Goal: Task Accomplishment & Management: Use online tool/utility

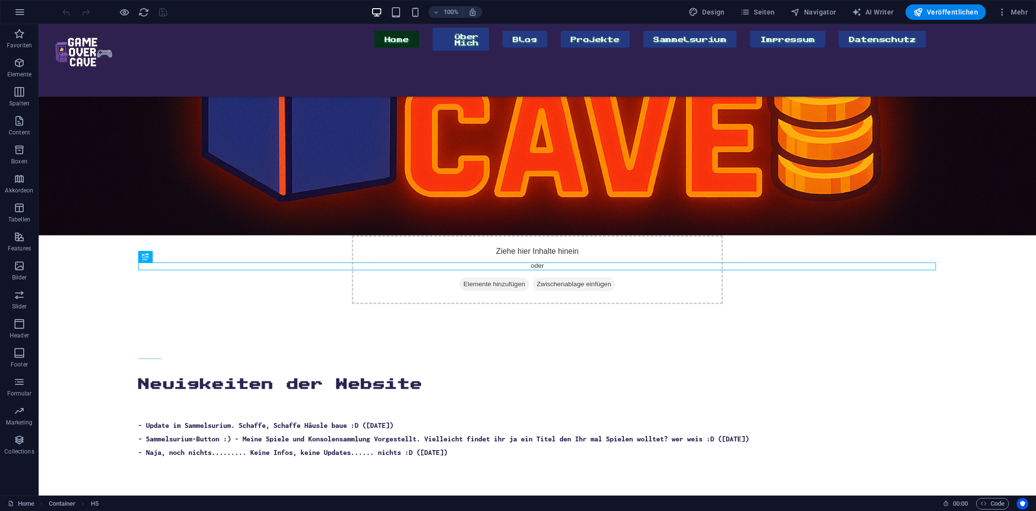
scroll to position [220, 0]
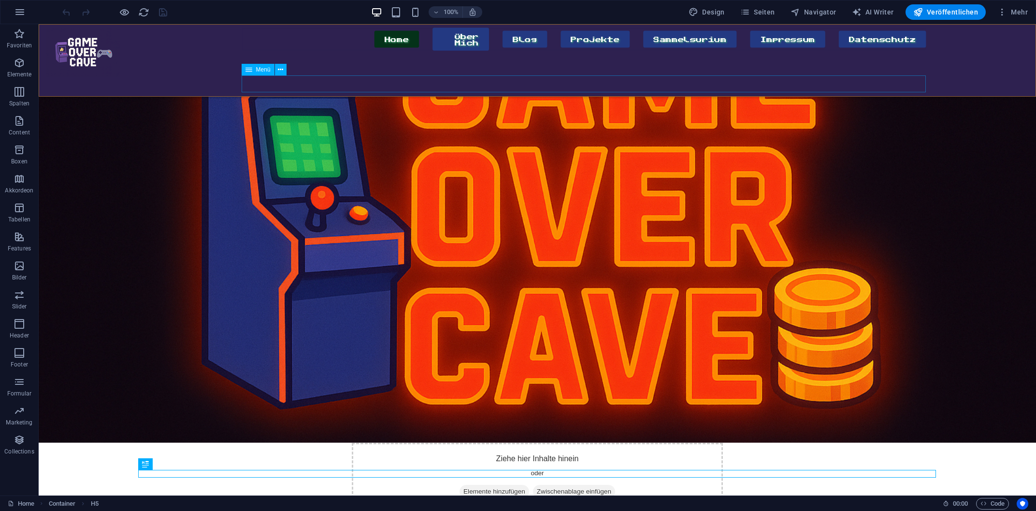
click at [257, 51] on nav "Home Über Mich Blog Projekte Sammelsurium Impressum Datenschutz" at bounding box center [584, 39] width 685 height 23
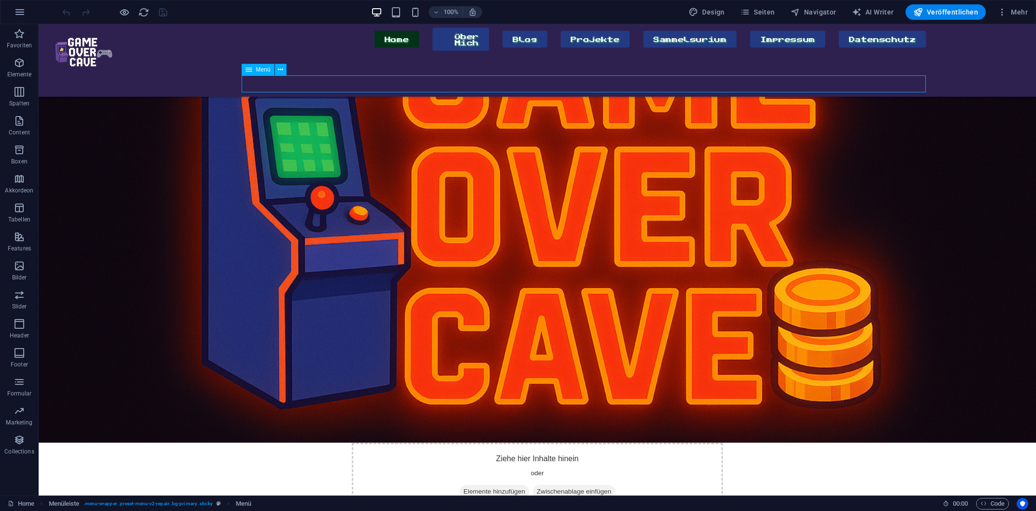
click at [257, 51] on nav "Home Über Mich Blog Projekte Sammelsurium Impressum Datenschutz" at bounding box center [584, 39] width 685 height 23
select select
select select "primary"
select select "1"
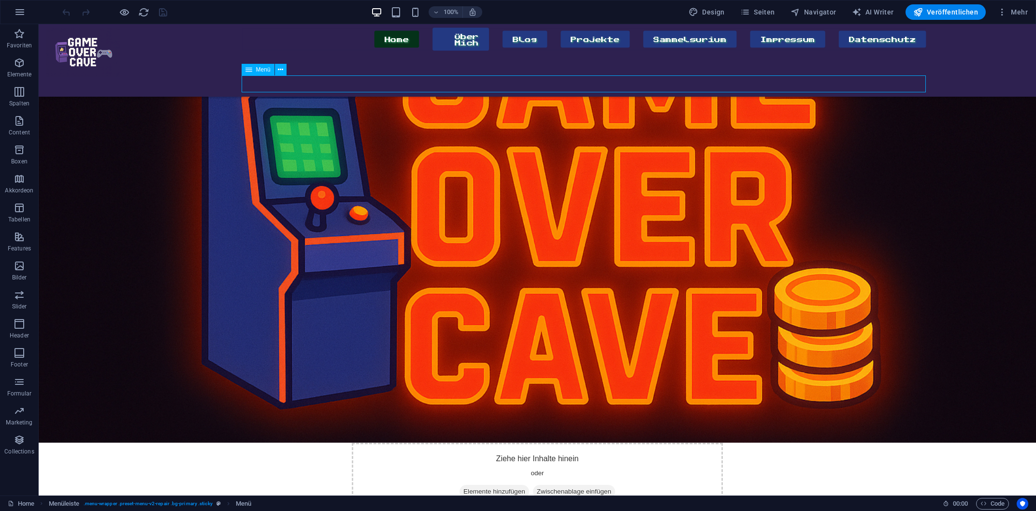
select select
select select "secondary"
select select "3"
select select
select select "secondary"
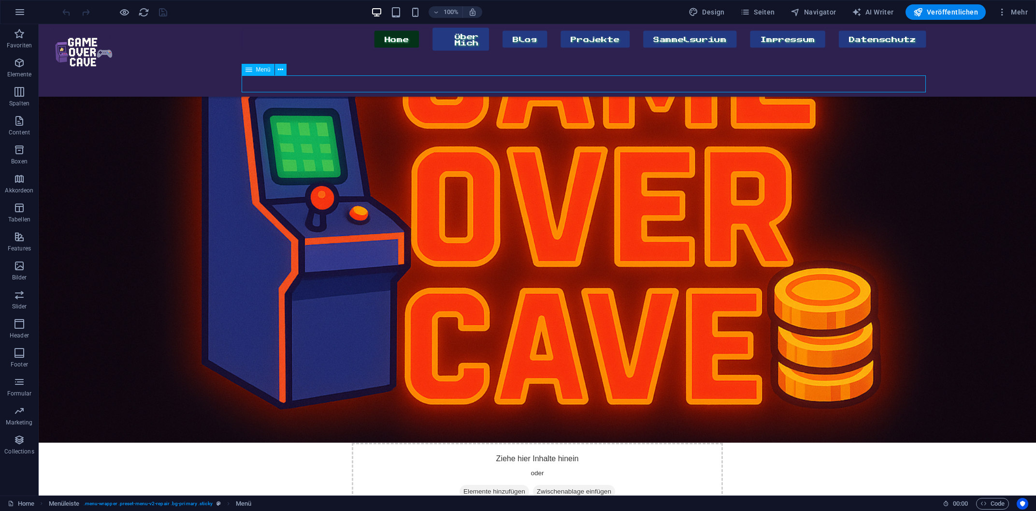
select select "2"
select select
select select "secondary"
select select "4"
select select
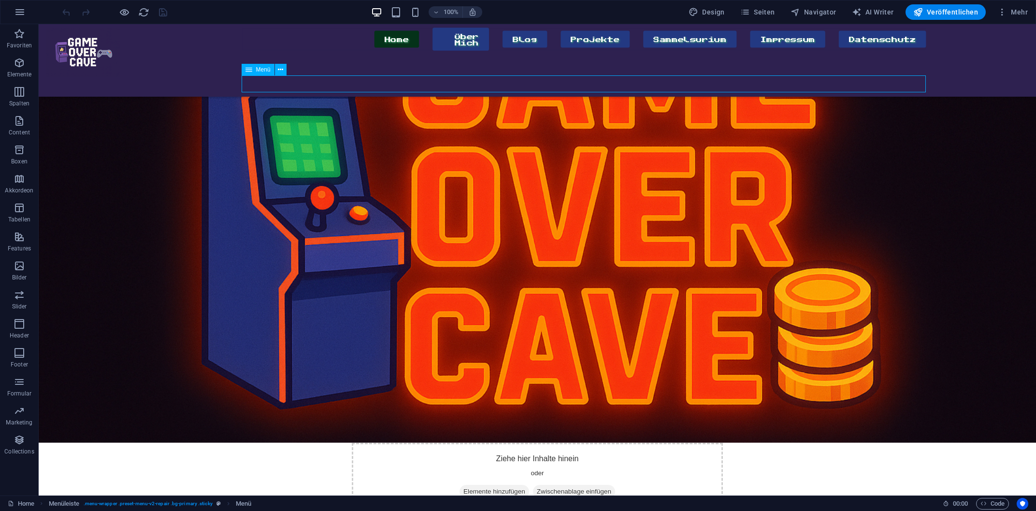
select select "secondary"
select select "5"
select select
select select "secondary"
select select "6"
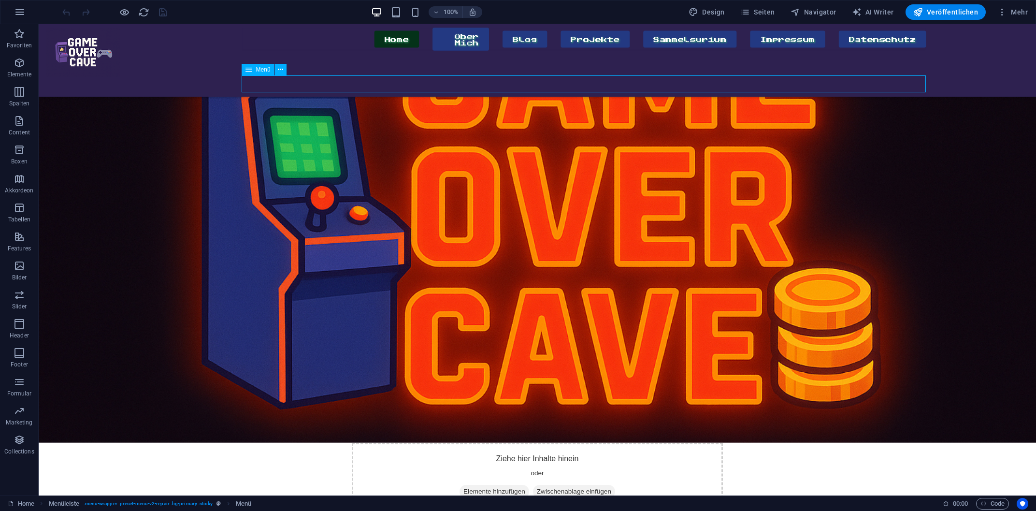
select select
select select "secondary"
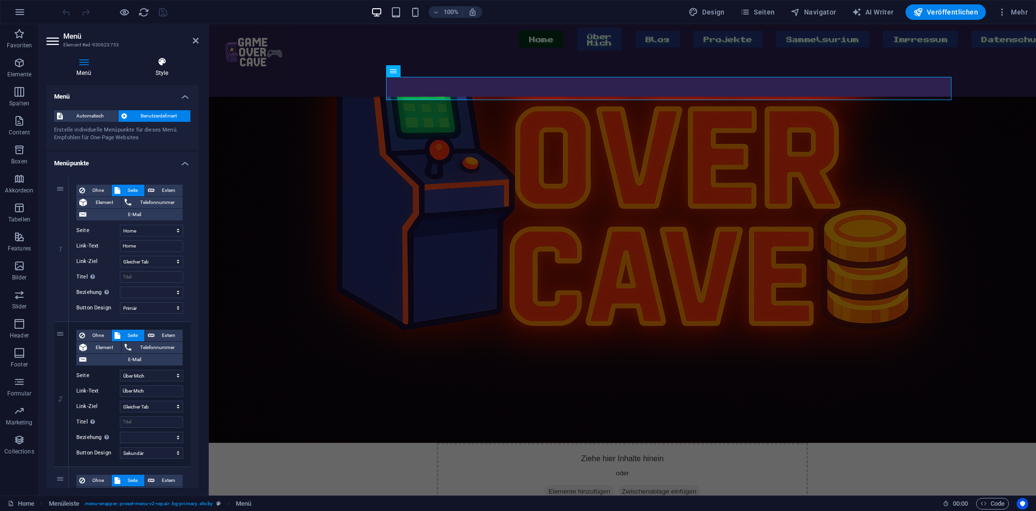
click at [166, 68] on h4 "Style" at bounding box center [161, 67] width 73 height 20
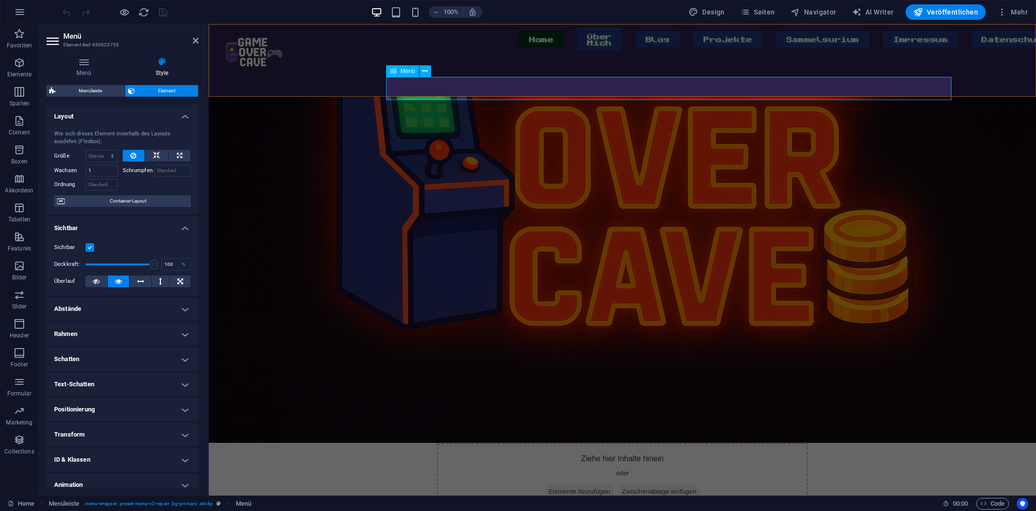
click at [390, 51] on nav "Home Über Mich Blog Projekte Sammelsurium Impressum Datenschutz" at bounding box center [668, 39] width 565 height 23
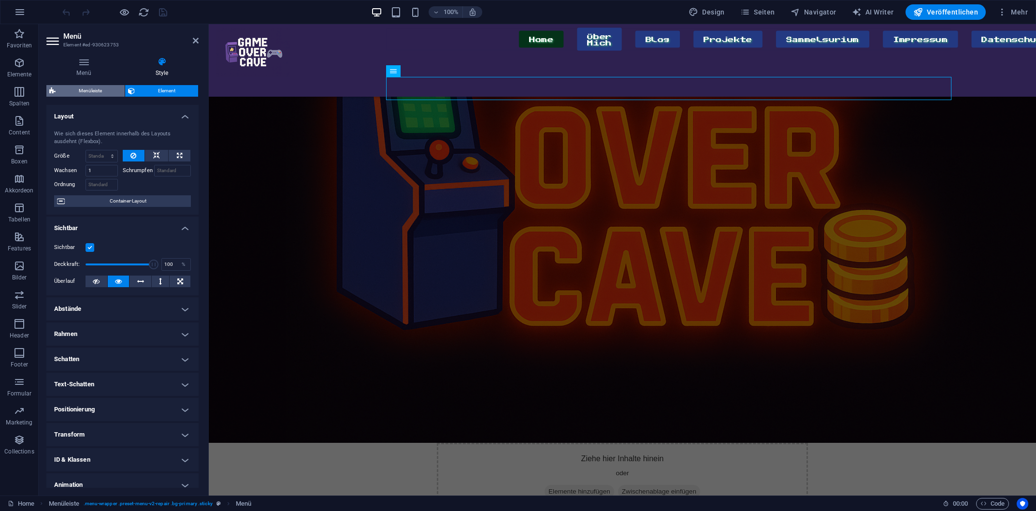
click at [98, 94] on span "Menüleiste" at bounding box center [89, 91] width 63 height 12
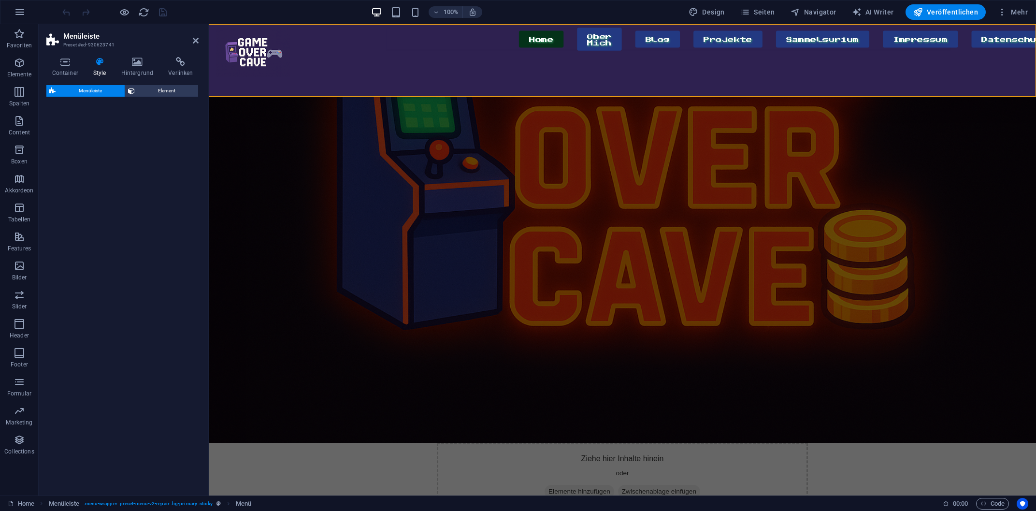
select select "rem"
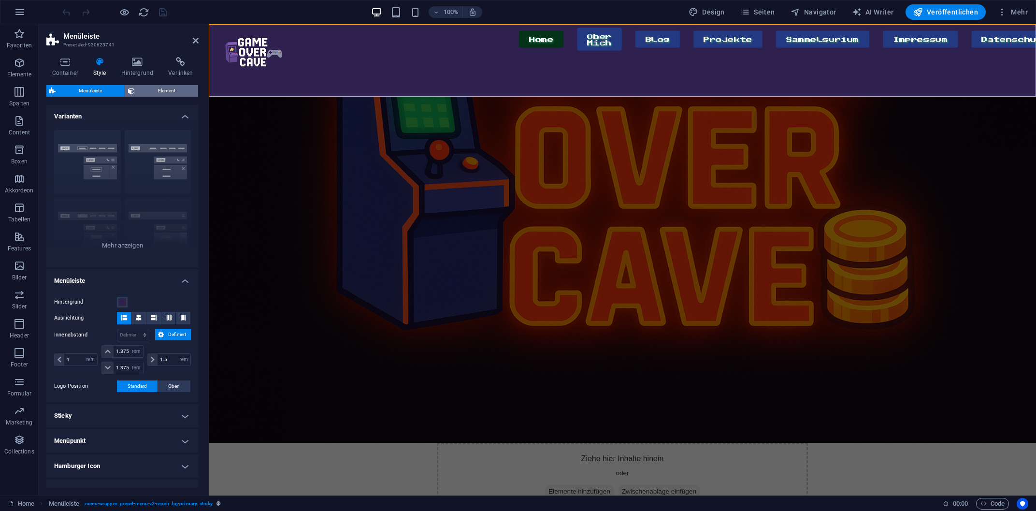
click at [154, 88] on span "Element" at bounding box center [166, 91] width 57 height 12
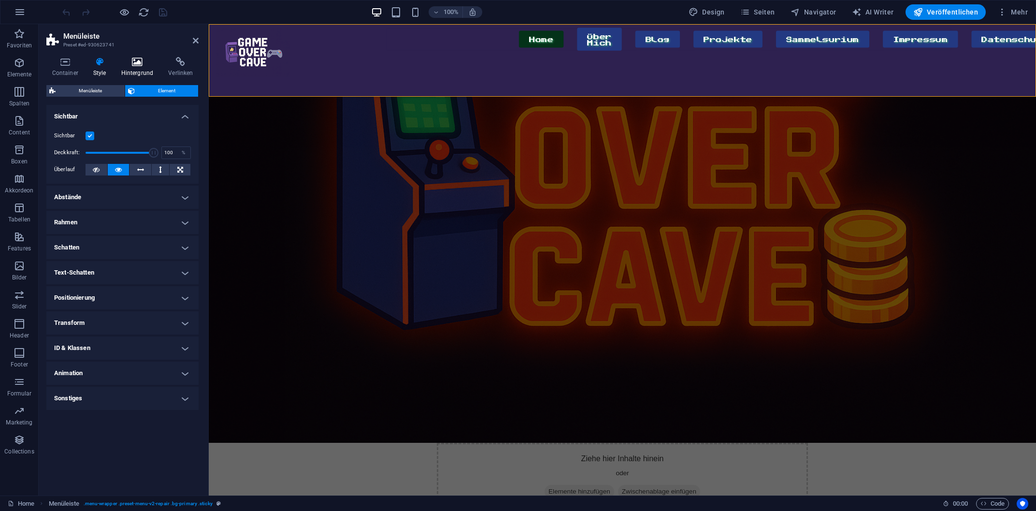
click at [141, 61] on icon at bounding box center [136, 62] width 43 height 10
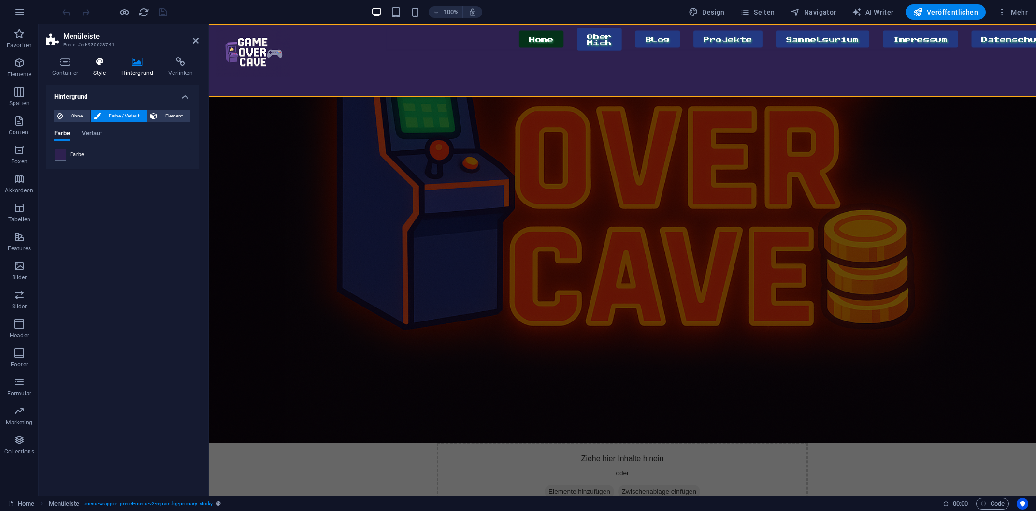
click at [106, 65] on icon at bounding box center [99, 62] width 24 height 10
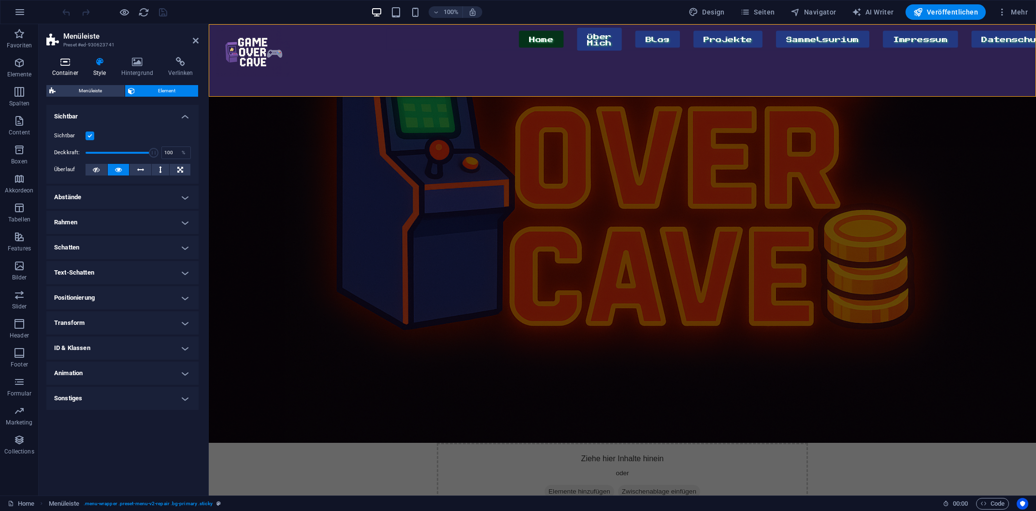
click at [64, 65] on icon at bounding box center [64, 62] width 37 height 10
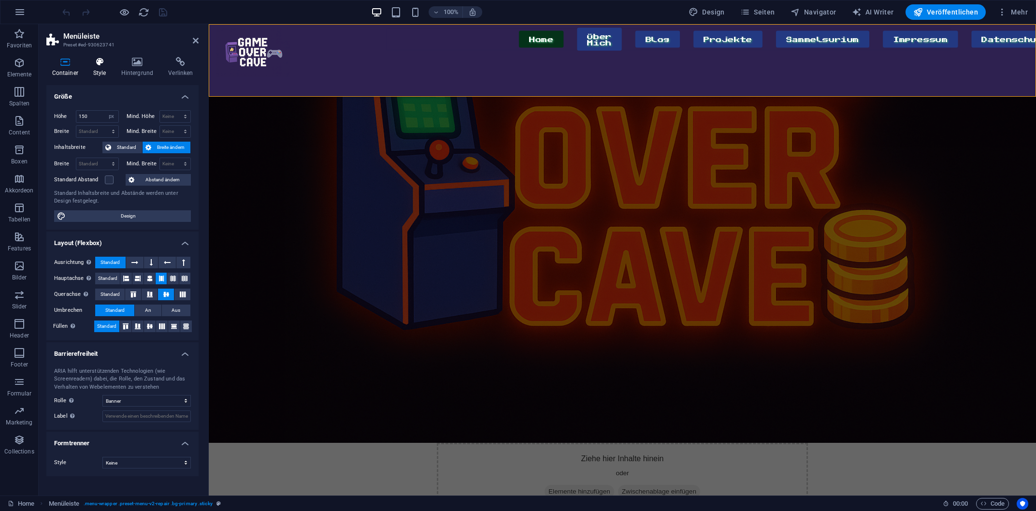
click at [98, 69] on h4 "Style" at bounding box center [101, 67] width 28 height 20
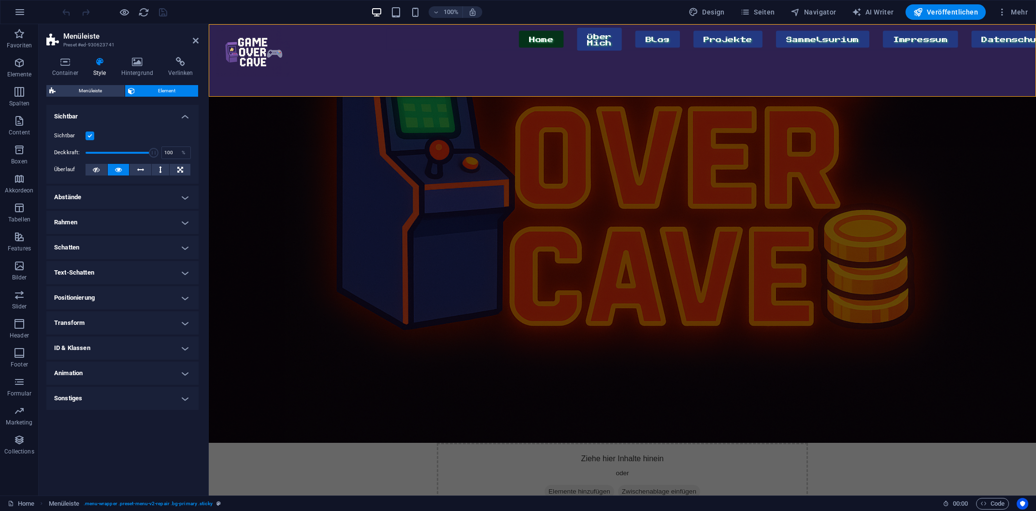
click at [106, 194] on h4 "Abstände" at bounding box center [122, 197] width 152 height 23
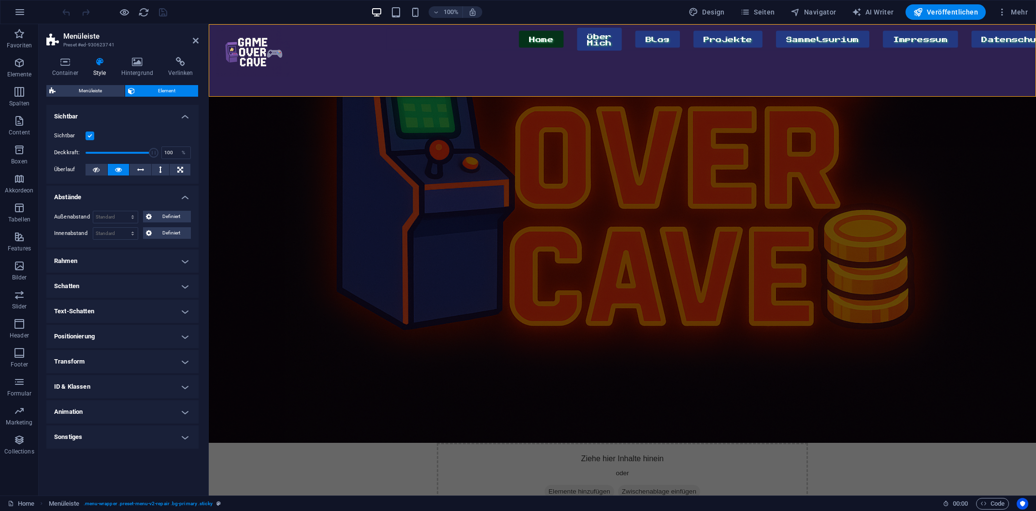
click at [106, 194] on h4 "Abstände" at bounding box center [122, 194] width 152 height 17
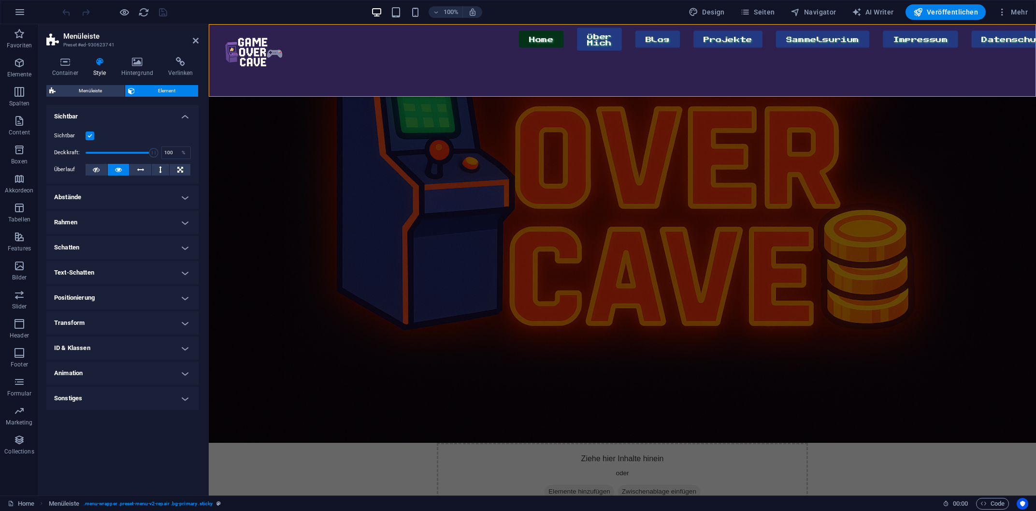
click at [101, 218] on h4 "Rahmen" at bounding box center [122, 222] width 152 height 23
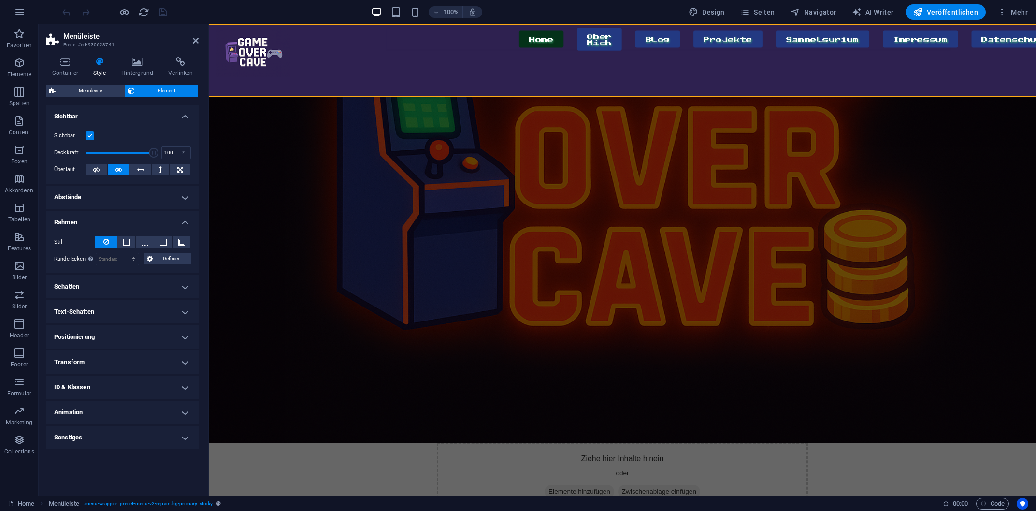
click at [101, 218] on h4 "Rahmen" at bounding box center [122, 219] width 152 height 17
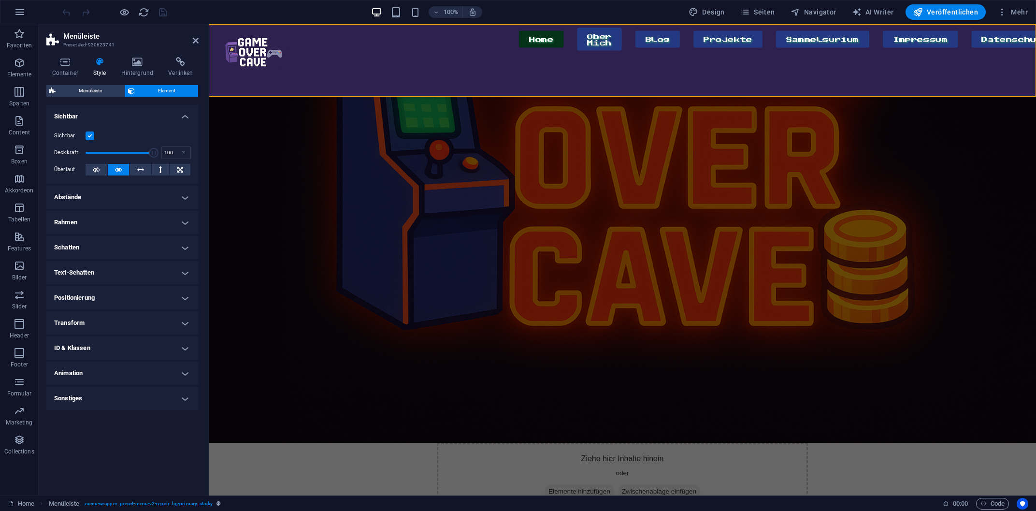
click at [85, 251] on h4 "Schatten" at bounding box center [122, 247] width 152 height 23
click at [85, 251] on h4 "Schatten" at bounding box center [122, 244] width 152 height 17
click at [103, 269] on h4 "Text-Schatten" at bounding box center [122, 272] width 152 height 23
click at [103, 269] on h4 "Text-Schatten" at bounding box center [122, 269] width 152 height 17
click at [102, 291] on h4 "Positionierung" at bounding box center [122, 297] width 152 height 23
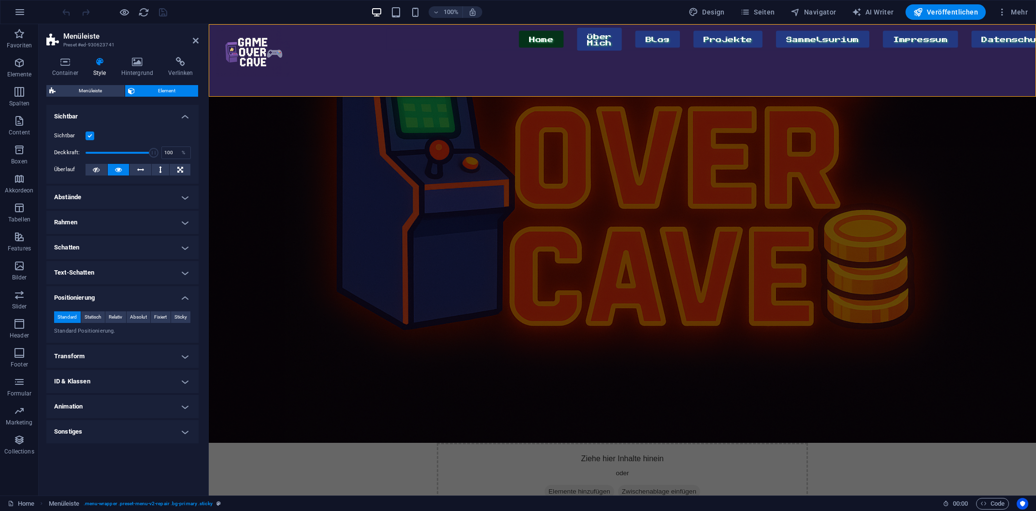
click at [102, 291] on h4 "Positionierung" at bounding box center [122, 294] width 152 height 17
click at [102, 319] on h4 "Transform" at bounding box center [122, 322] width 152 height 23
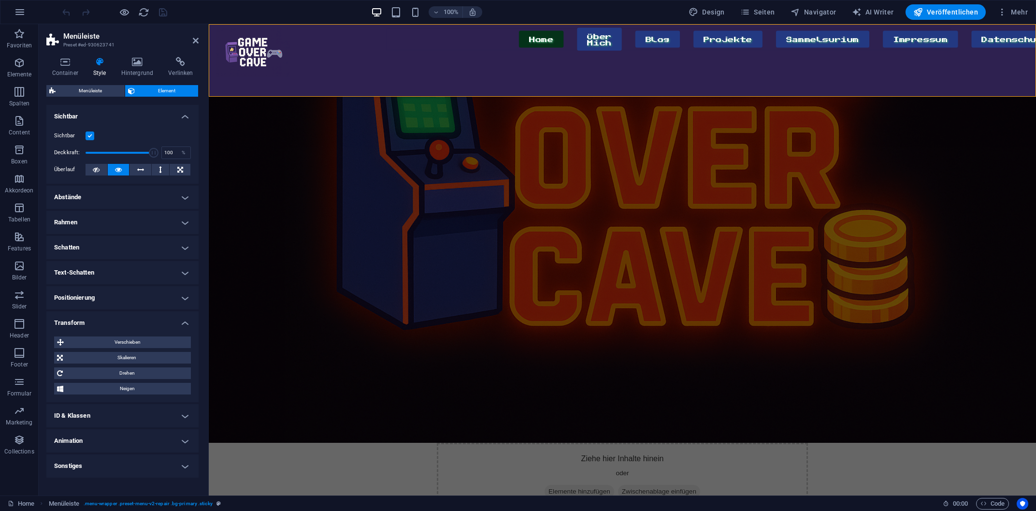
click at [102, 319] on h4 "Transform" at bounding box center [122, 319] width 152 height 17
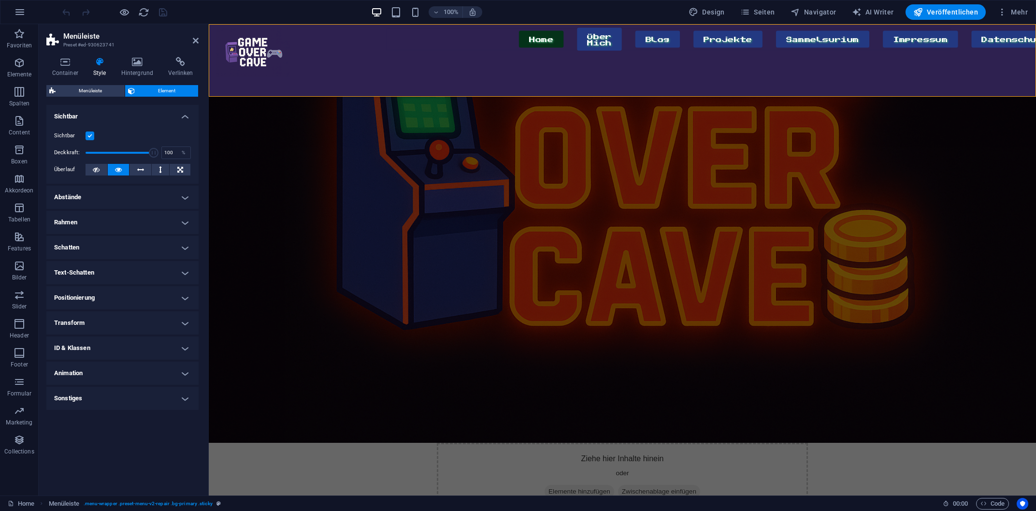
click at [100, 347] on h4 "ID & Klassen" at bounding box center [122, 347] width 152 height 23
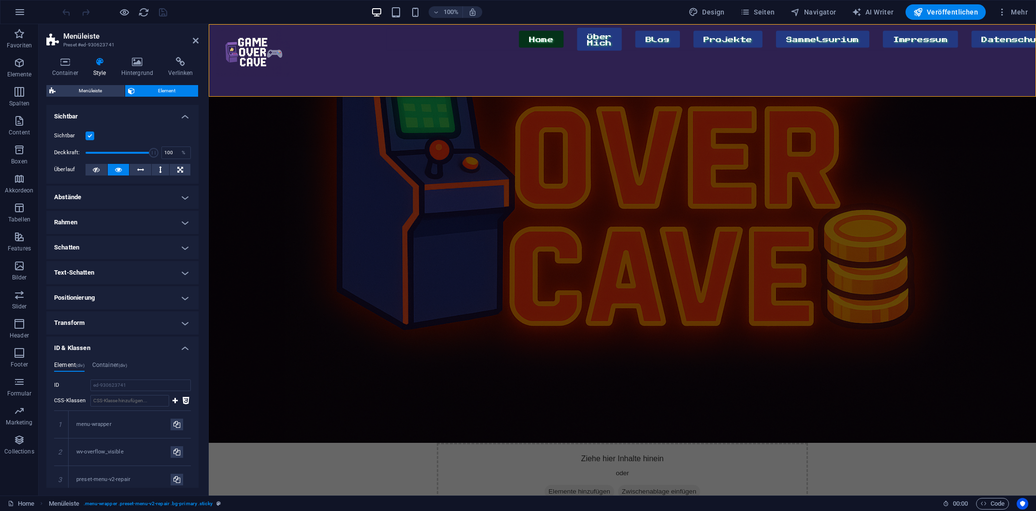
scroll to position [145, 0]
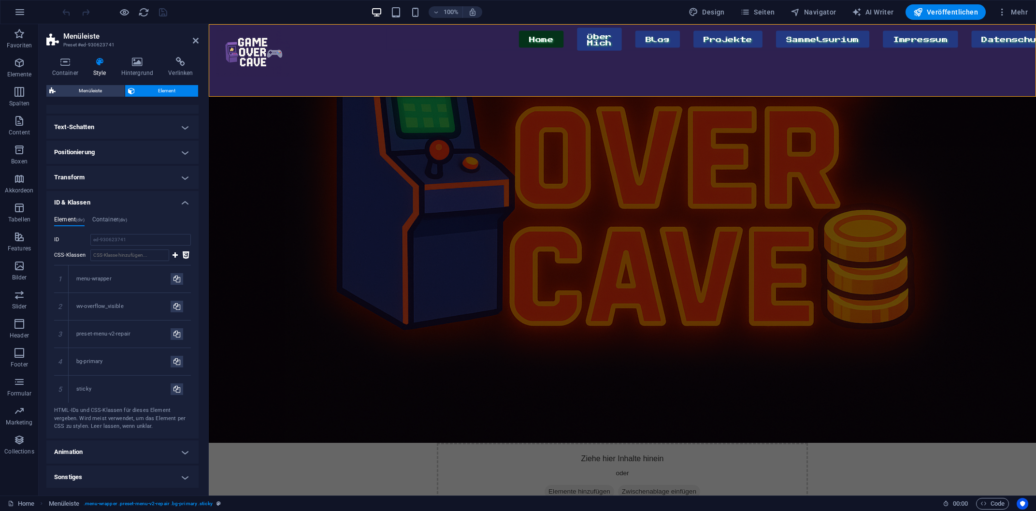
click at [99, 205] on h4 "ID & Klassen" at bounding box center [122, 199] width 152 height 17
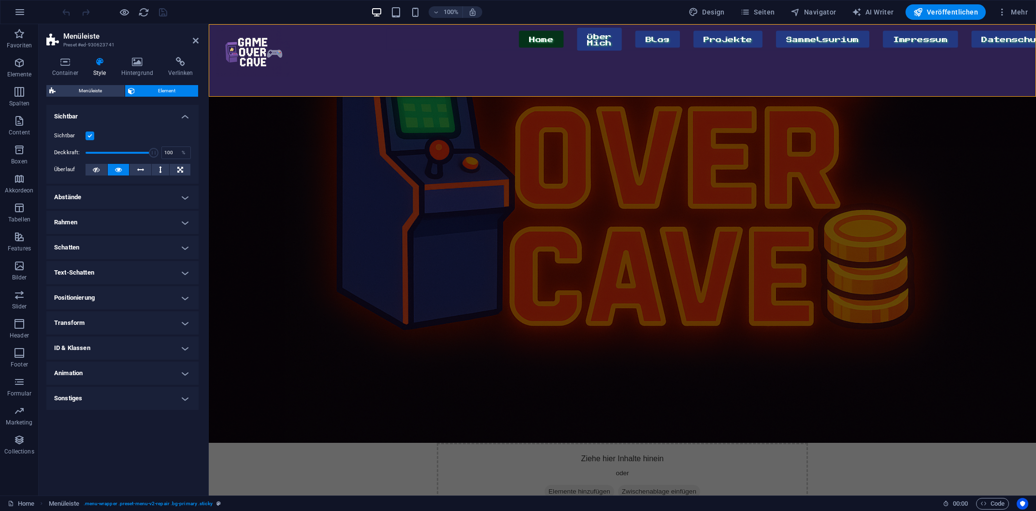
click at [92, 318] on h4 "Transform" at bounding box center [122, 322] width 152 height 23
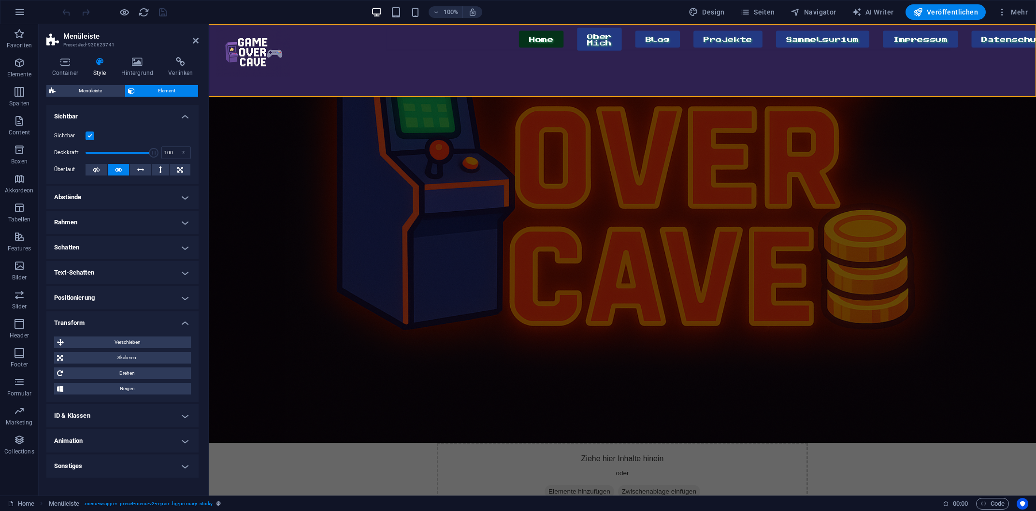
click at [92, 318] on h4 "Transform" at bounding box center [122, 319] width 152 height 17
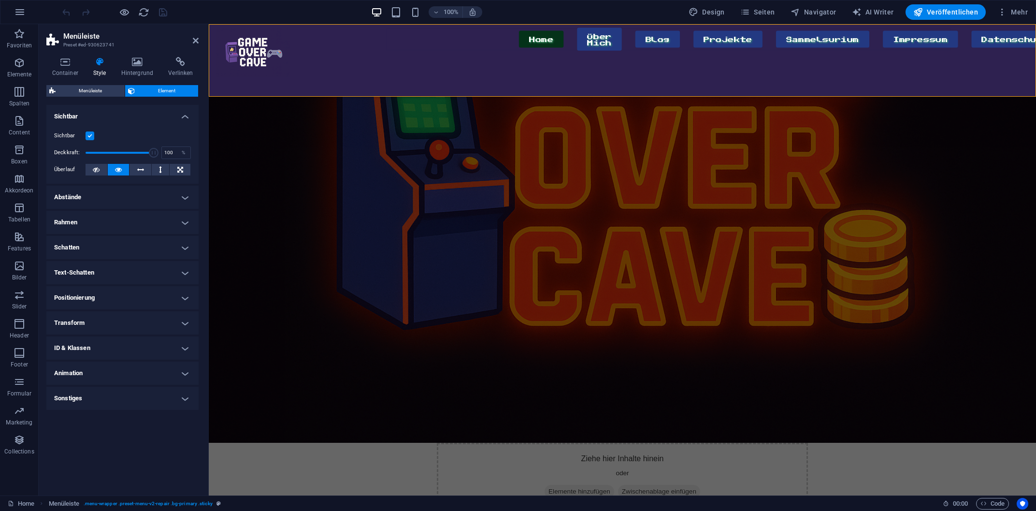
click at [101, 351] on h4 "ID & Klassen" at bounding box center [122, 347] width 152 height 23
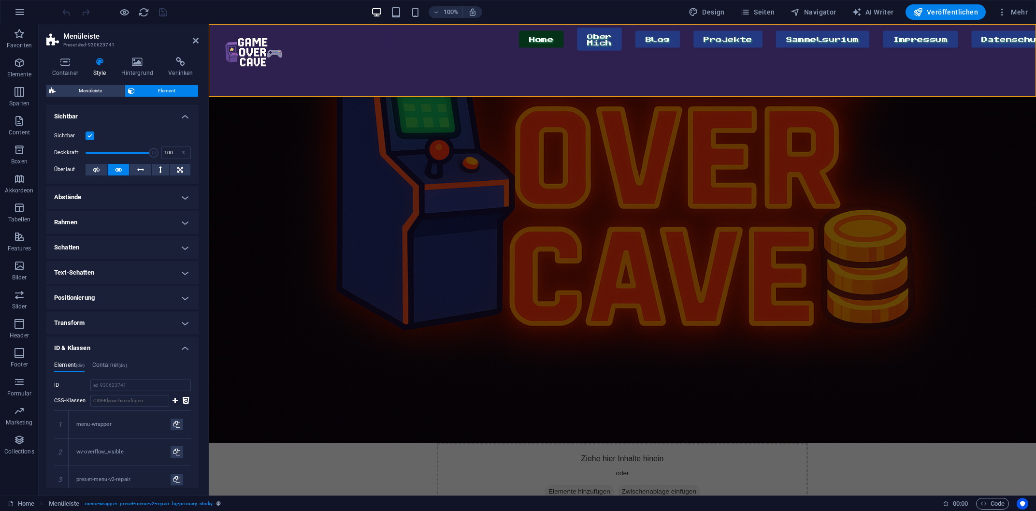
click at [101, 351] on h4 "ID & Klassen" at bounding box center [122, 344] width 152 height 17
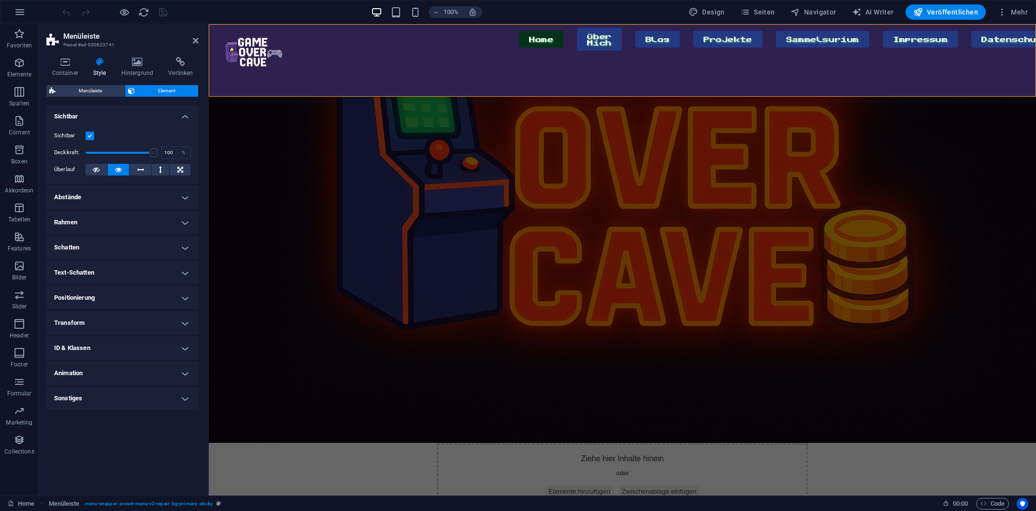
click at [104, 376] on h4 "Animation" at bounding box center [122, 372] width 152 height 23
click at [104, 376] on h4 "Animation" at bounding box center [122, 369] width 152 height 17
click at [101, 396] on h4 "Sonstiges" at bounding box center [122, 398] width 152 height 23
click at [101, 396] on h4 "Sonstiges" at bounding box center [122, 395] width 152 height 17
click at [424, 68] on icon at bounding box center [424, 71] width 5 height 10
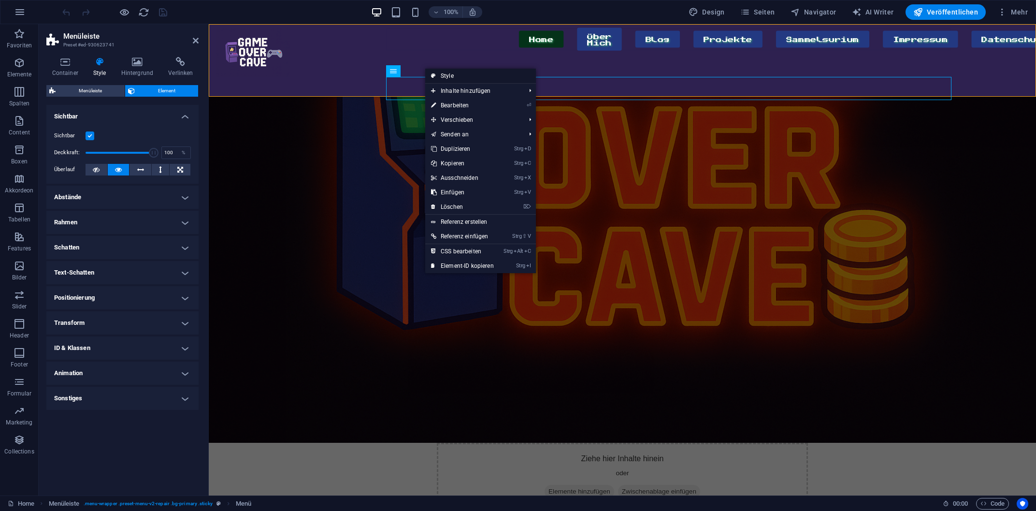
click at [461, 75] on link "Style" at bounding box center [480, 76] width 111 height 14
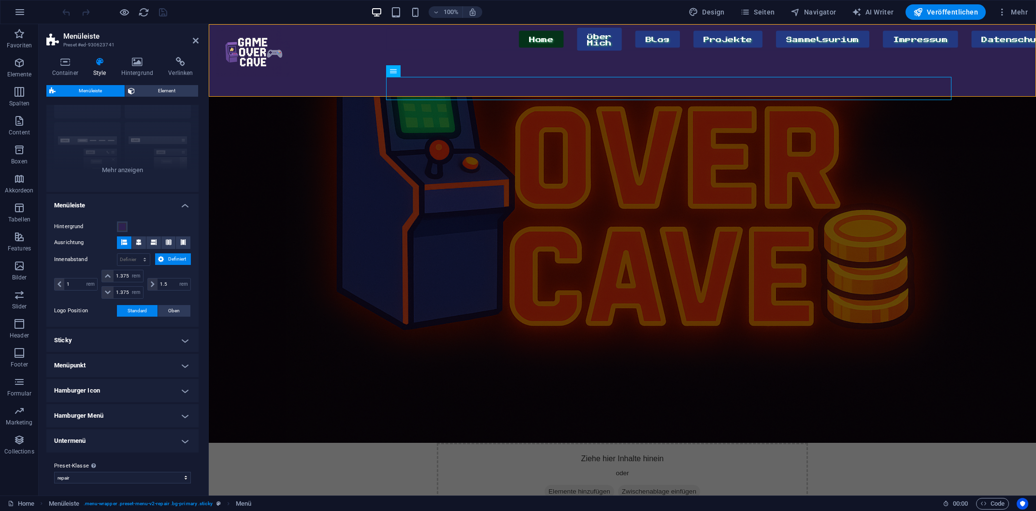
scroll to position [78, 0]
click at [121, 365] on h4 "Menüpunkt" at bounding box center [122, 362] width 152 height 23
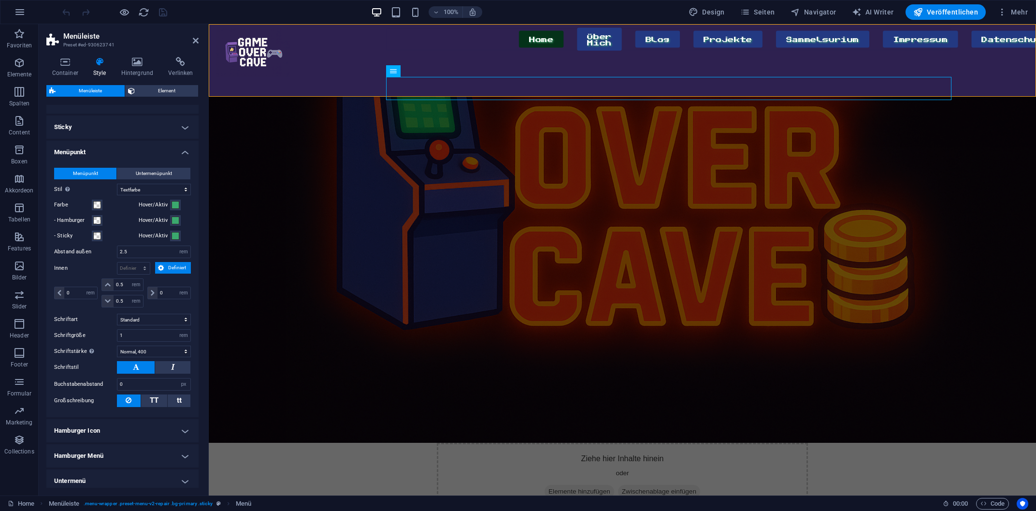
scroll to position [331, 0]
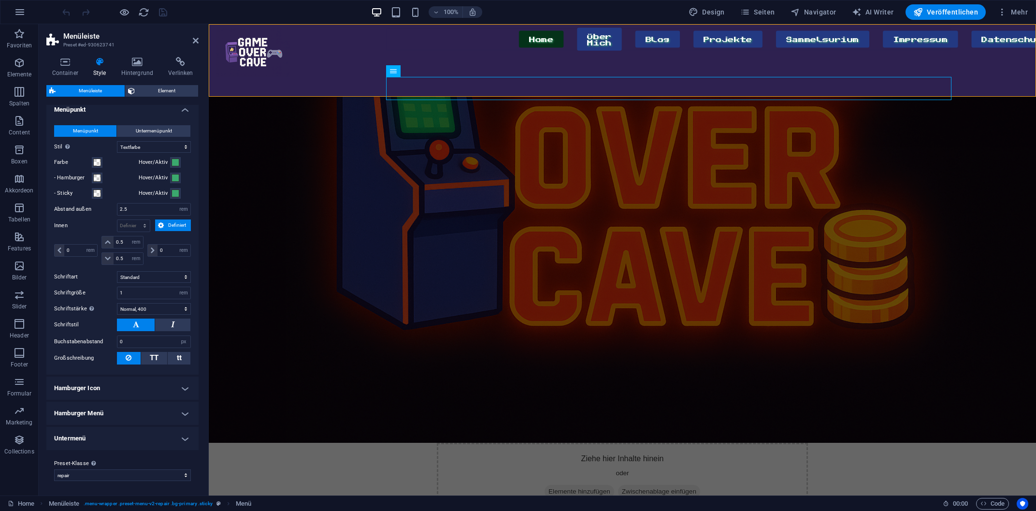
click at [106, 391] on h4 "Hamburger Icon" at bounding box center [122, 387] width 152 height 23
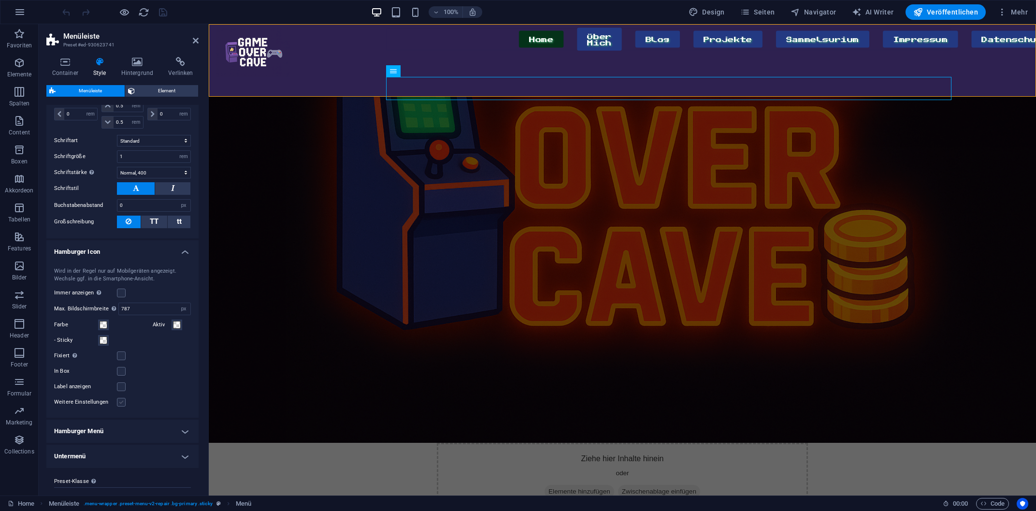
scroll to position [486, 0]
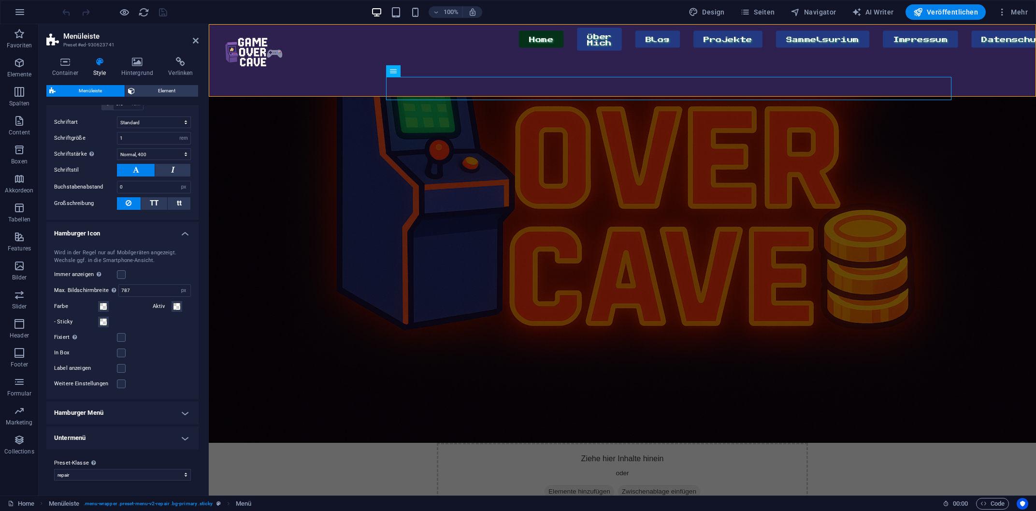
click at [103, 412] on h4 "Hamburger Menü" at bounding box center [122, 412] width 152 height 23
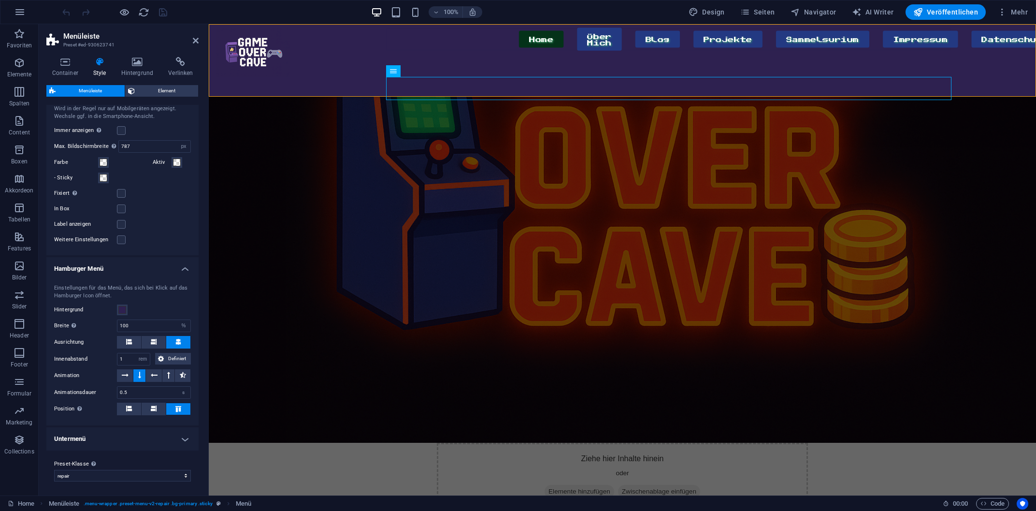
click at [124, 444] on h4 "Untermenü" at bounding box center [122, 438] width 152 height 23
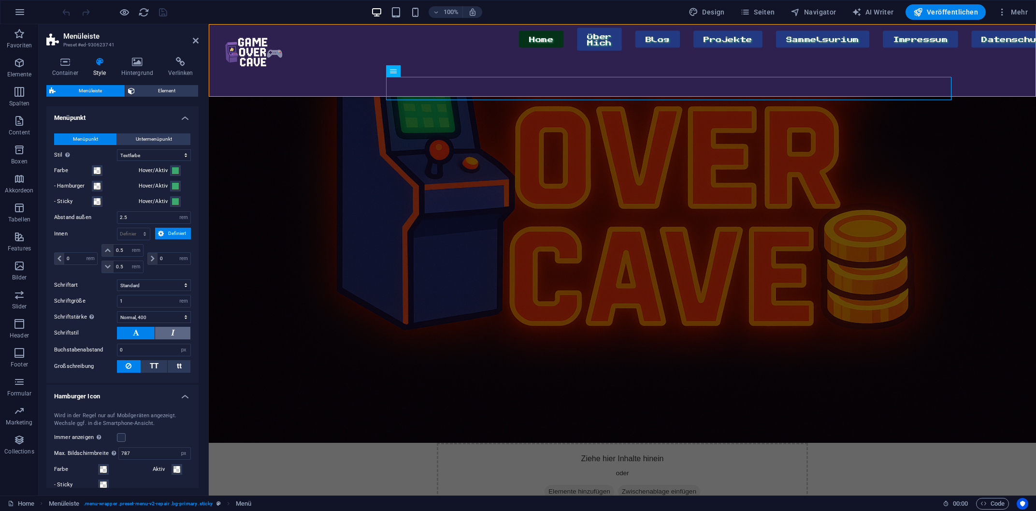
scroll to position [306, 0]
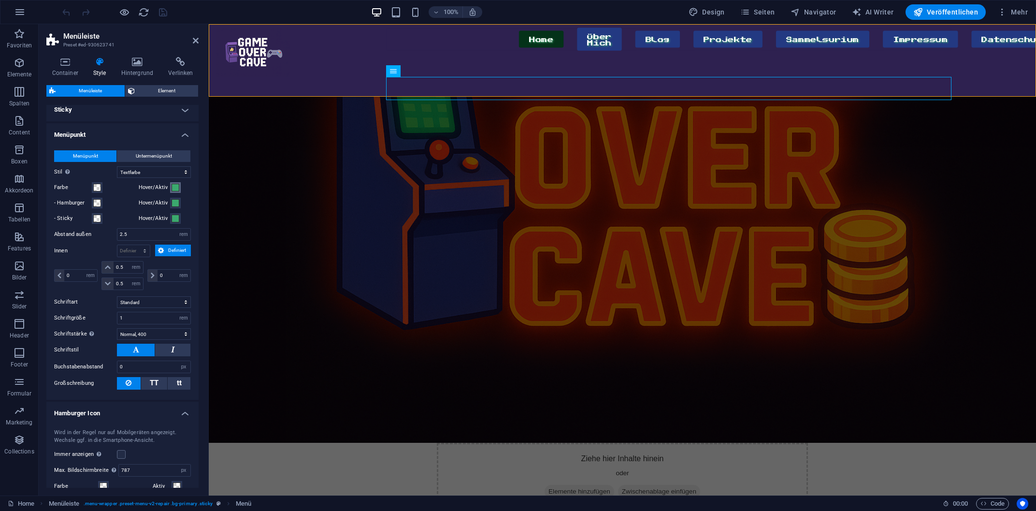
click at [179, 186] on button "Hover/Aktiv" at bounding box center [175, 187] width 11 height 11
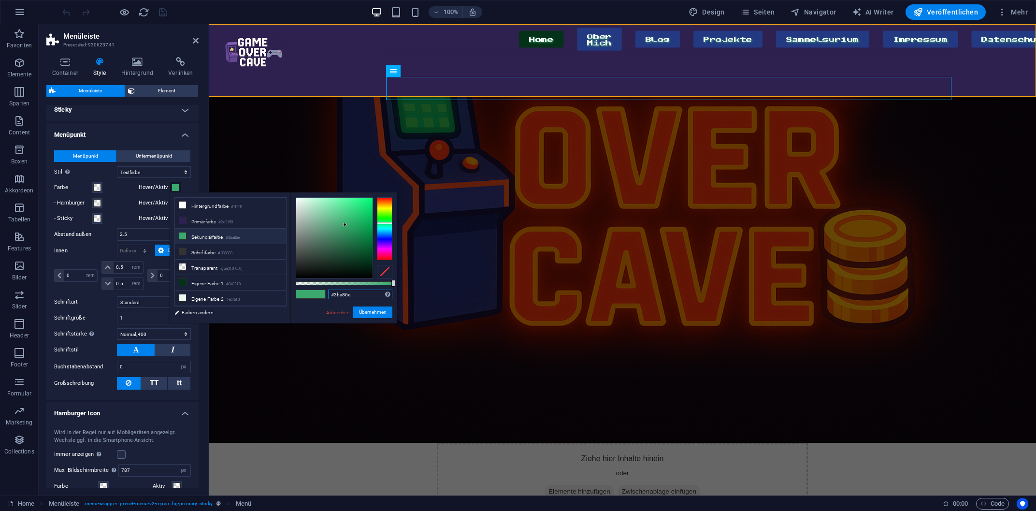
click at [342, 292] on input "#3ba86e" at bounding box center [360, 294] width 64 height 10
click at [365, 295] on input "#3ba86e" at bounding box center [360, 294] width 64 height 10
click at [237, 281] on small "#043219" at bounding box center [233, 284] width 14 height 7
type input "#043219"
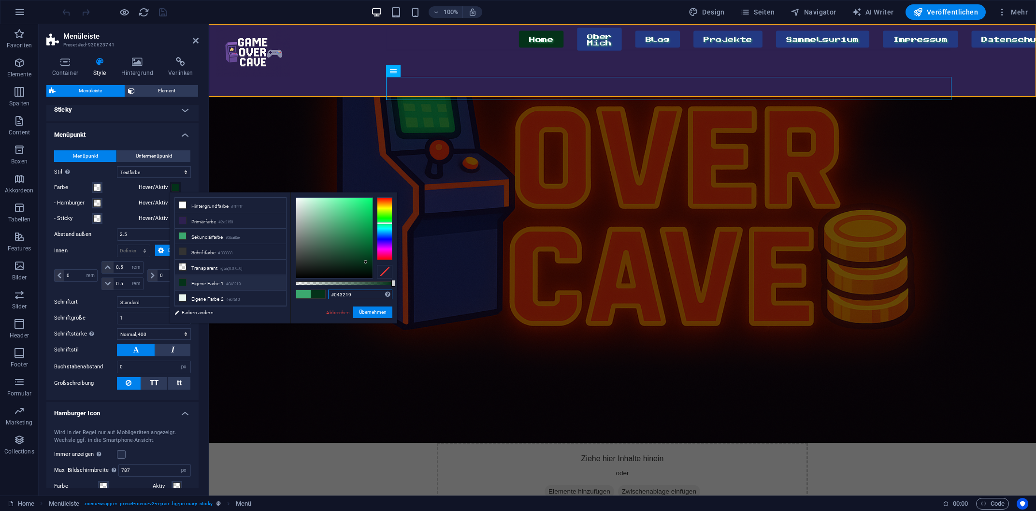
click at [340, 293] on input "#043219" at bounding box center [360, 294] width 64 height 10
click at [120, 214] on div "- Sticky" at bounding box center [94, 219] width 81 height 12
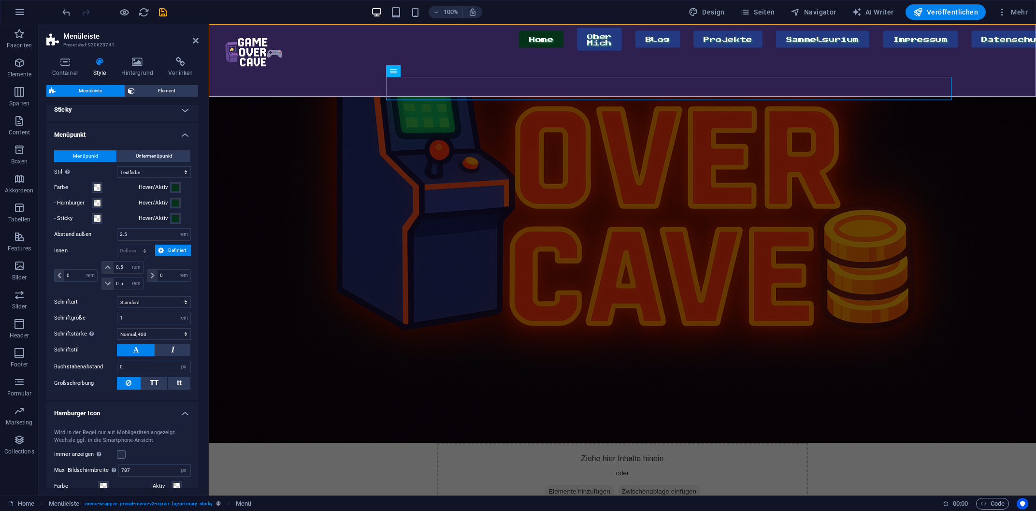
click at [98, 137] on h4 "Menüpunkt" at bounding box center [122, 131] width 152 height 17
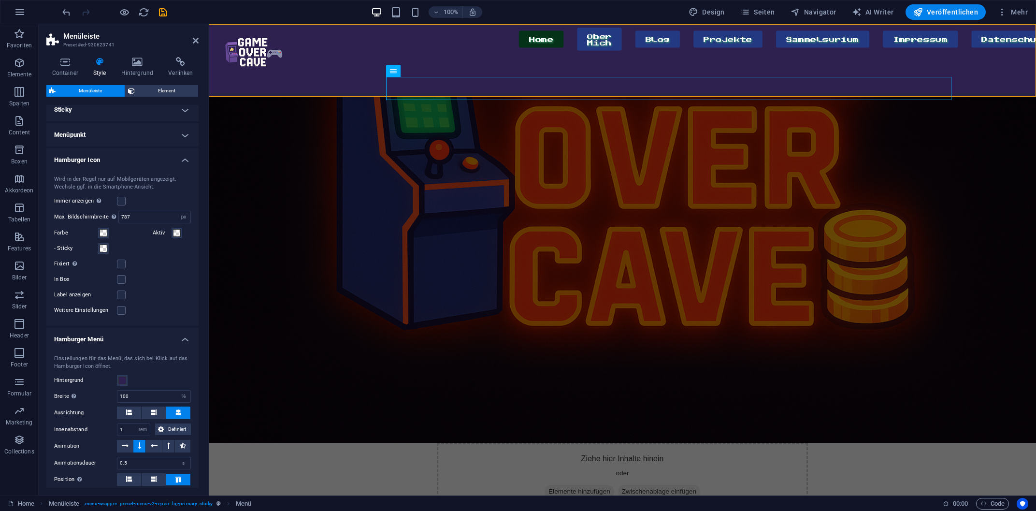
click at [138, 156] on h4 "Hamburger Icon" at bounding box center [122, 156] width 152 height 17
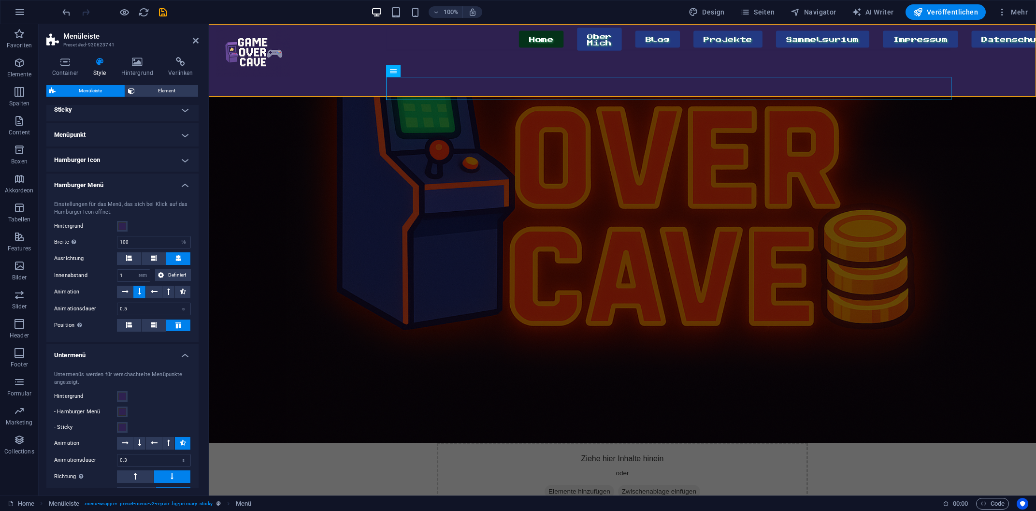
click at [152, 180] on h4 "Hamburger Menü" at bounding box center [122, 181] width 152 height 17
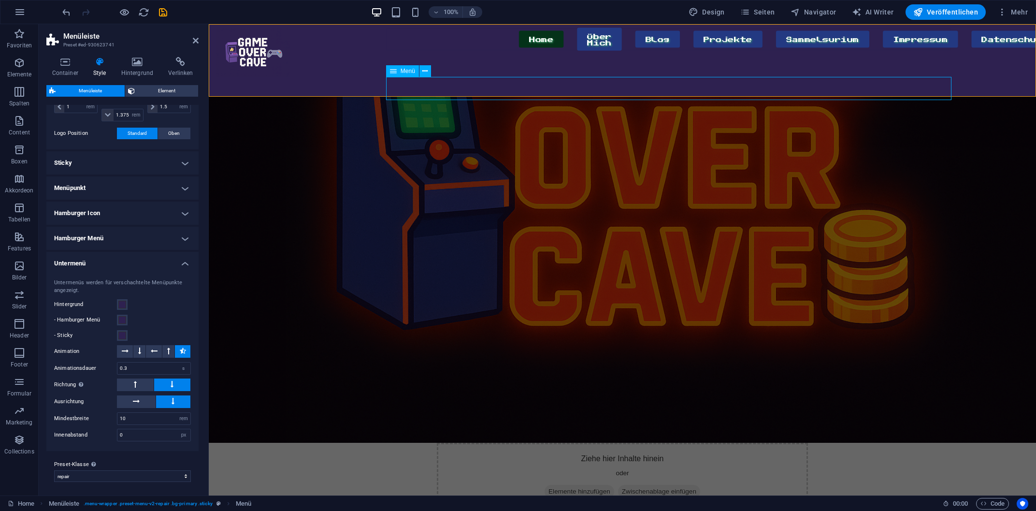
click at [464, 51] on nav "Home Über Mich Blog Projekte Sammelsurium Impressum Datenschutz" at bounding box center [668, 39] width 565 height 23
click at [115, 258] on h4 "Untermenü" at bounding box center [122, 260] width 152 height 17
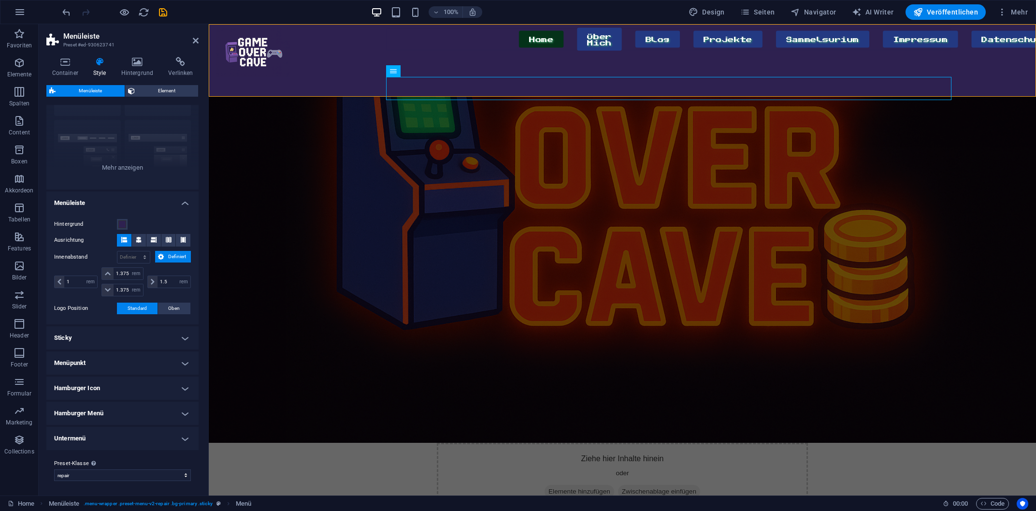
click at [179, 196] on h4 "Menüleiste" at bounding box center [122, 199] width 152 height 17
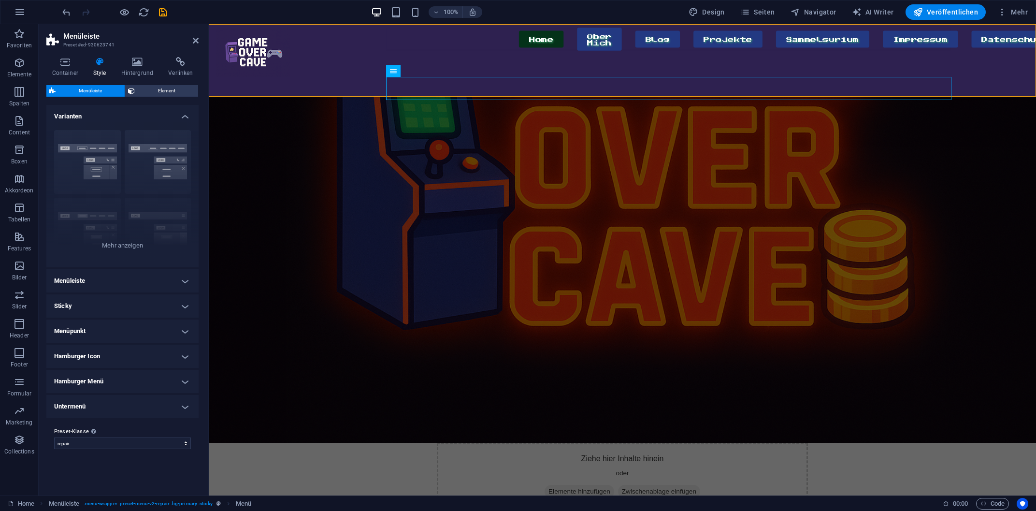
scroll to position [0, 0]
click at [135, 277] on h4 "Menüleiste" at bounding box center [122, 280] width 152 height 23
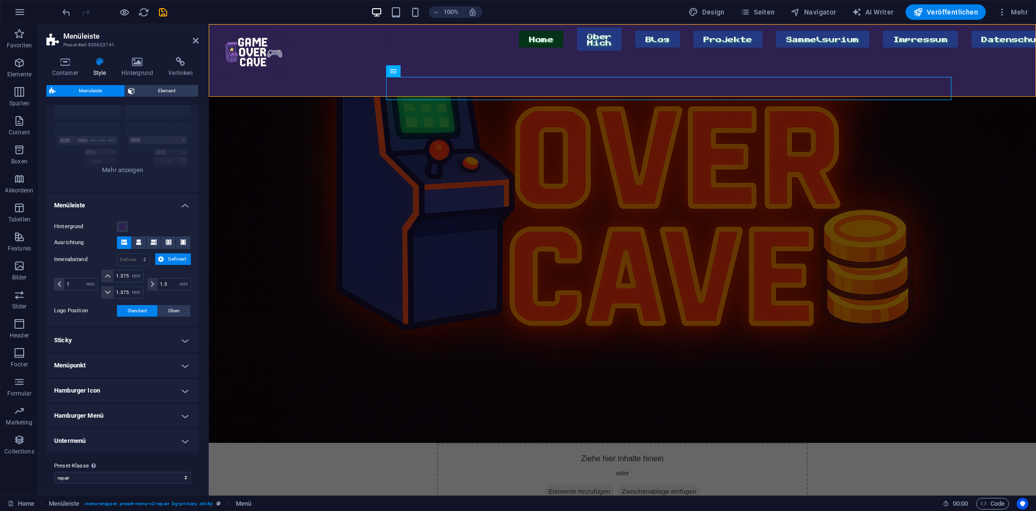
scroll to position [78, 0]
click at [99, 387] on h4 "Hamburger Icon" at bounding box center [122, 387] width 152 height 23
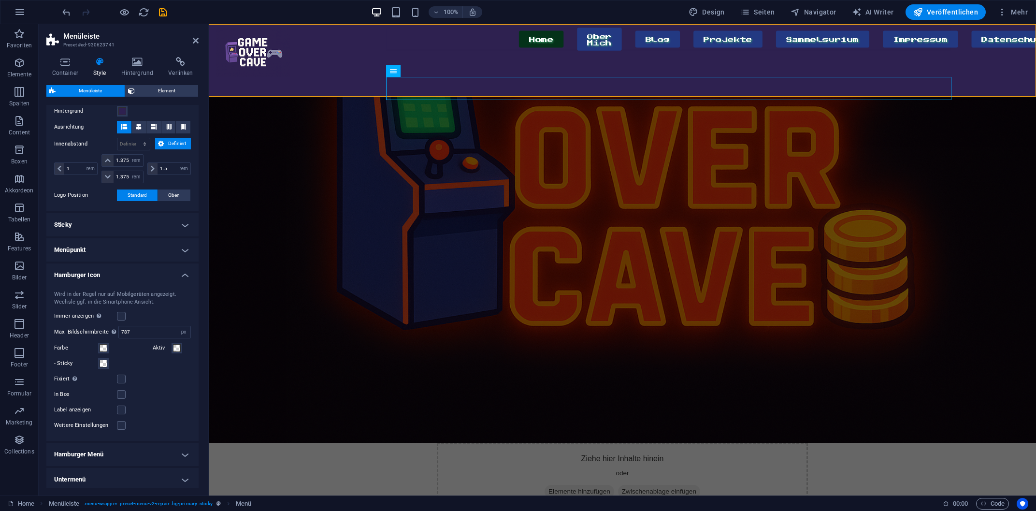
scroll to position [232, 0]
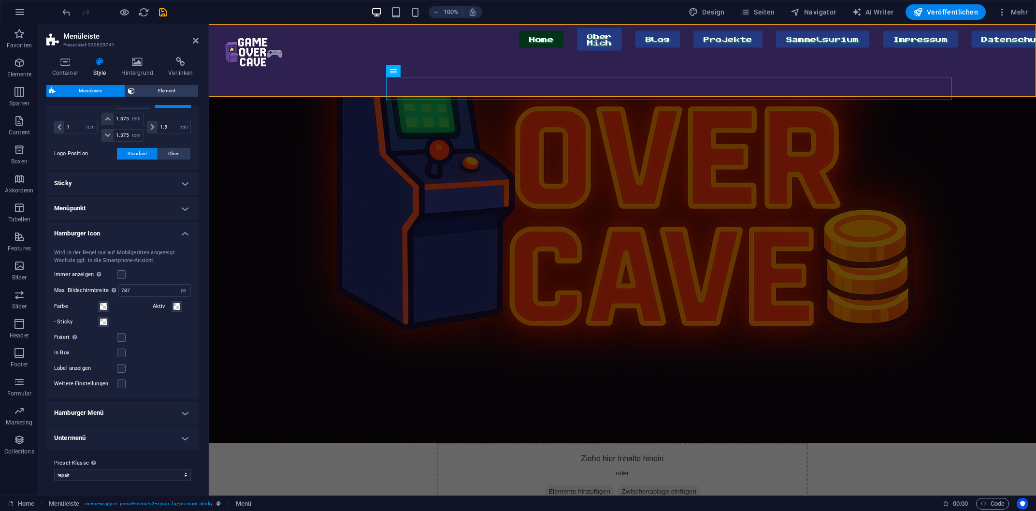
click at [125, 408] on h4 "Hamburger Menü" at bounding box center [122, 412] width 152 height 23
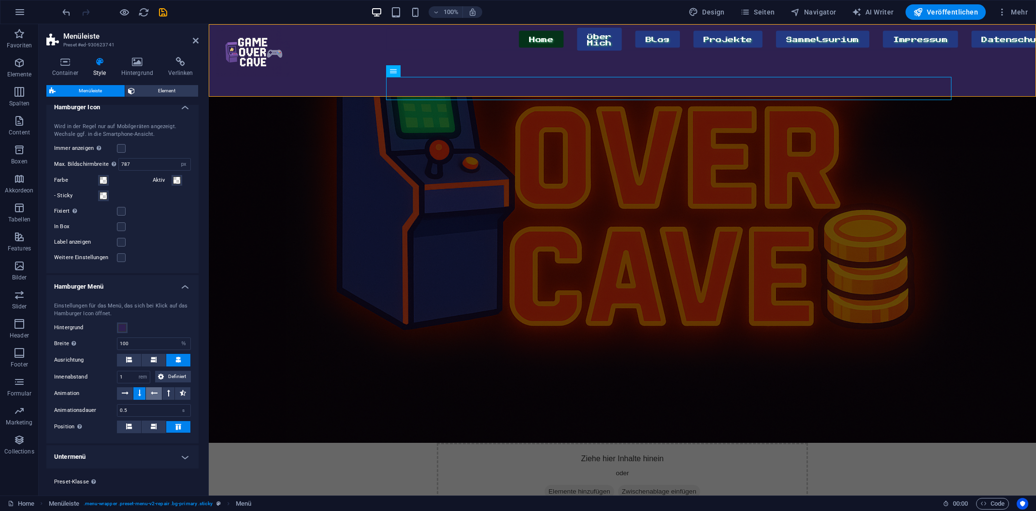
scroll to position [376, 0]
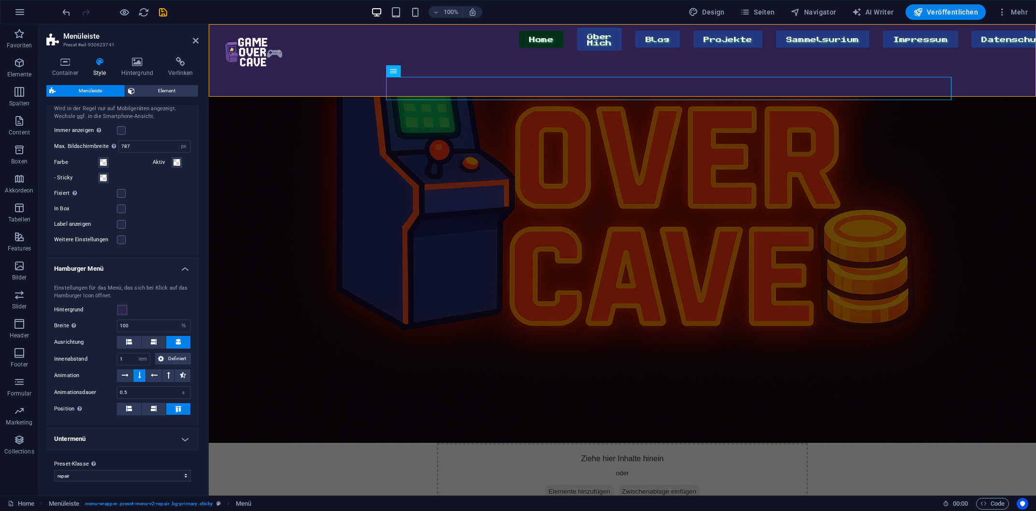
click at [93, 441] on h4 "Untermenü" at bounding box center [122, 438] width 152 height 23
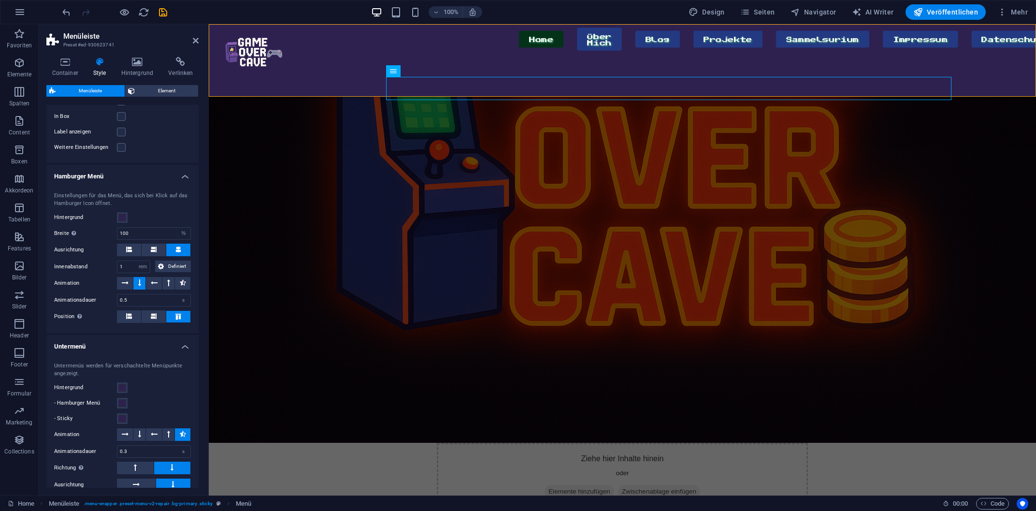
scroll to position [370, 0]
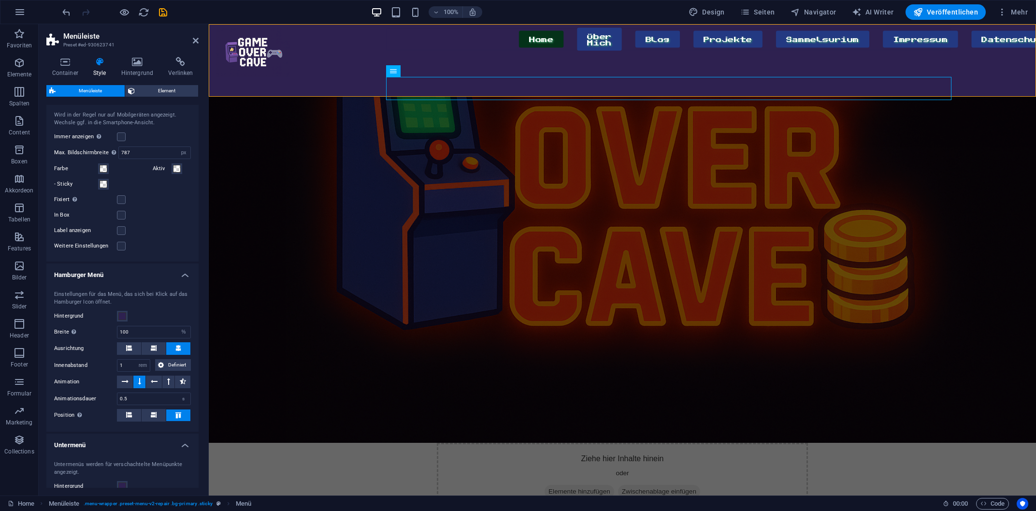
click at [165, 276] on h4 "Hamburger Menü" at bounding box center [122, 271] width 152 height 17
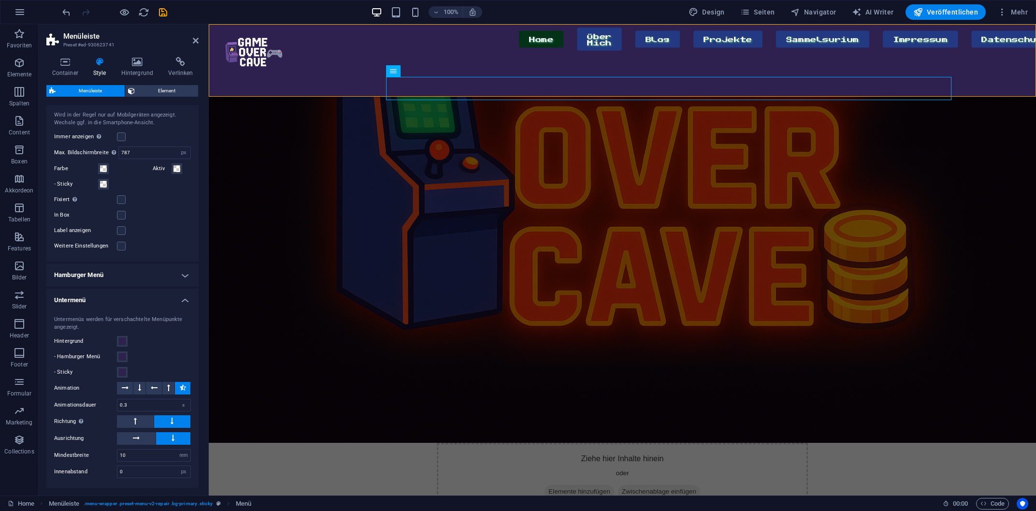
scroll to position [188, 0]
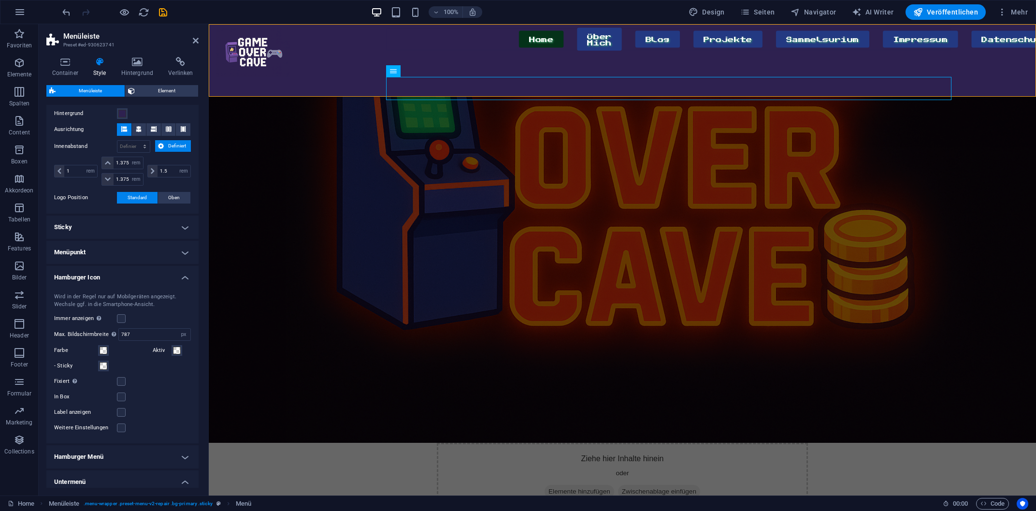
click at [150, 279] on h4 "Hamburger Icon" at bounding box center [122, 274] width 152 height 17
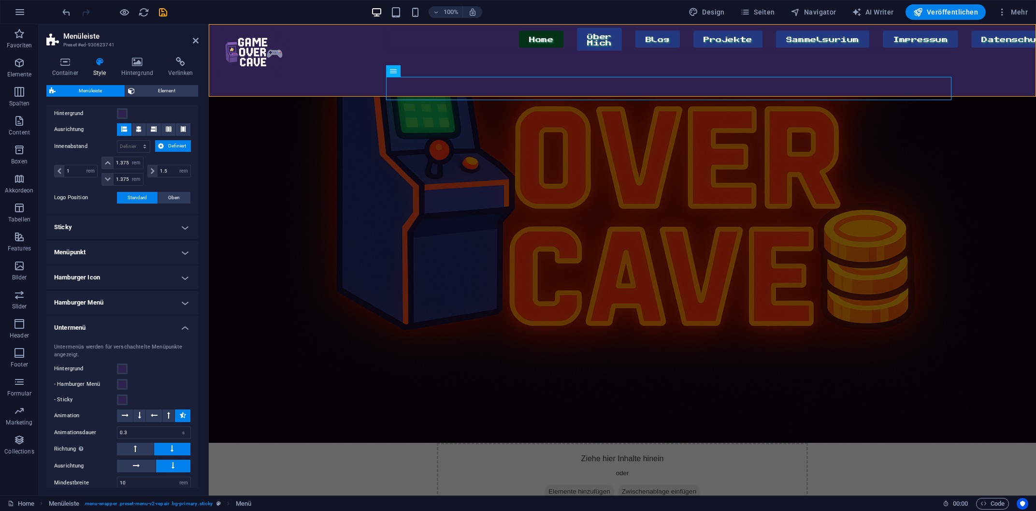
scroll to position [53, 0]
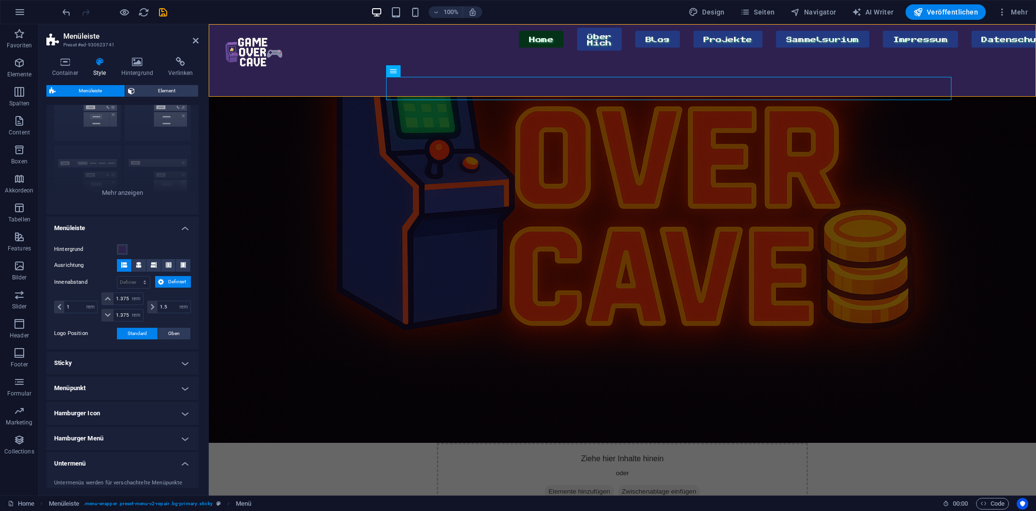
click at [119, 225] on h4 "Menüleiste" at bounding box center [122, 224] width 152 height 17
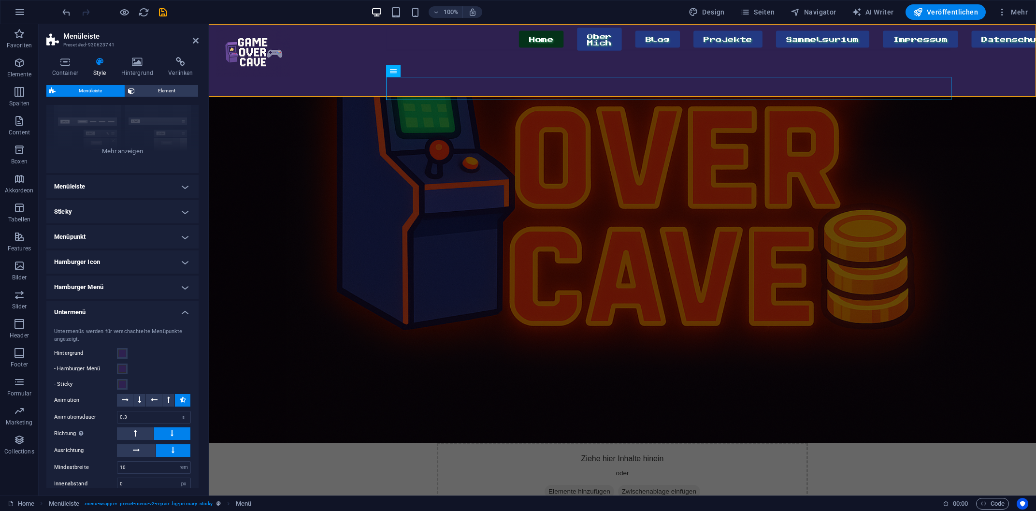
scroll to position [98, 0]
click at [128, 307] on h4 "Untermenü" at bounding box center [122, 305] width 152 height 17
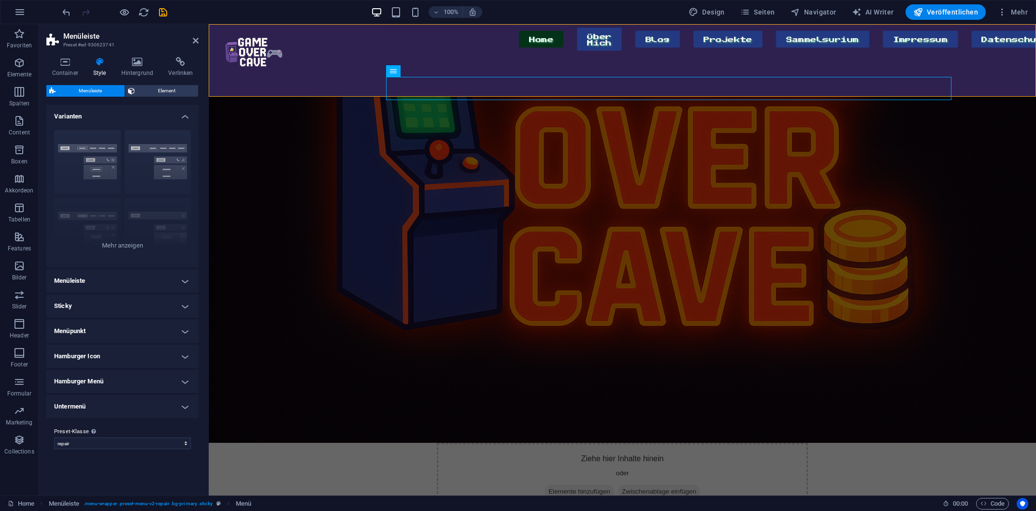
click at [99, 280] on h4 "Menüleiste" at bounding box center [122, 280] width 152 height 23
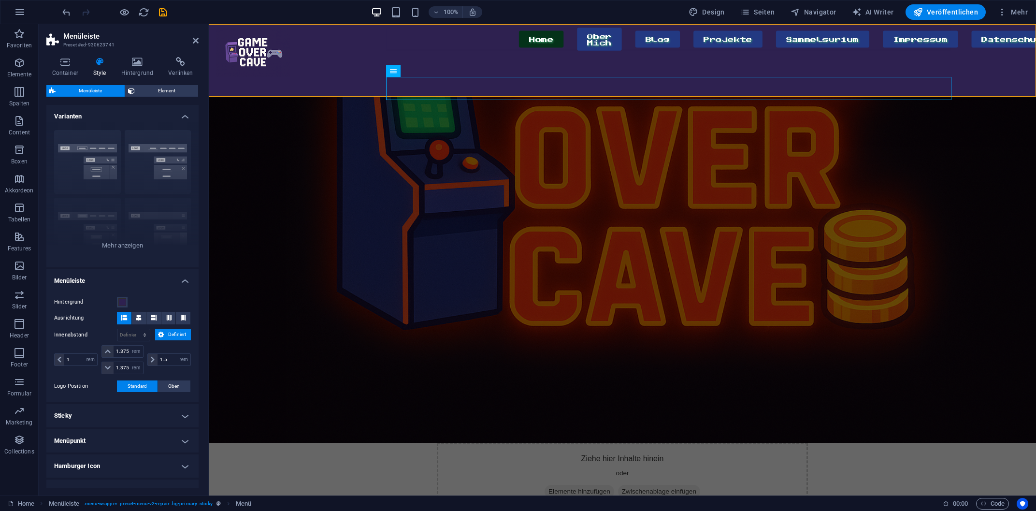
click at [120, 275] on h4 "Menüleiste" at bounding box center [122, 277] width 152 height 17
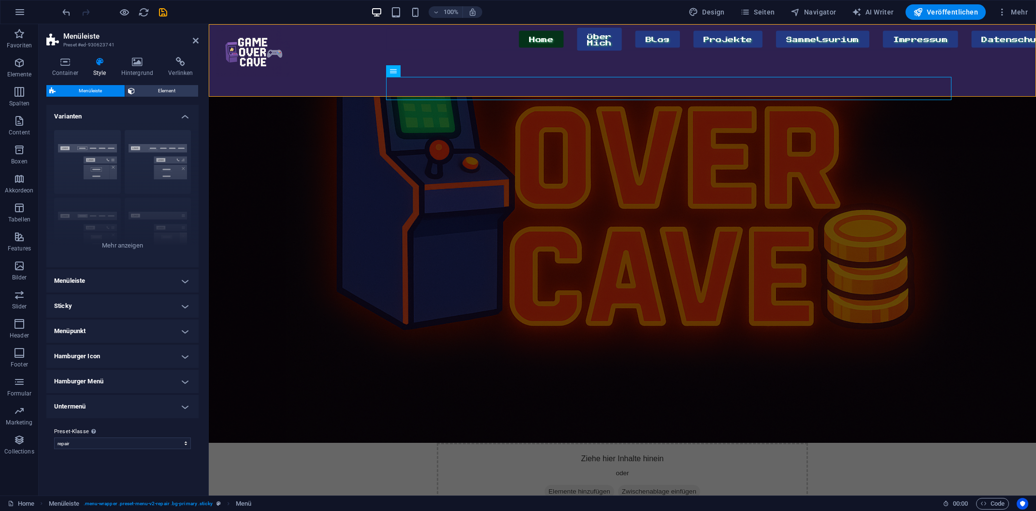
click at [90, 330] on h4 "Menüpunkt" at bounding box center [122, 330] width 152 height 23
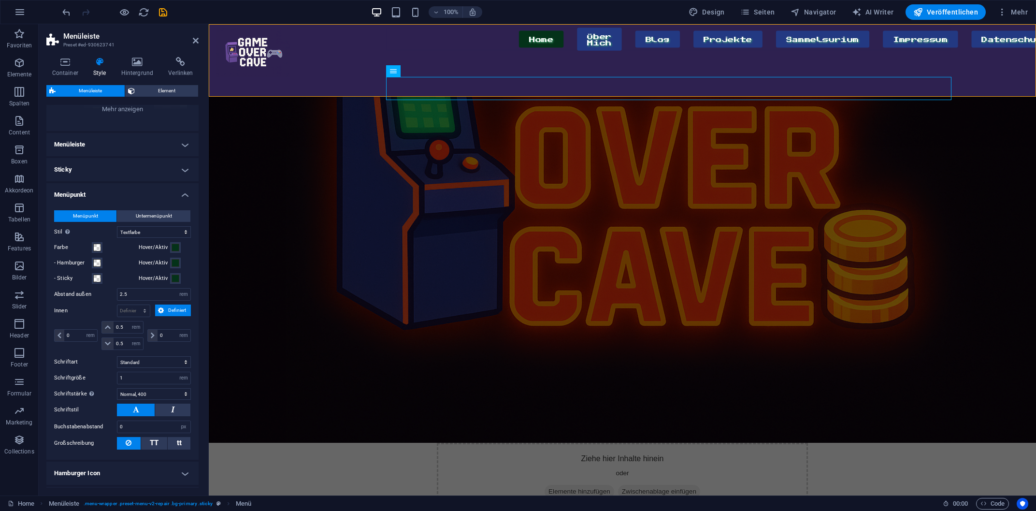
scroll to position [131, 0]
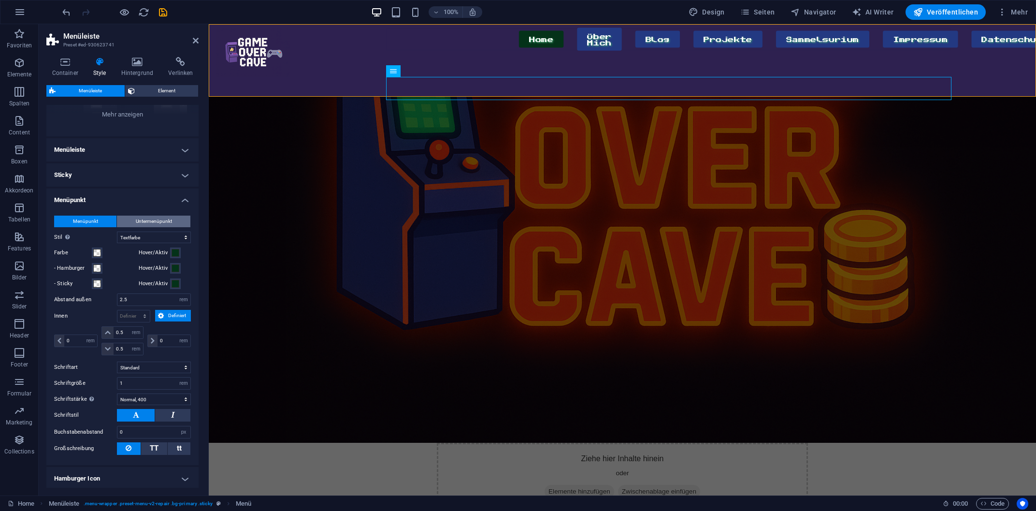
click at [163, 225] on span "Untermenüpunkt" at bounding box center [154, 221] width 36 height 12
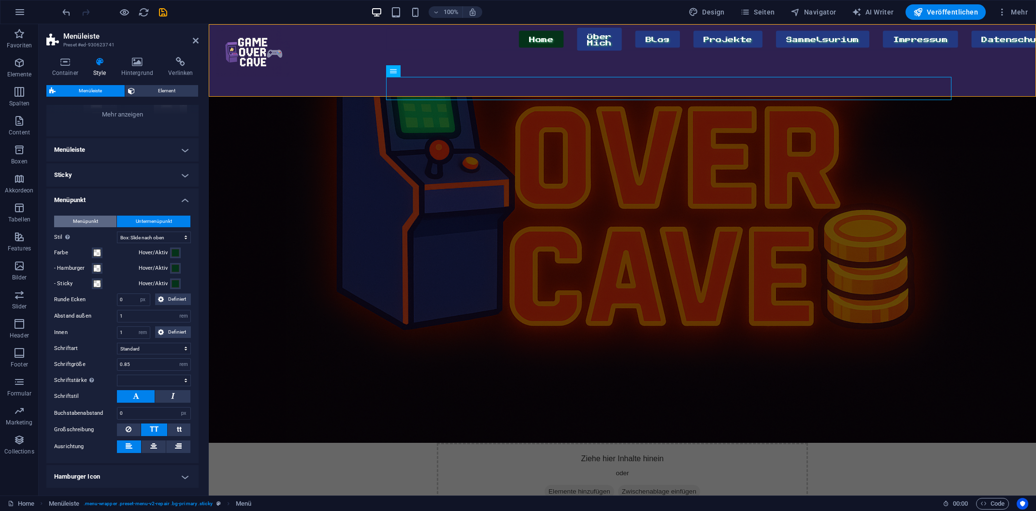
select select
click at [92, 219] on span "Menüpunkt" at bounding box center [85, 221] width 25 height 12
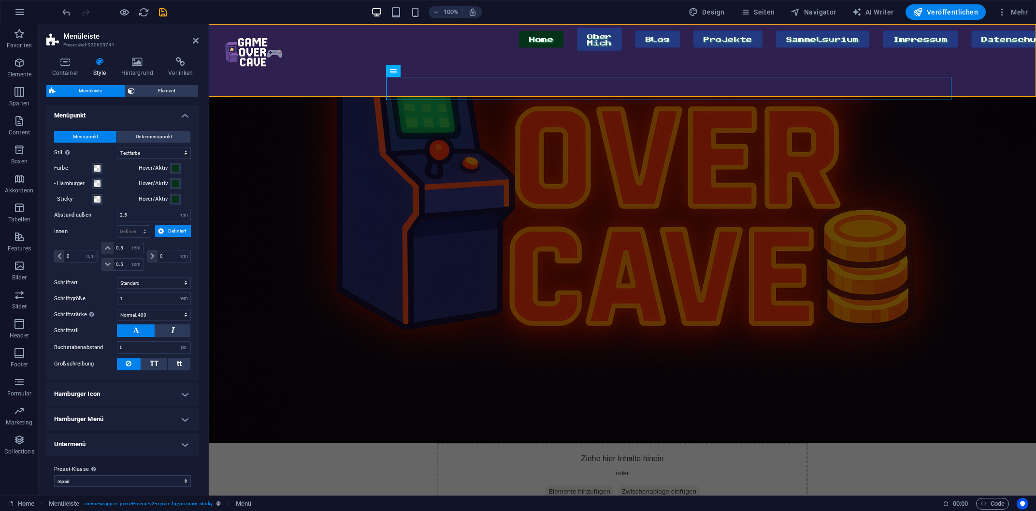
scroll to position [221, 0]
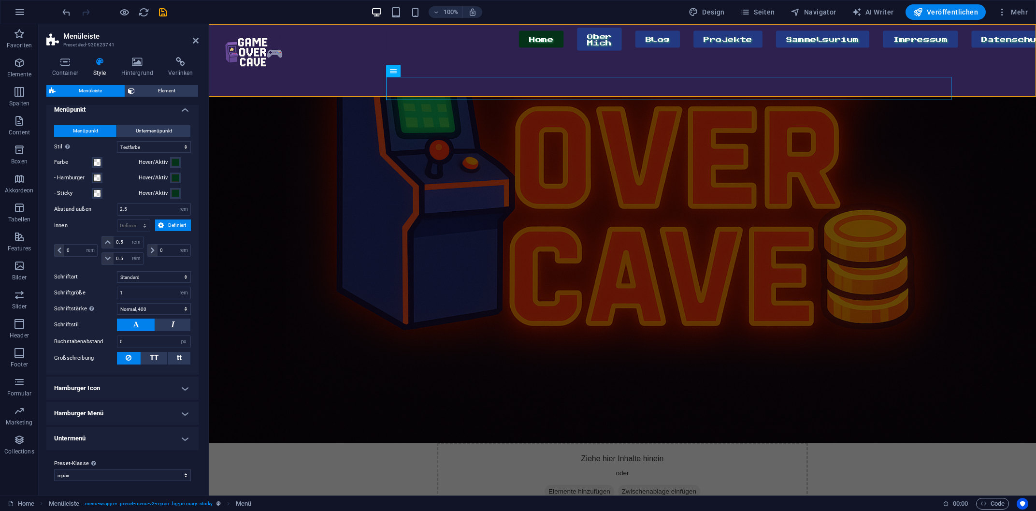
click at [127, 388] on h4 "Hamburger Icon" at bounding box center [122, 387] width 152 height 23
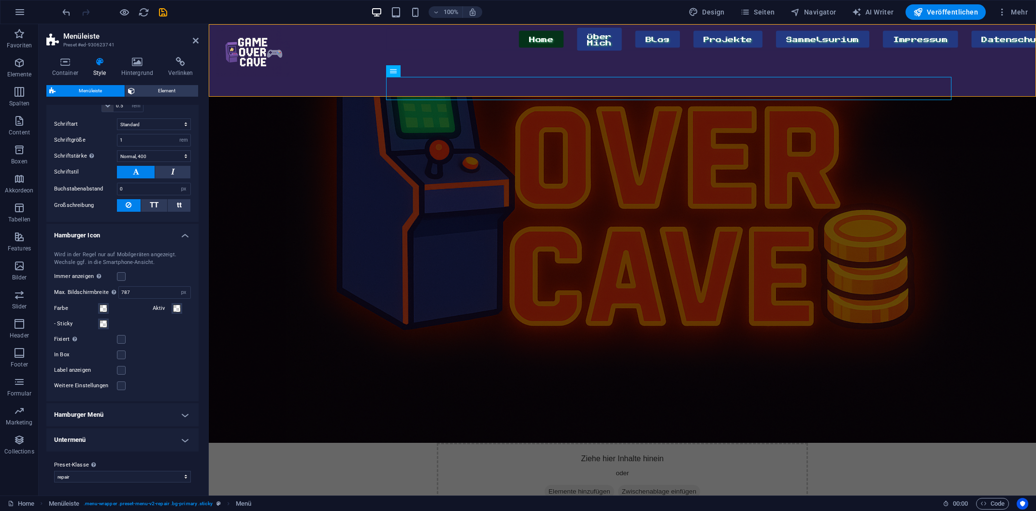
scroll to position [376, 0]
click at [118, 415] on h4 "Hamburger Menü" at bounding box center [122, 412] width 152 height 23
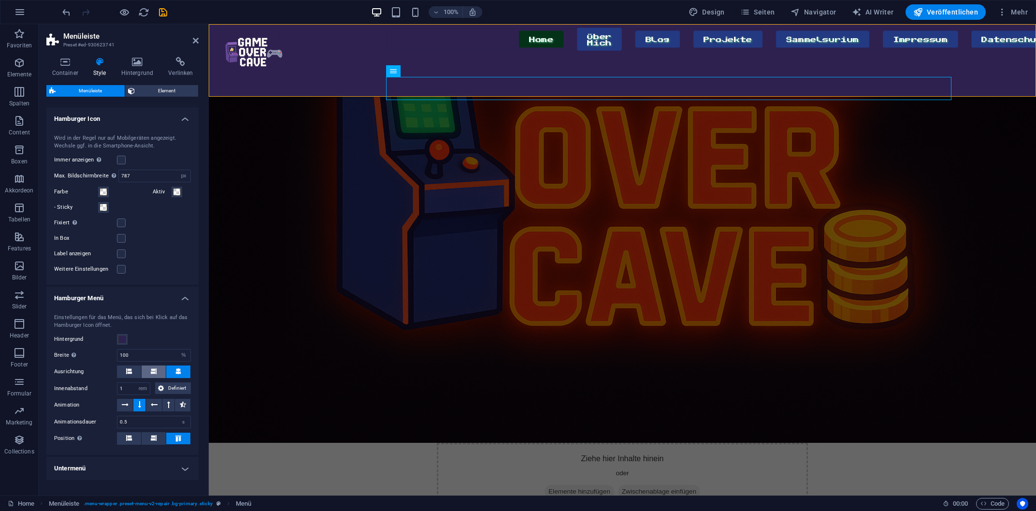
scroll to position [520, 0]
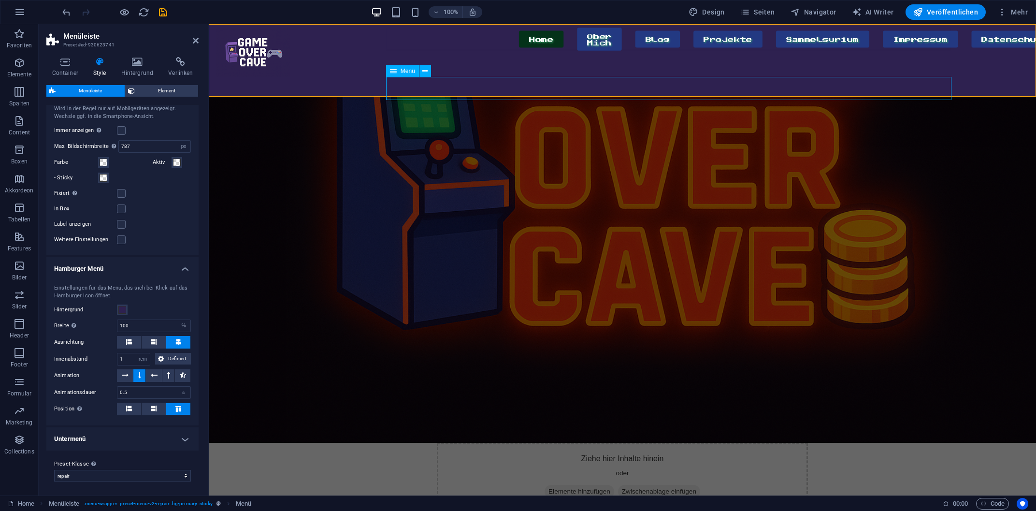
click at [467, 51] on nav "Home Über Mich Blog Projekte Sammelsurium Impressum Datenschutz" at bounding box center [668, 39] width 565 height 23
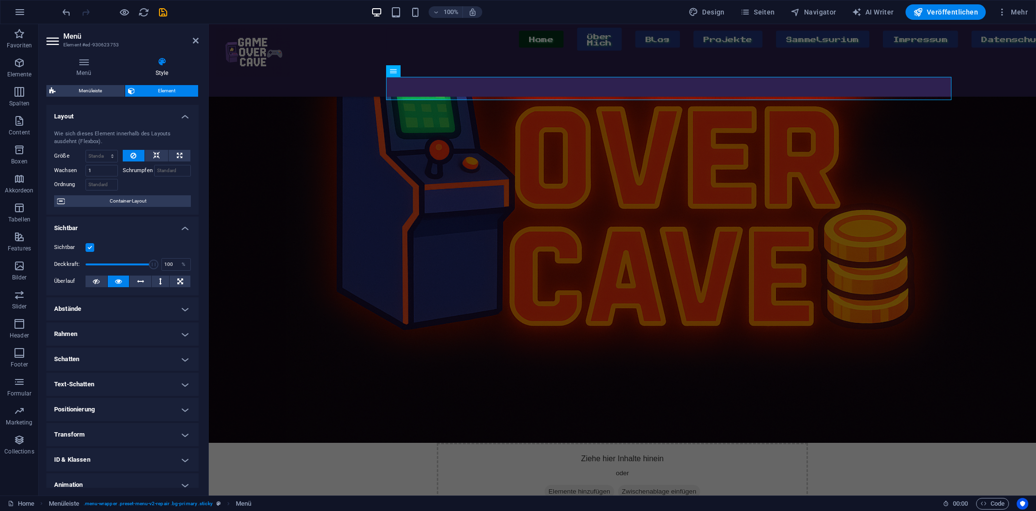
click at [582, 279] on figure at bounding box center [622, 160] width 827 height 566
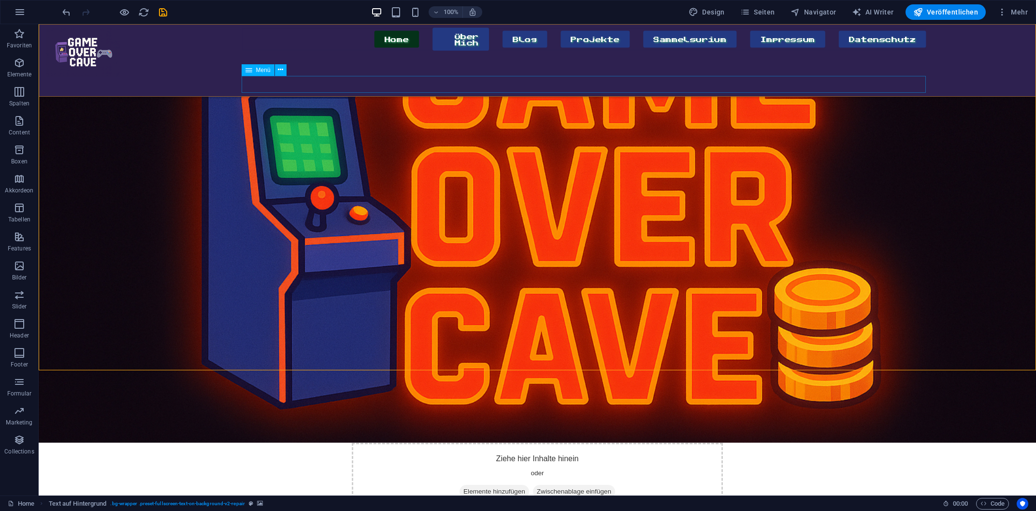
click at [264, 51] on nav "Home Über Mich Blog Projekte Sammelsurium Impressum Datenschutz" at bounding box center [584, 39] width 685 height 23
click at [312, 51] on nav "Home Über Mich Blog Projekte Sammelsurium Impressum Datenschutz" at bounding box center [584, 39] width 685 height 23
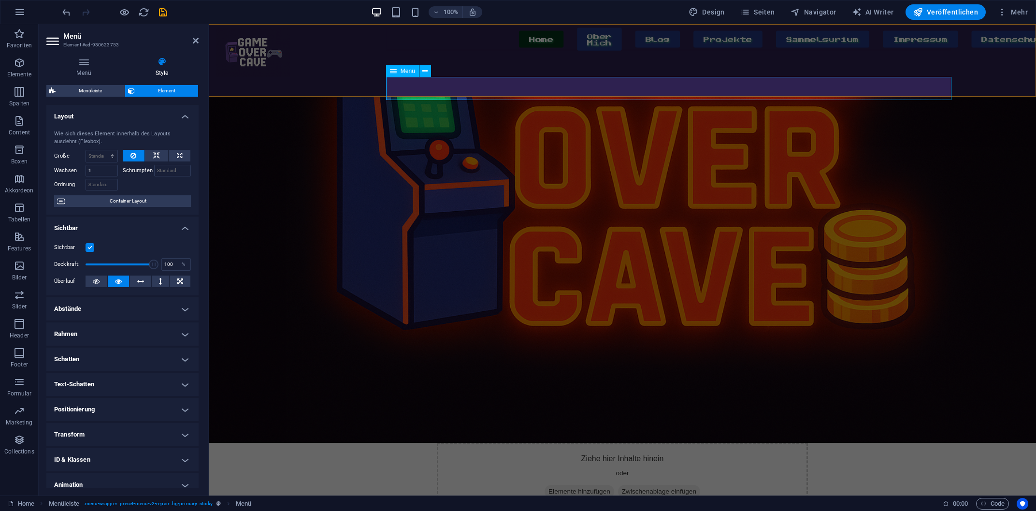
click at [423, 51] on nav "Home Über Mich Blog Projekte Sammelsurium Impressum Datenschutz" at bounding box center [668, 39] width 565 height 23
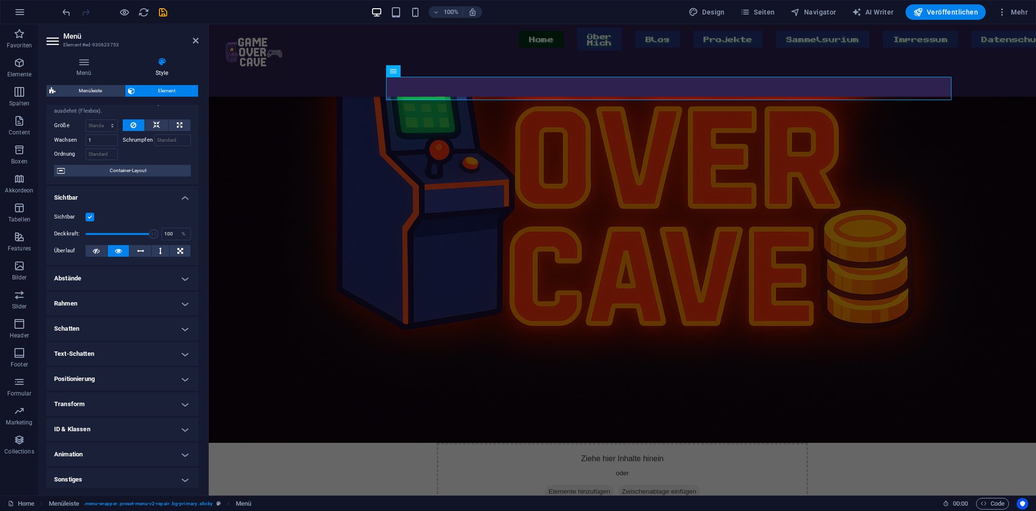
scroll to position [33, 0]
click at [88, 488] on h4 "Sonstiges" at bounding box center [122, 476] width 152 height 23
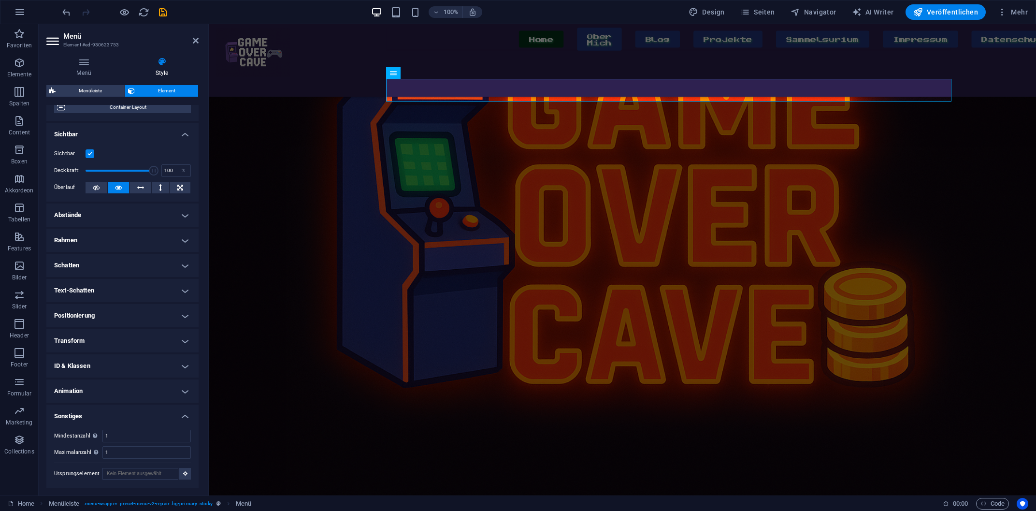
scroll to position [147, 0]
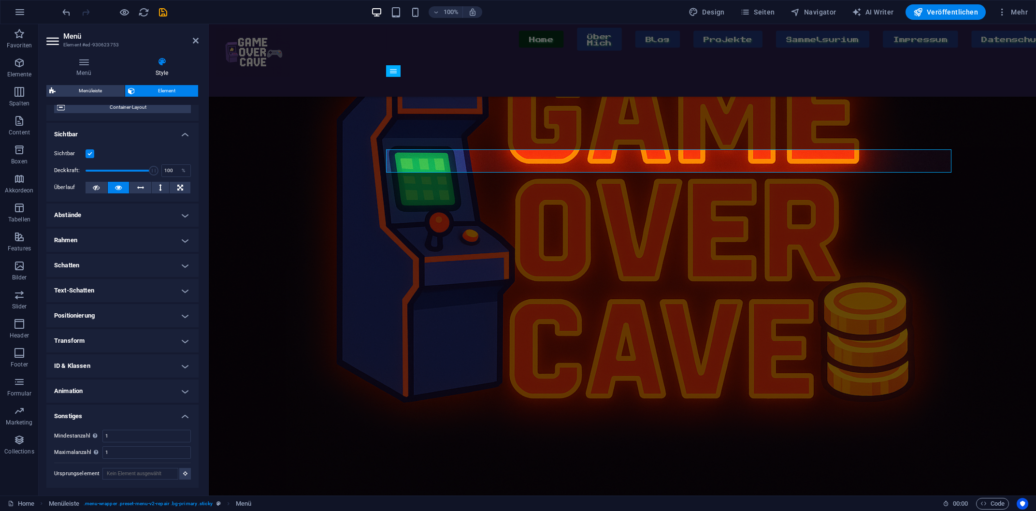
click at [114, 415] on h4 "Sonstiges" at bounding box center [122, 412] width 152 height 17
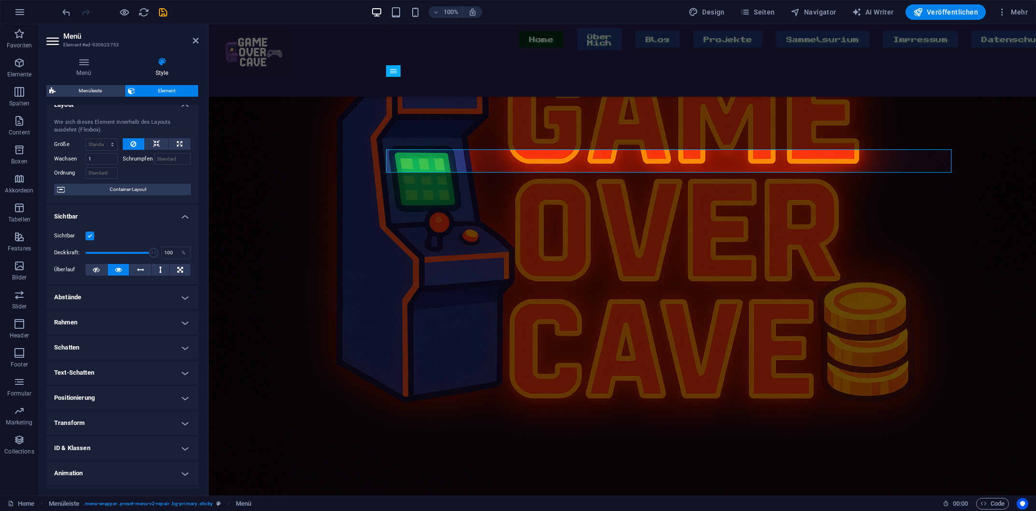
scroll to position [0, 0]
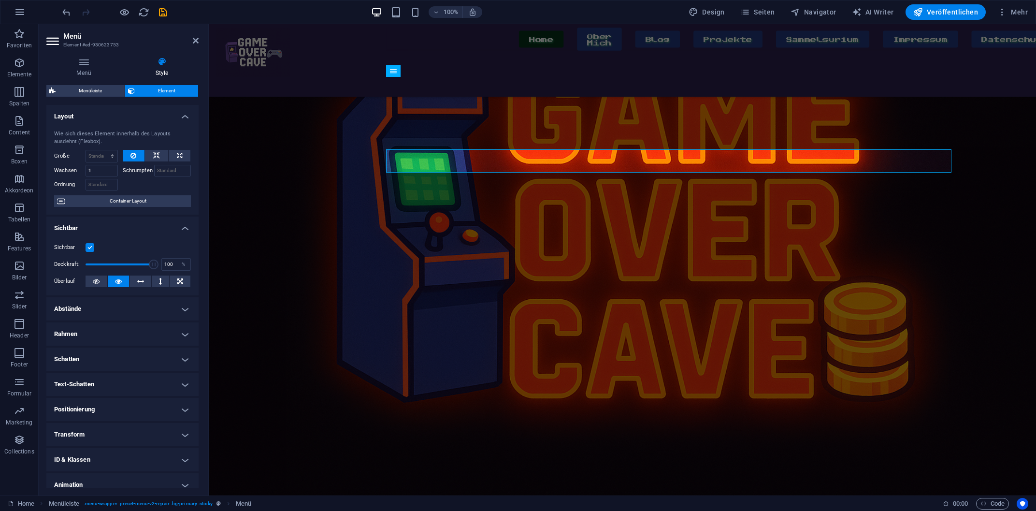
click at [96, 338] on h4 "Rahmen" at bounding box center [122, 333] width 152 height 23
click at [94, 337] on h4 "Rahmen" at bounding box center [122, 330] width 152 height 17
click at [96, 358] on h4 "Schatten" at bounding box center [122, 358] width 152 height 23
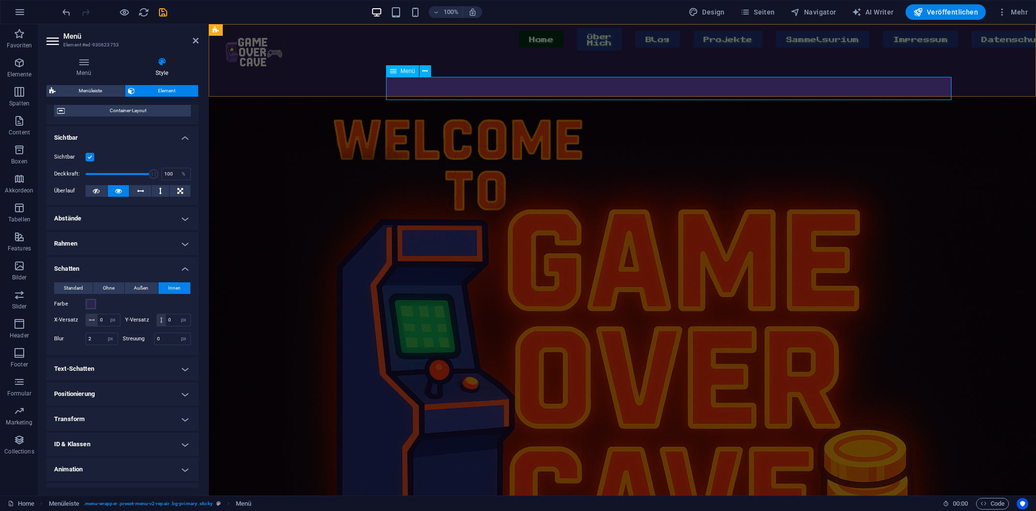
click at [466, 51] on nav "Home Über Mich Blog Projekte Sammelsurium Impressum Datenschutz" at bounding box center [668, 39] width 565 height 23
click at [104, 369] on h4 "Text-Schatten" at bounding box center [122, 368] width 152 height 23
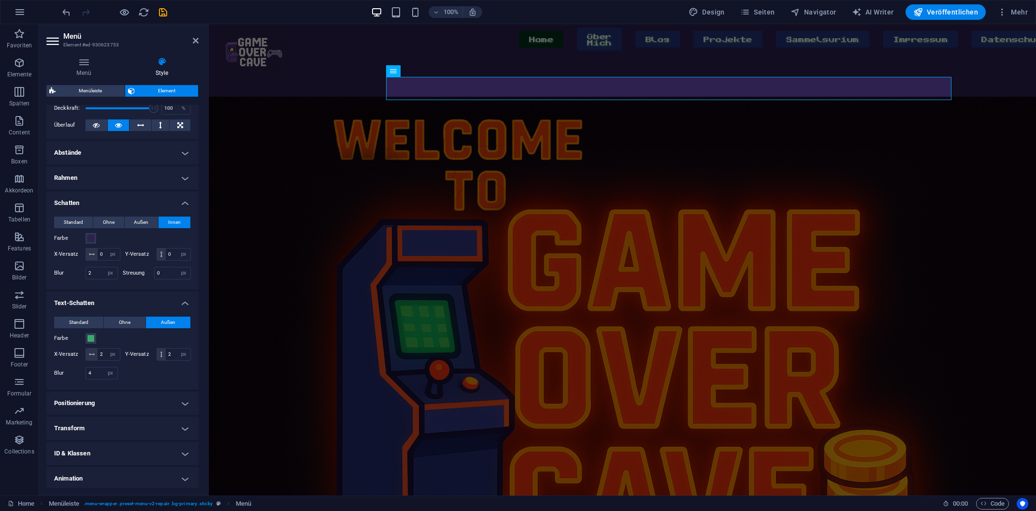
scroll to position [184, 0]
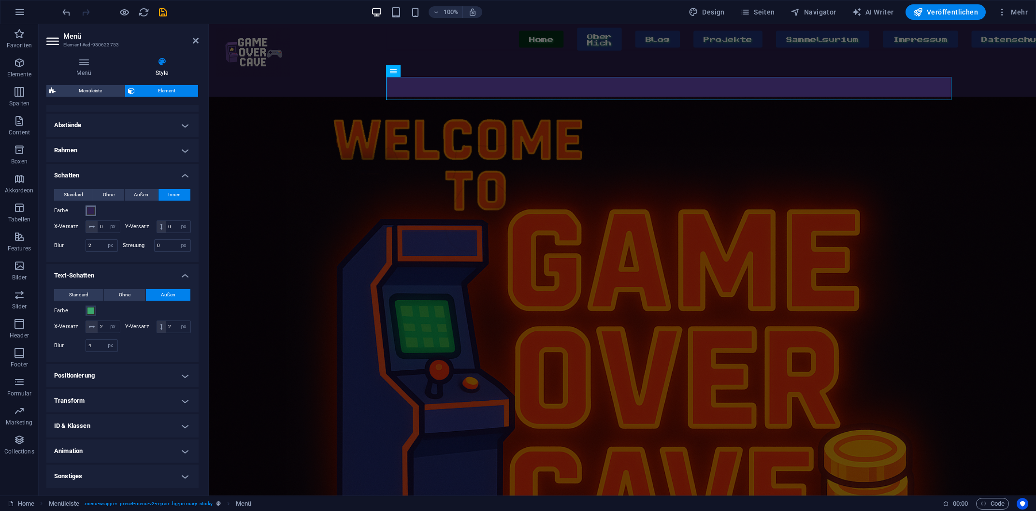
click at [91, 212] on span at bounding box center [91, 211] width 8 height 8
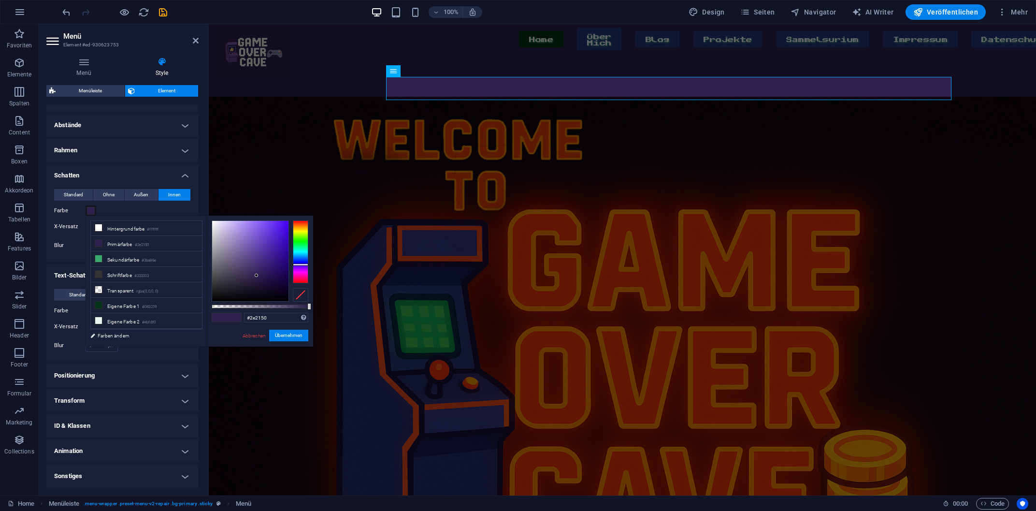
scroll to position [0, 0]
click at [129, 244] on li "Primärfarbe #2e2150" at bounding box center [146, 243] width 111 height 15
click at [256, 317] on input "#2e2150" at bounding box center [276, 318] width 64 height 10
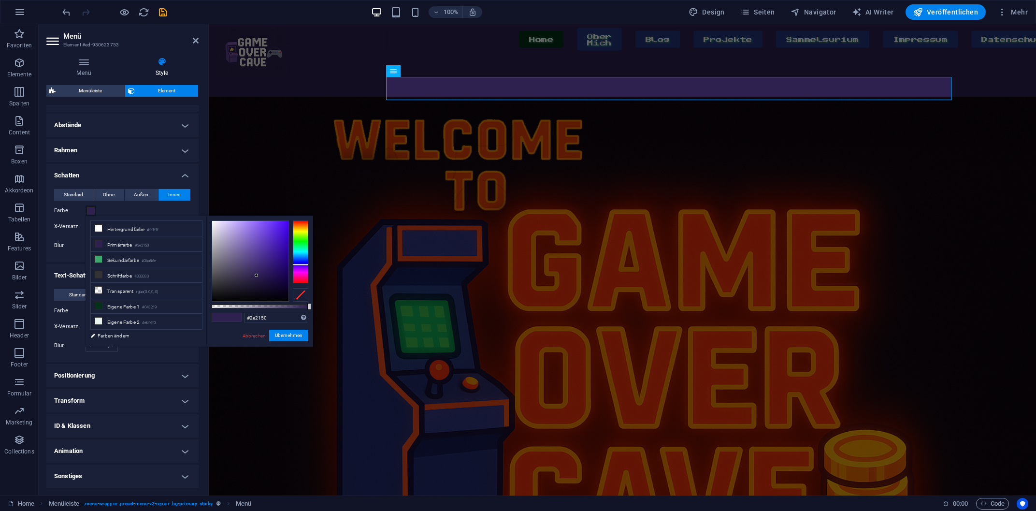
click at [115, 211] on div "Farbe" at bounding box center [122, 211] width 137 height 12
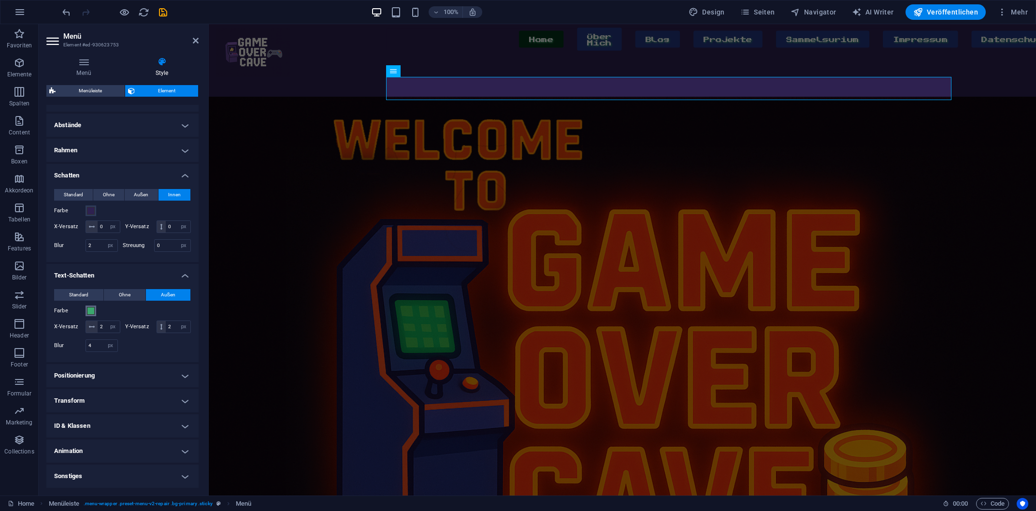
click at [92, 315] on button "Farbe" at bounding box center [91, 310] width 11 height 11
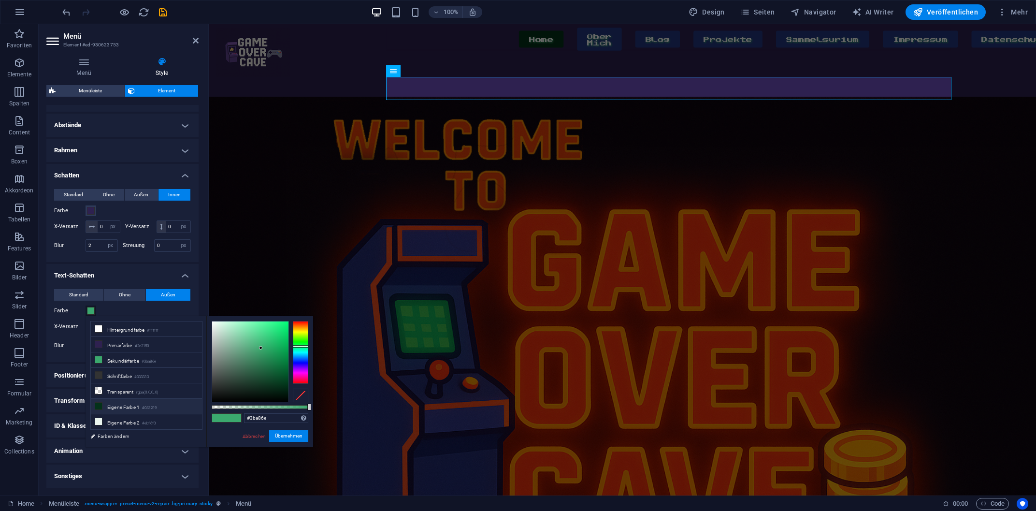
scroll to position [27, 0]
click at [131, 314] on div "Farbe" at bounding box center [122, 311] width 137 height 12
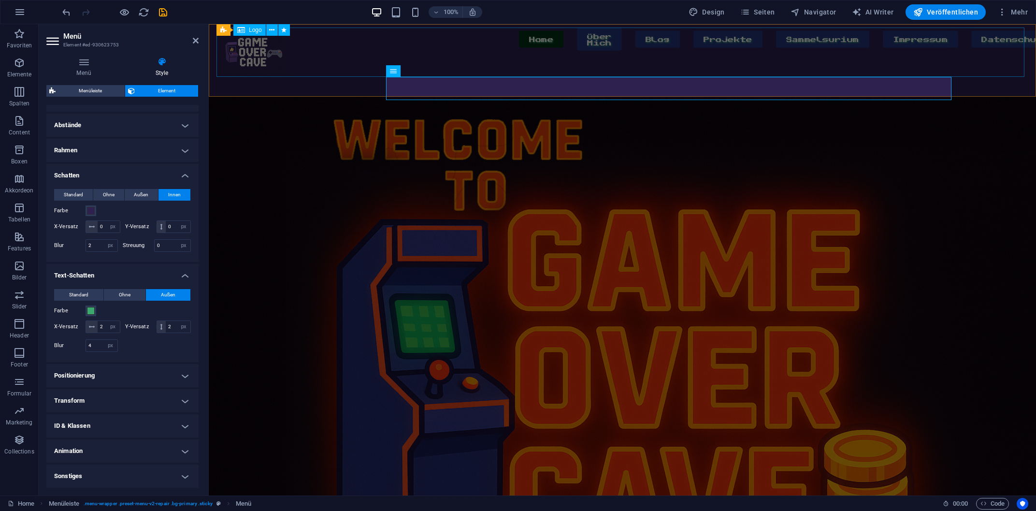
click at [275, 72] on div at bounding box center [253, 52] width 74 height 49
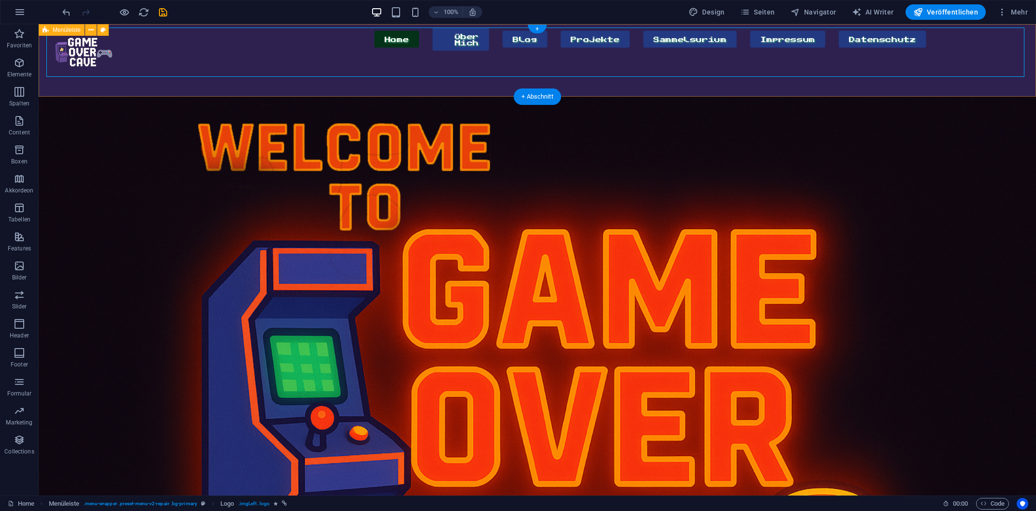
click at [201, 83] on div "Home Über Mich Blog Projekte Sammelsurium Impressum Datenschutz Menu" at bounding box center [537, 60] width 997 height 72
select select "hover_text_color"
select select "rem"
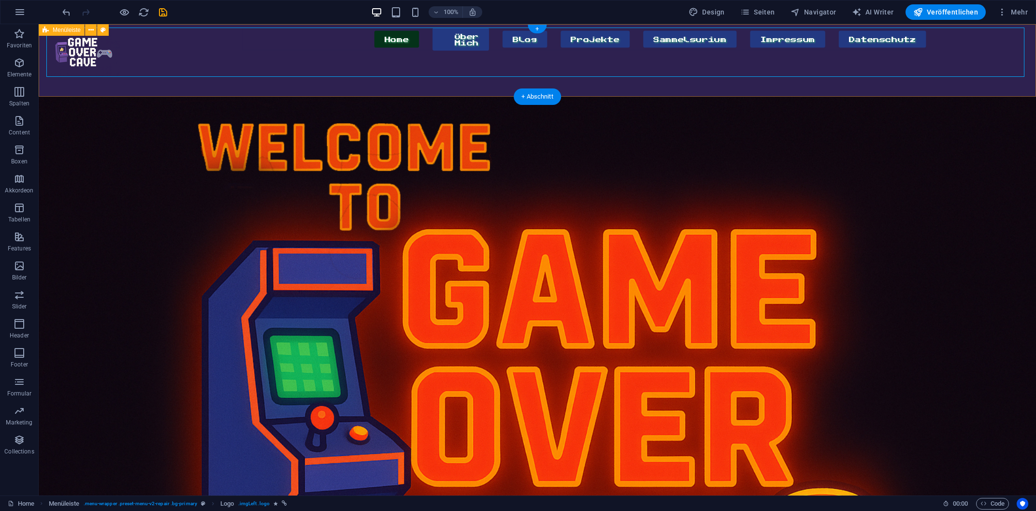
select select "rem"
select select "400"
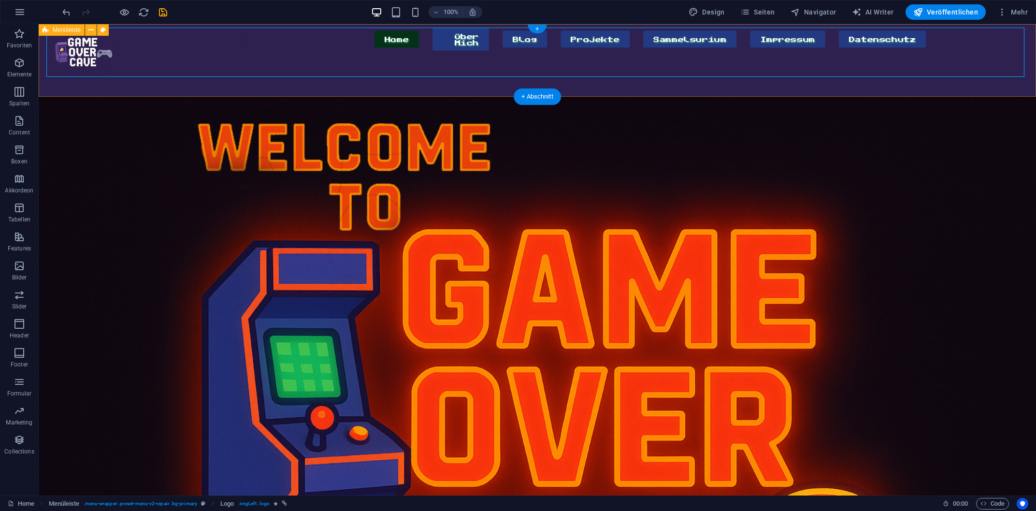
select select "px"
select select "%"
select select "rem"
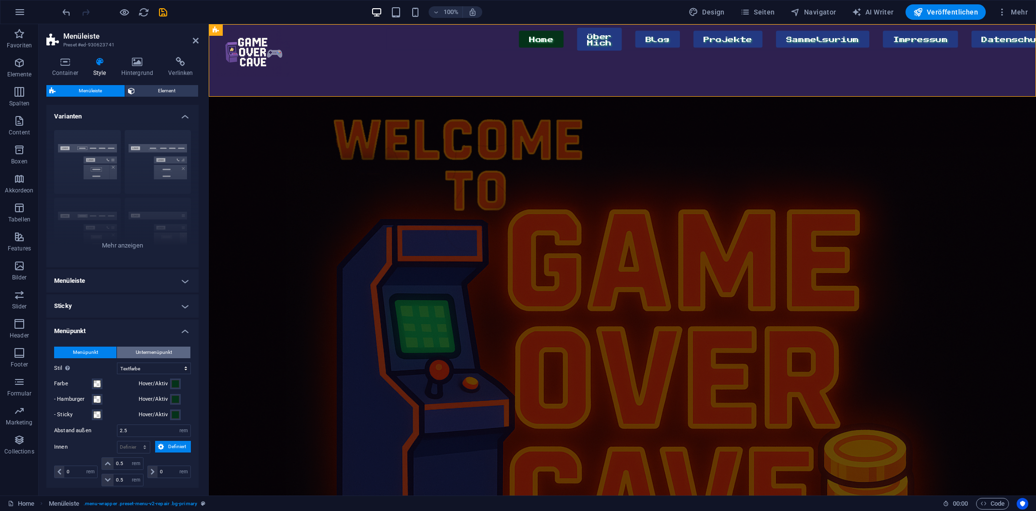
scroll to position [136, 0]
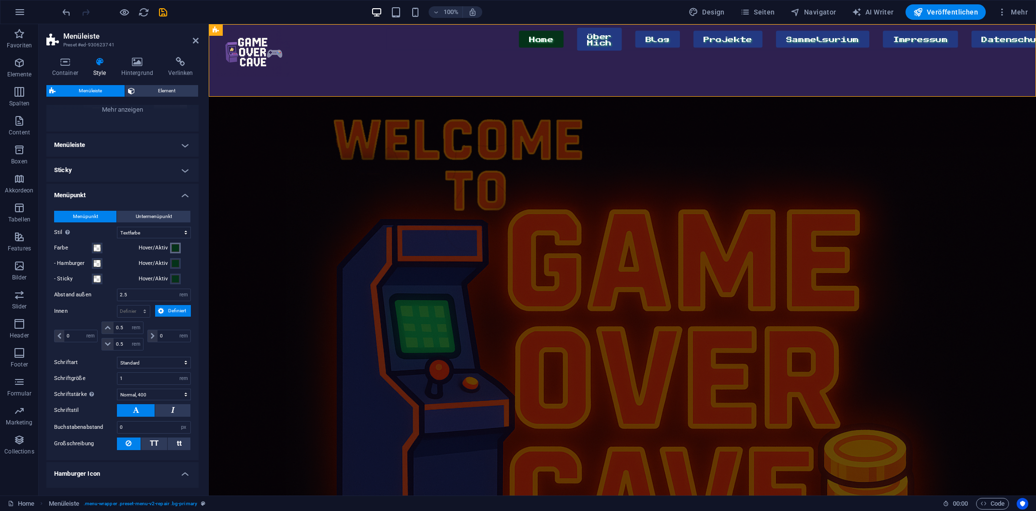
click at [174, 251] on span at bounding box center [176, 248] width 8 height 8
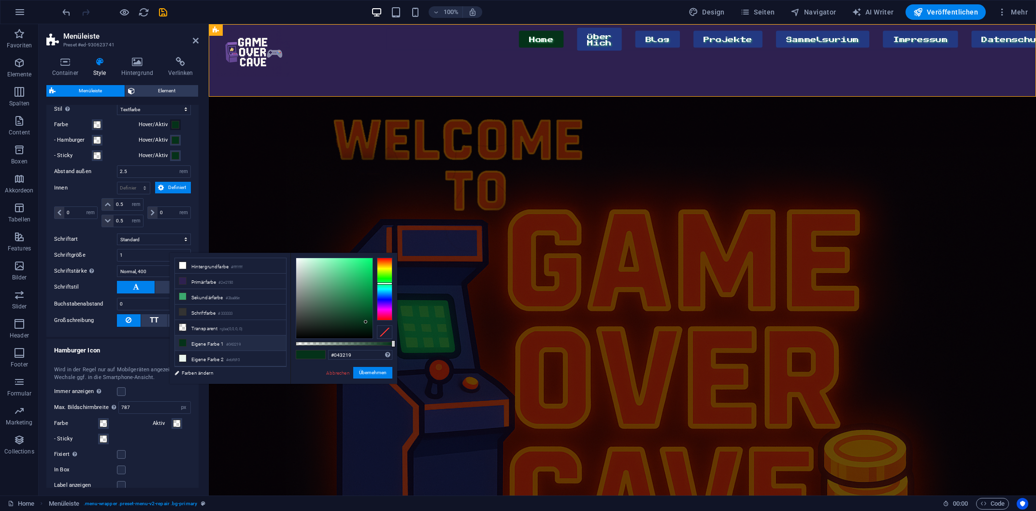
scroll to position [272, 0]
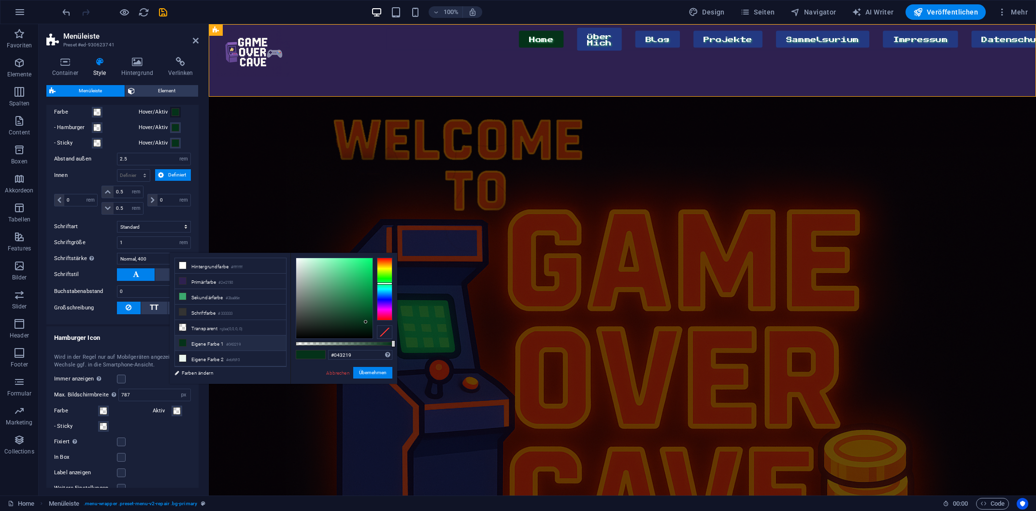
click at [143, 333] on h4 "Hamburger Icon" at bounding box center [122, 334] width 152 height 17
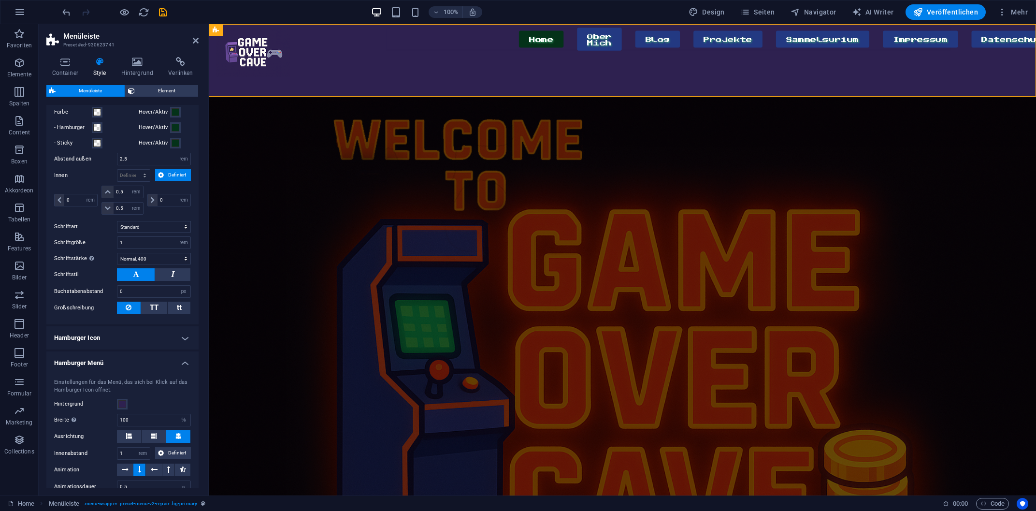
click at [144, 339] on h4 "Hamburger Icon" at bounding box center [122, 337] width 152 height 23
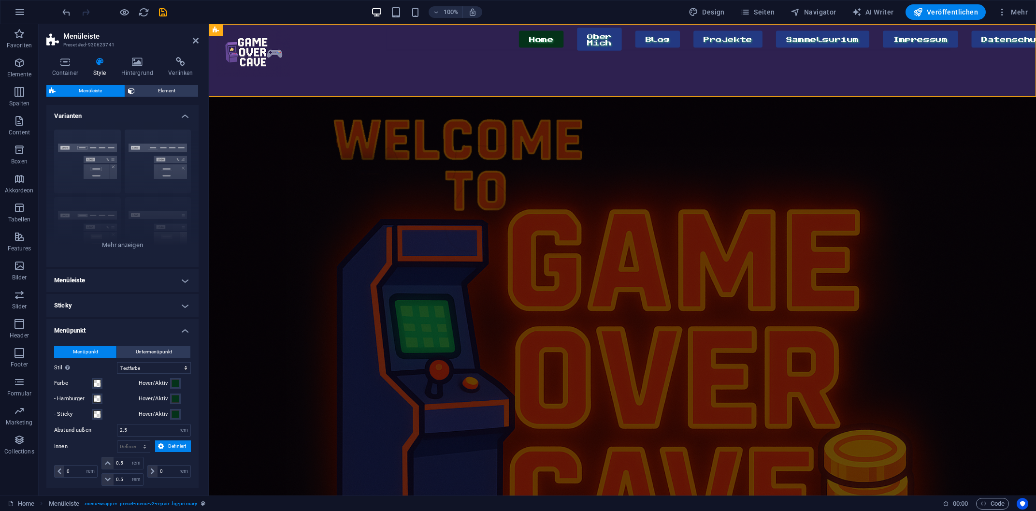
scroll to position [0, 0]
click at [284, 86] on div "Home Über Mich Blog Projekte Sammelsurium Impressum Datenschutz Menu" at bounding box center [622, 60] width 827 height 72
click at [341, 89] on div "Home Über Mich Blog Projekte Sammelsurium Impressum Datenschutz Menu" at bounding box center [622, 60] width 827 height 72
click at [264, 54] on div at bounding box center [253, 52] width 74 height 49
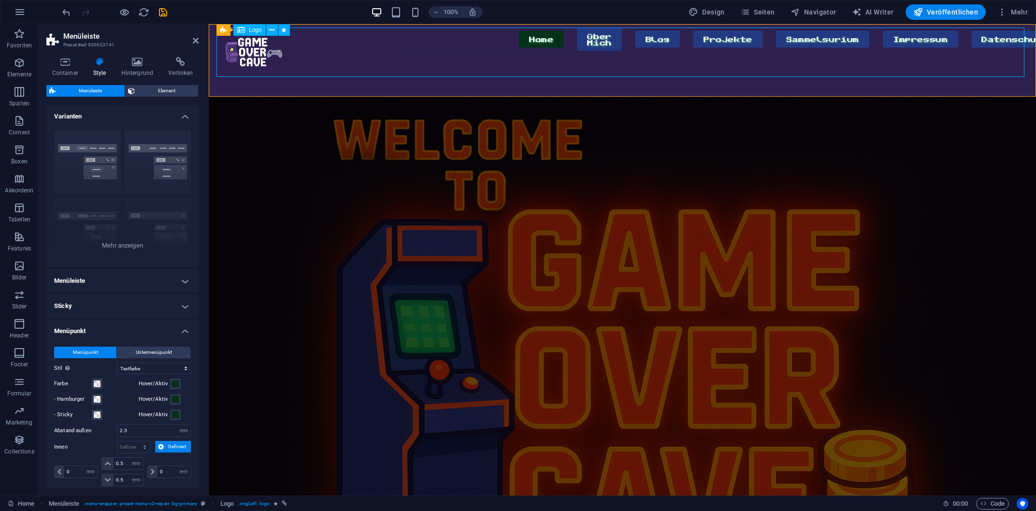
select select "px"
select select "%"
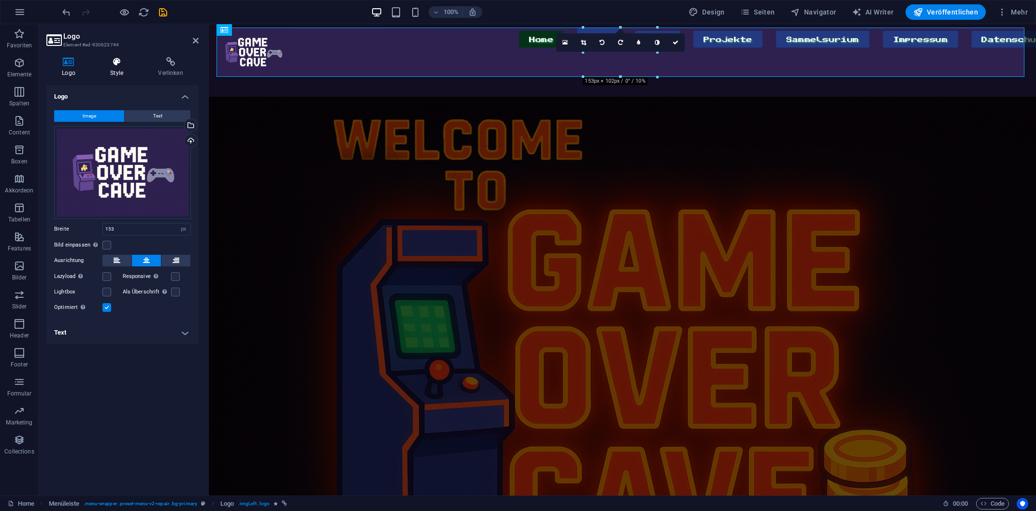
click at [116, 72] on h4 "Style" at bounding box center [119, 67] width 48 height 20
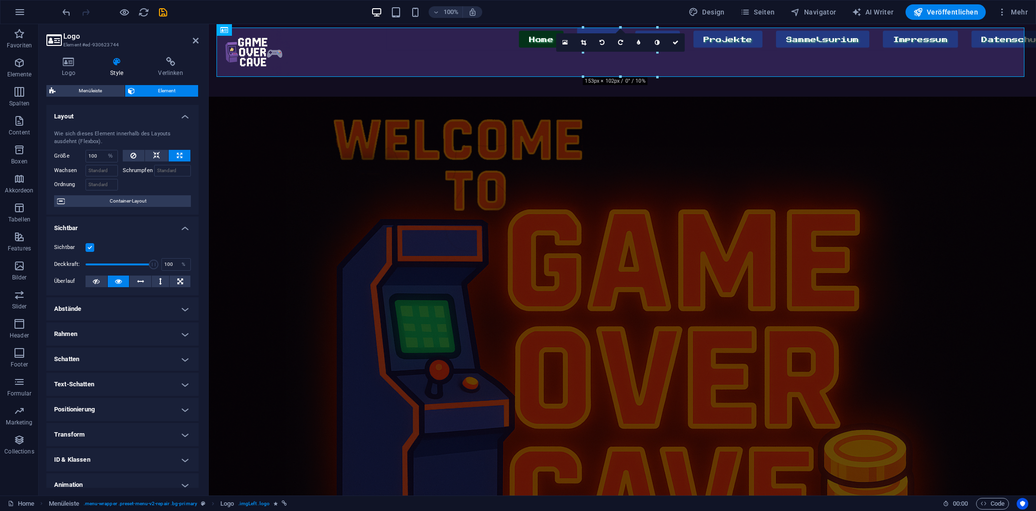
click at [115, 355] on h4 "Schatten" at bounding box center [122, 358] width 152 height 23
click at [115, 355] on h4 "Schatten" at bounding box center [122, 355] width 152 height 17
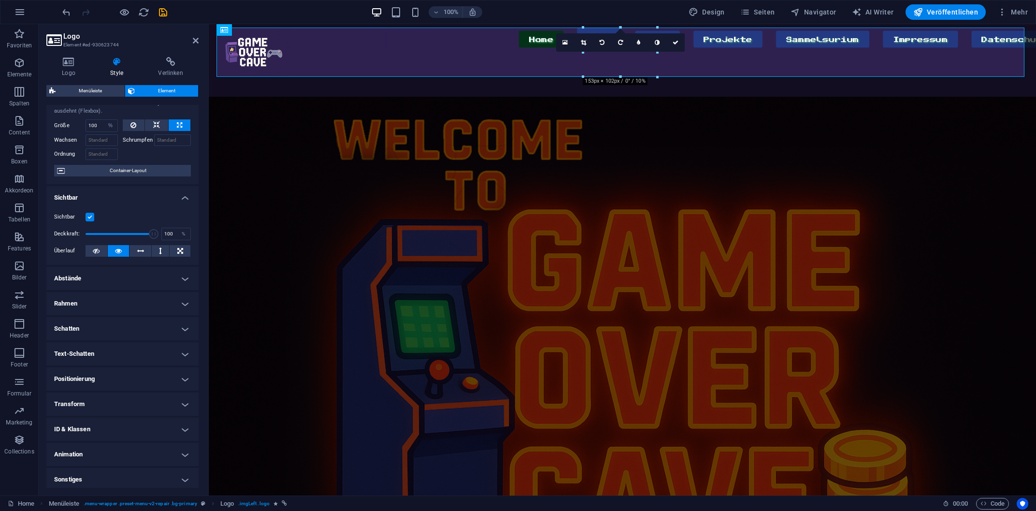
scroll to position [33, 0]
click at [116, 356] on h4 "Text-Schatten" at bounding box center [122, 350] width 152 height 23
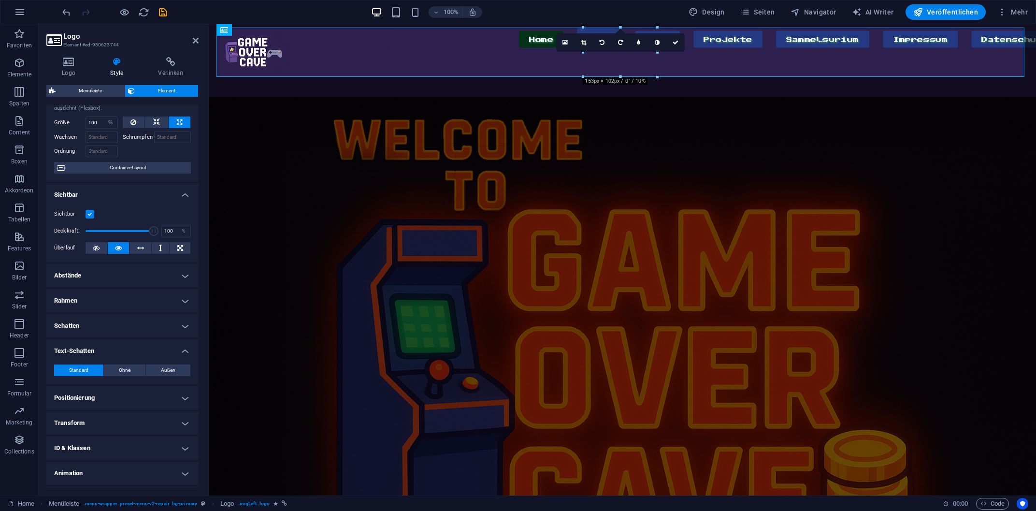
click at [116, 356] on h4 "Text-Schatten" at bounding box center [122, 347] width 152 height 17
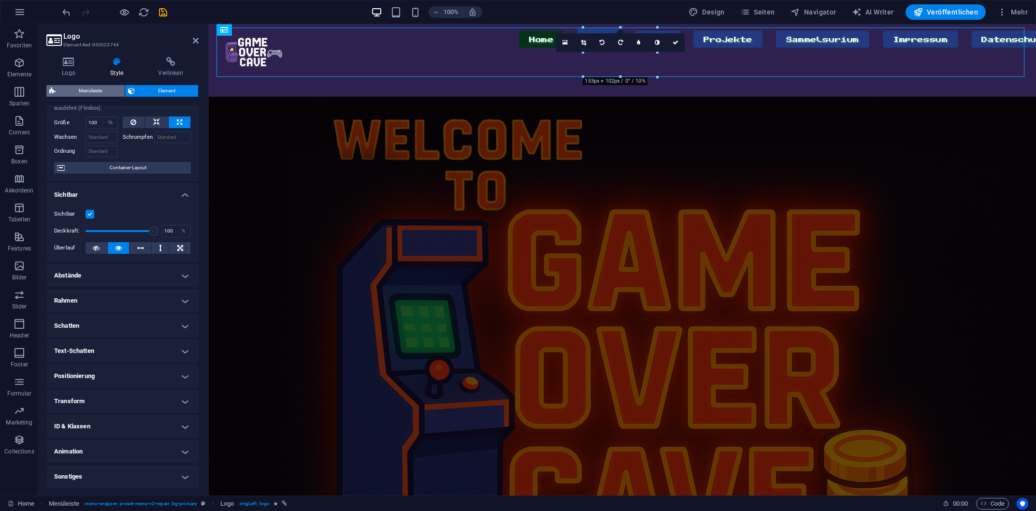
click at [97, 88] on span "Menüleiste" at bounding box center [89, 91] width 63 height 12
select select "hover_text_color"
select select "rem"
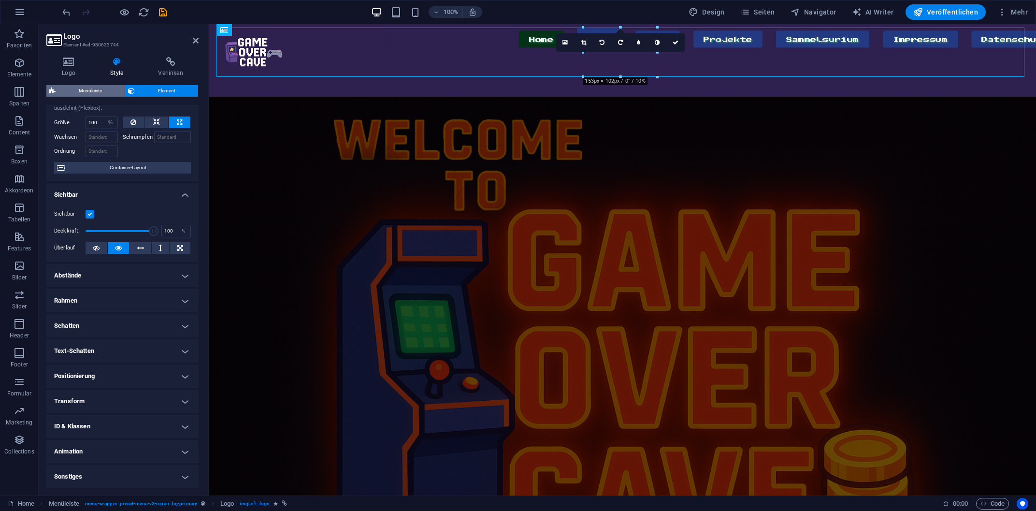
select select "rem"
select select "400"
select select "px"
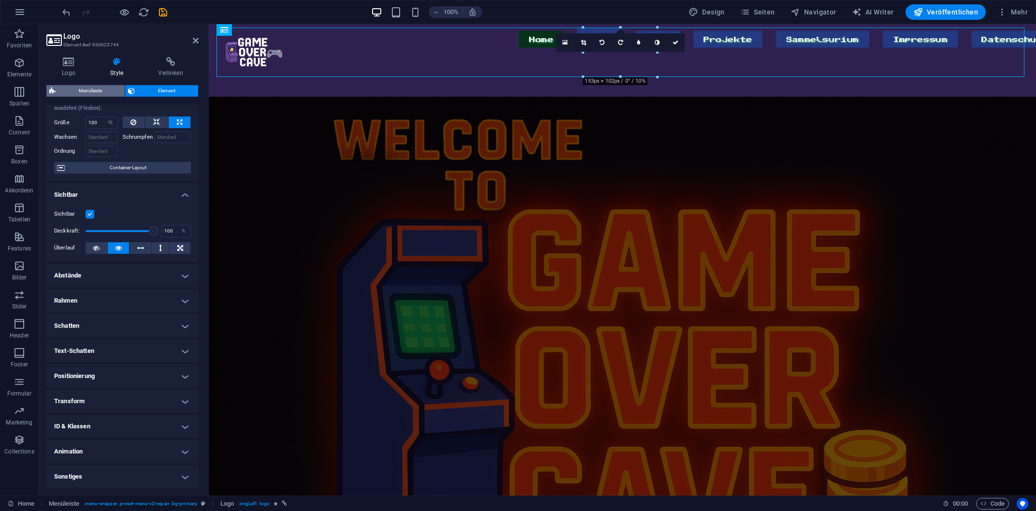
select select "px"
select select "%"
select select "rem"
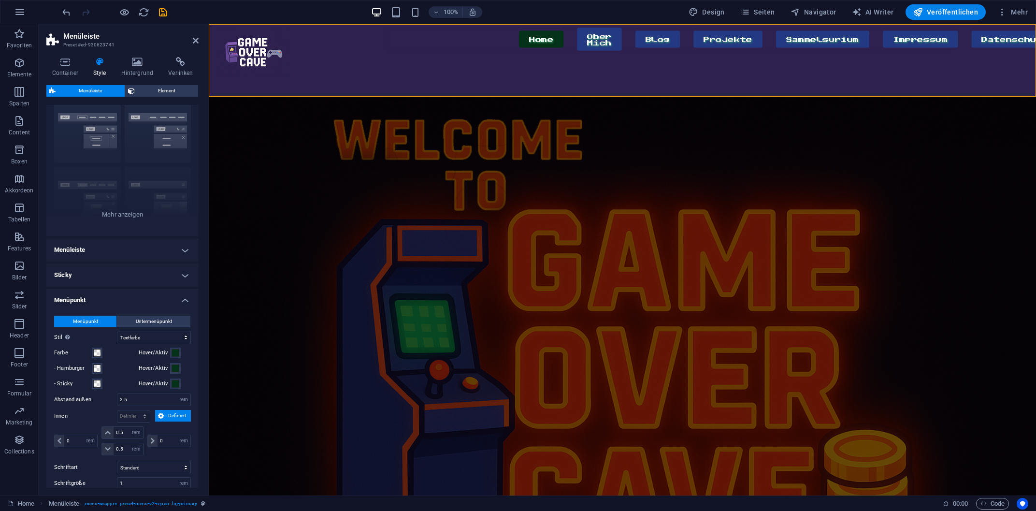
scroll to position [181, 0]
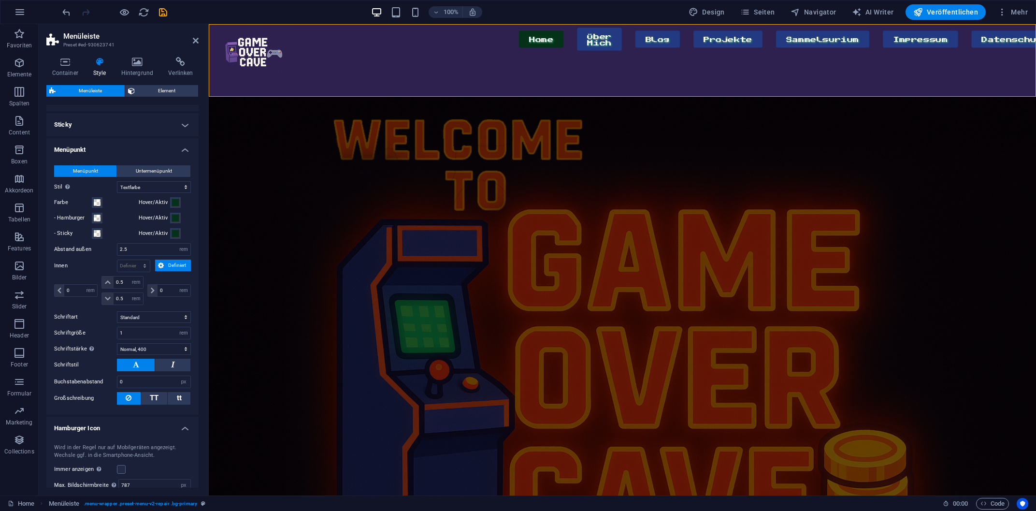
click at [167, 221] on label "Hover/Aktiv" at bounding box center [155, 218] width 32 height 12
click at [170, 221] on button "Hover/Aktiv" at bounding box center [175, 218] width 11 height 11
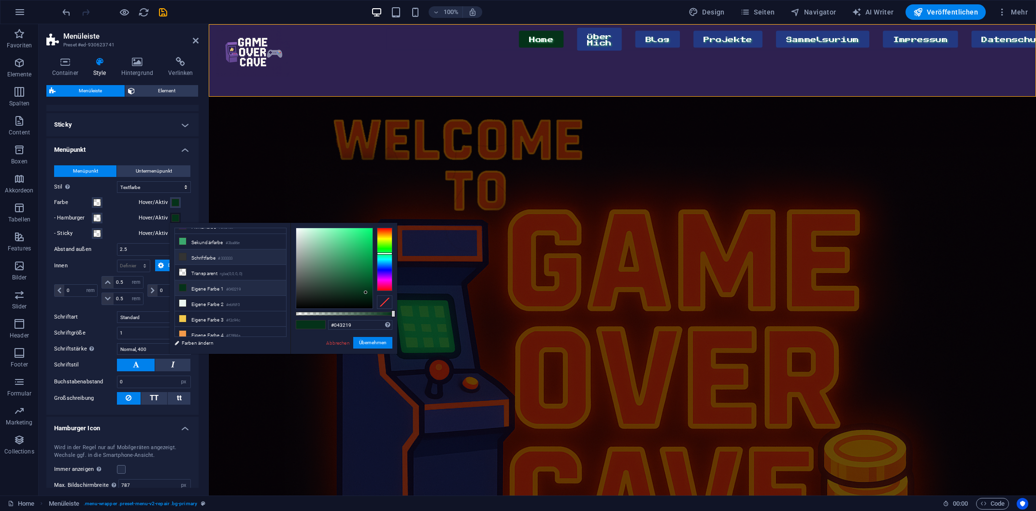
scroll to position [27, 0]
click at [473, 51] on nav "Home Über Mich Blog Projekte Sammelsurium Impressum Datenschutz" at bounding box center [668, 39] width 565 height 23
click at [337, 341] on link "Abbrechen" at bounding box center [337, 342] width 25 height 7
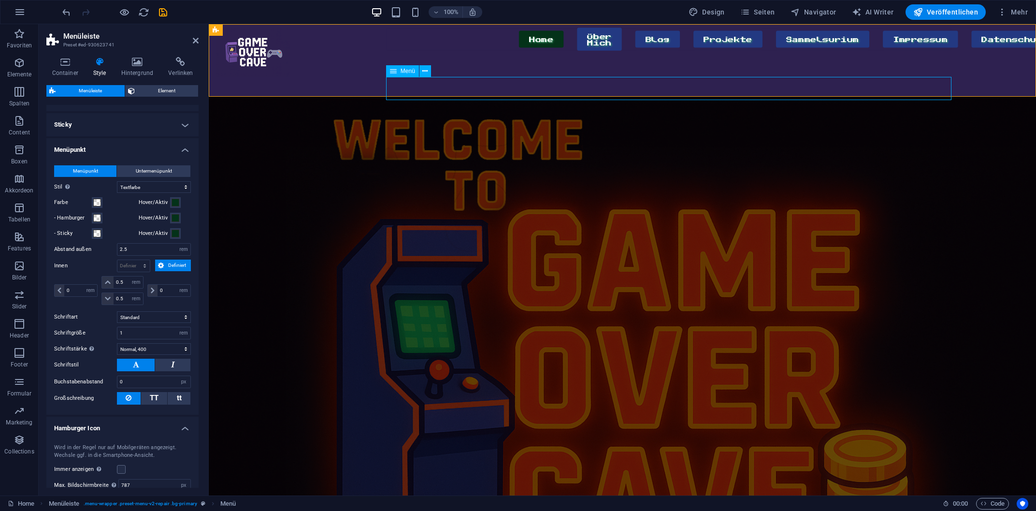
click at [459, 51] on nav "Home Über Mich Blog Projekte Sammelsurium Impressum Datenschutz" at bounding box center [668, 39] width 565 height 23
select select "px"
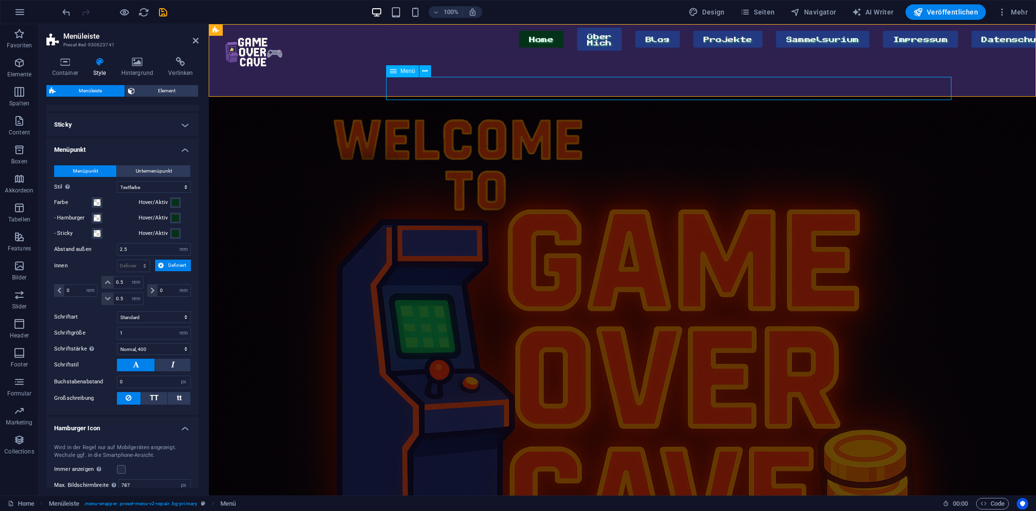
select select "px"
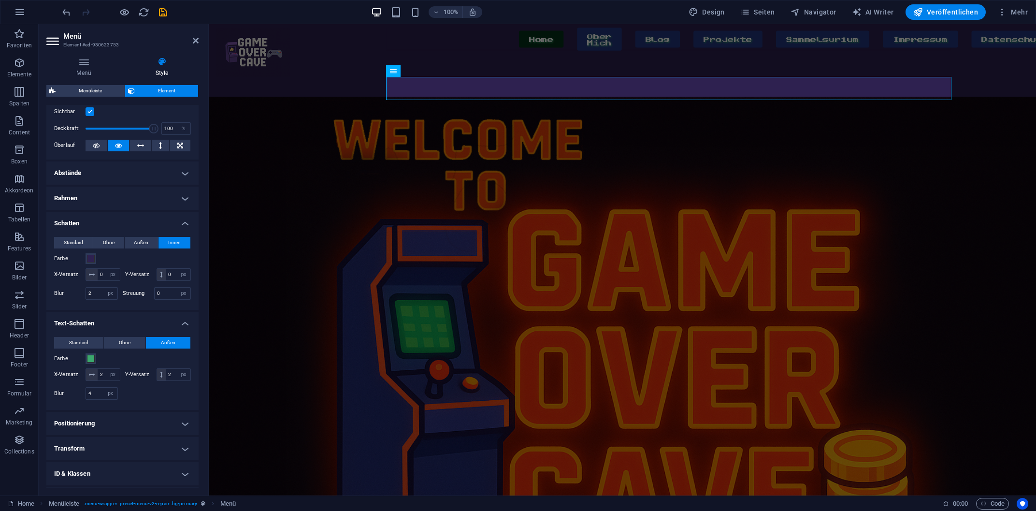
scroll to position [0, 0]
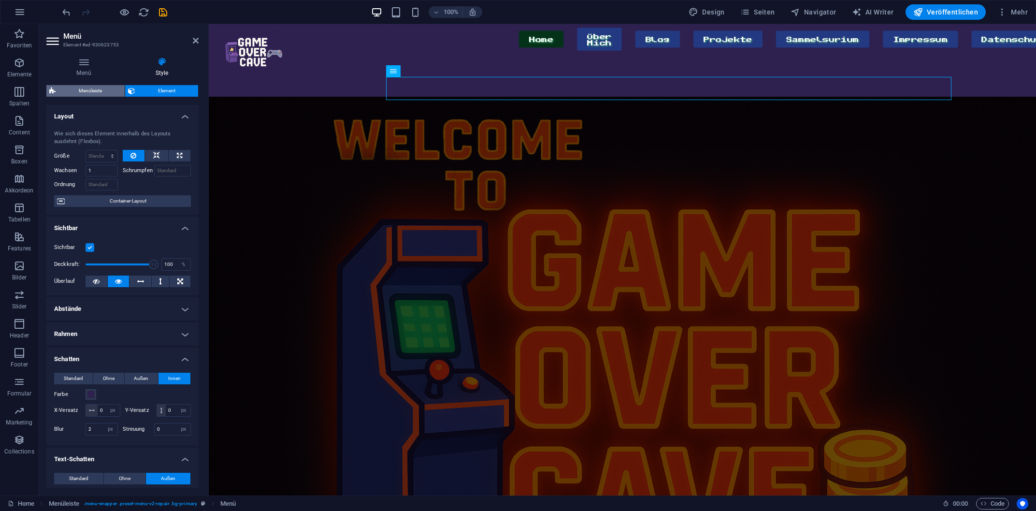
click at [97, 91] on span "Menüleiste" at bounding box center [89, 91] width 63 height 12
select select "px"
select select "banner"
select select "hover_text_color"
select select "rem"
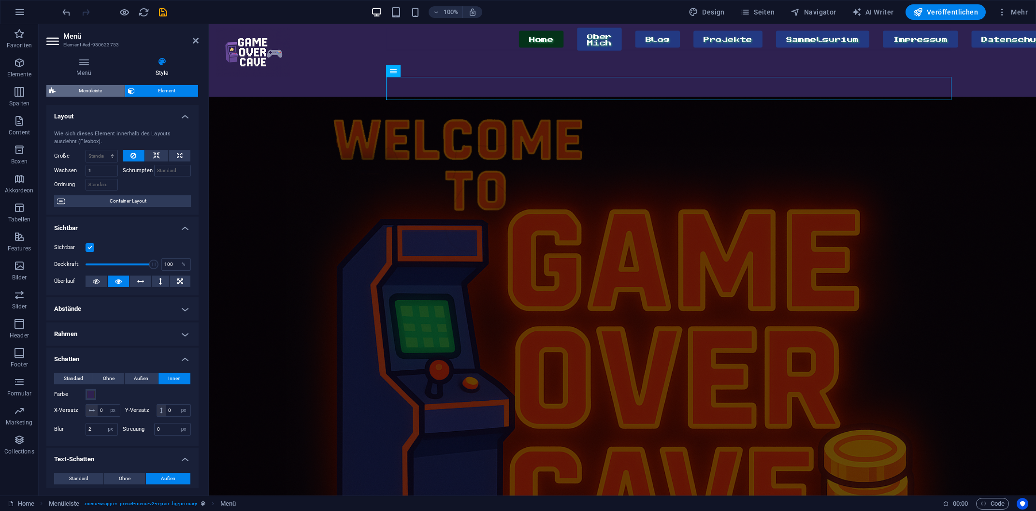
select select "rem"
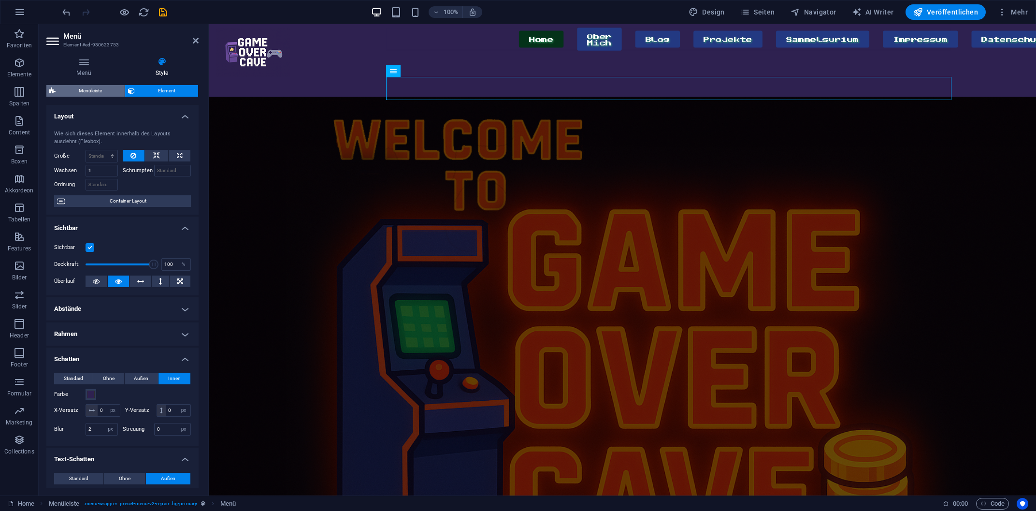
select select "400"
select select "px"
select select "%"
select select "rem"
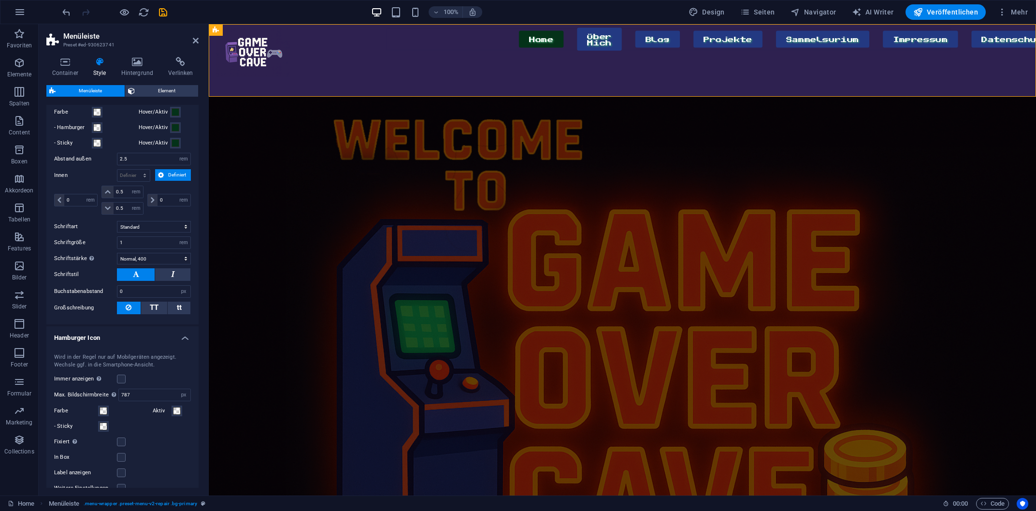
scroll to position [520, 0]
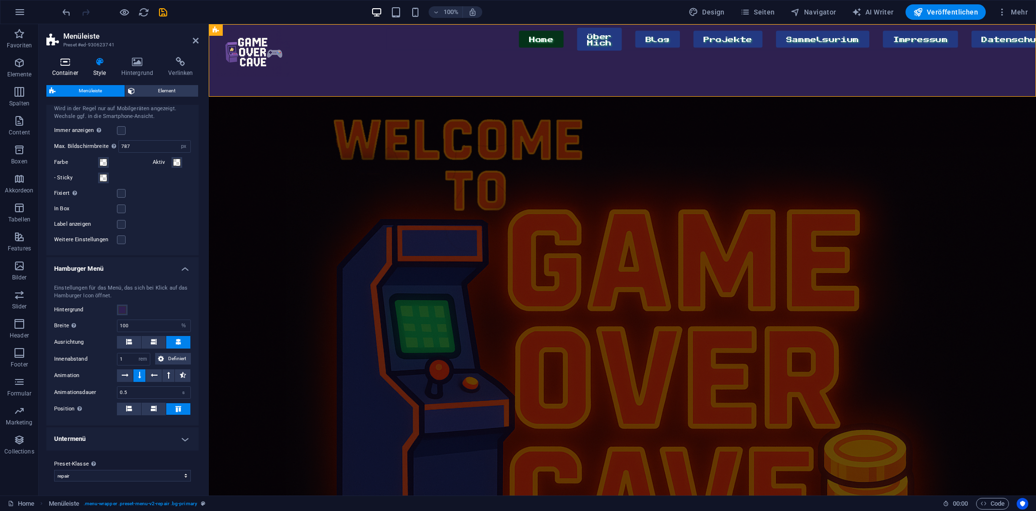
click at [83, 60] on icon at bounding box center [64, 62] width 37 height 10
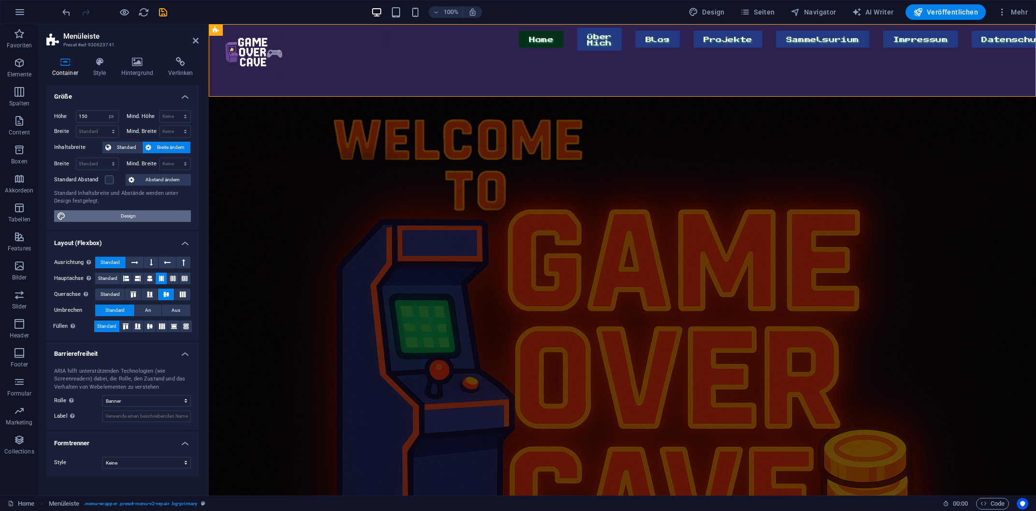
click at [157, 215] on span "Design" at bounding box center [128, 216] width 119 height 12
select select "px"
select select "400"
select select "px"
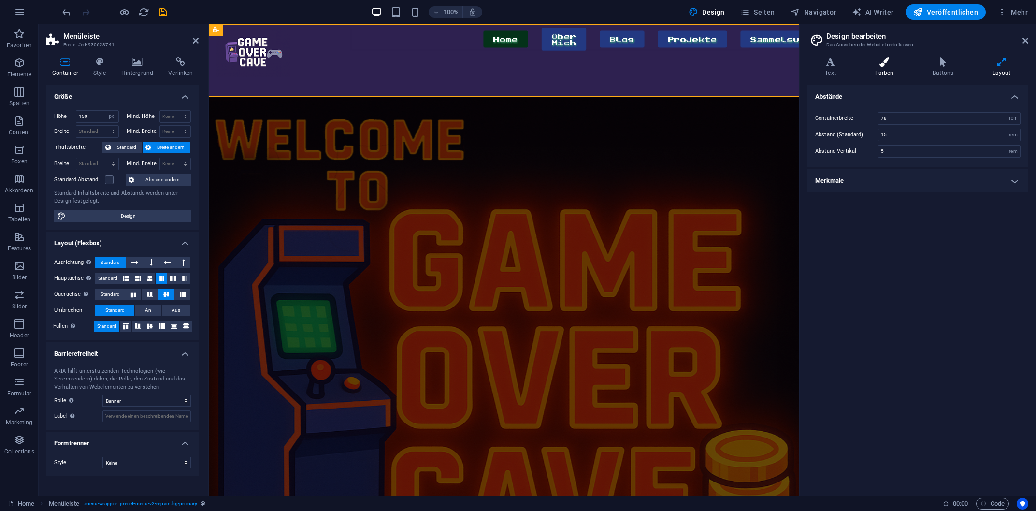
click at [892, 63] on icon at bounding box center [884, 62] width 54 height 10
click at [882, 154] on span at bounding box center [883, 153] width 8 height 8
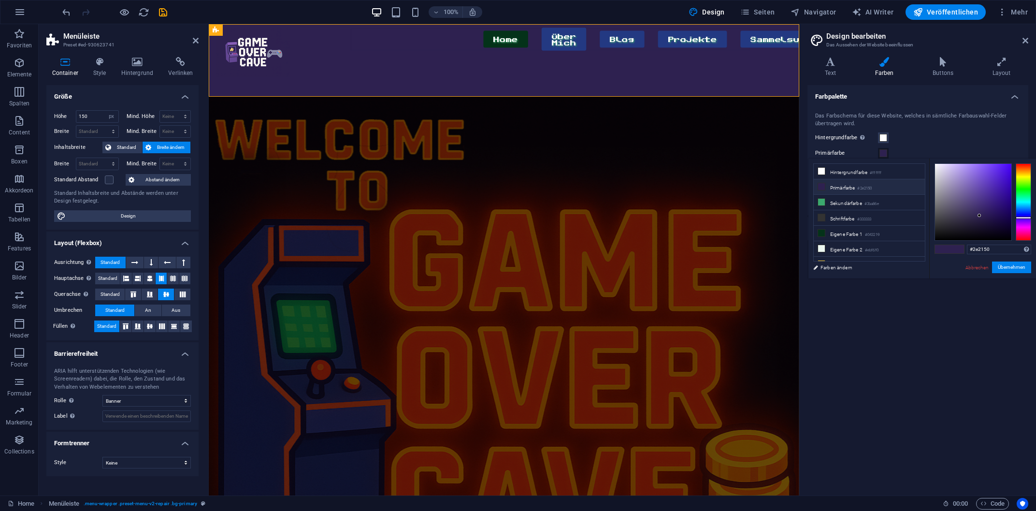
click at [872, 185] on small "#2e2150" at bounding box center [864, 188] width 14 height 7
drag, startPoint x: 945, startPoint y: 138, endPoint x: 488, endPoint y: 63, distance: 463.1
click at [945, 138] on div "Hintergrundfarbe Nur sichtbar, wenn er nicht von Hintergünden überlagert wird." at bounding box center [917, 138] width 205 height 12
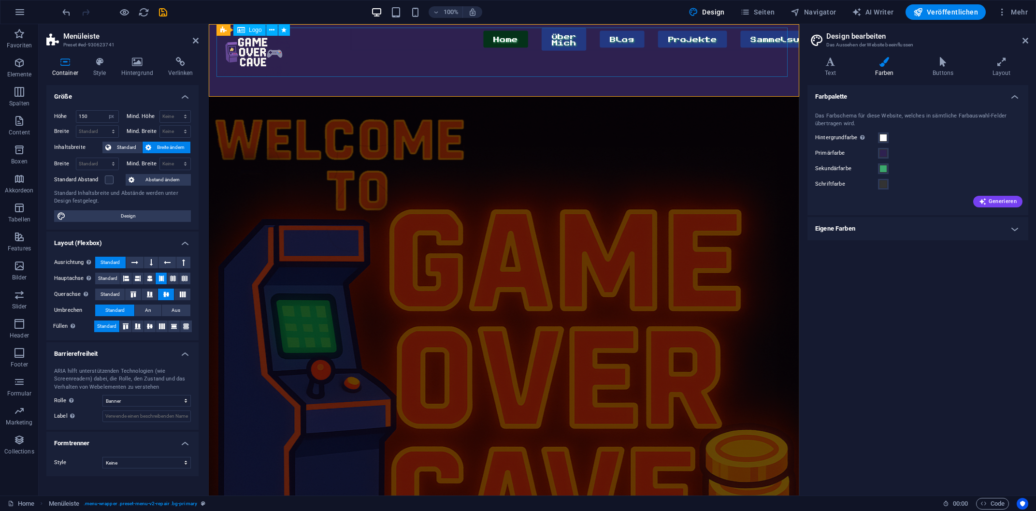
click at [290, 71] on div at bounding box center [253, 52] width 74 height 49
click at [296, 82] on div "Home Über Mich Blog Projekte Sammelsurium Impressum Datenschutz Menu" at bounding box center [504, 60] width 590 height 72
click at [110, 66] on icon at bounding box center [99, 62] width 24 height 10
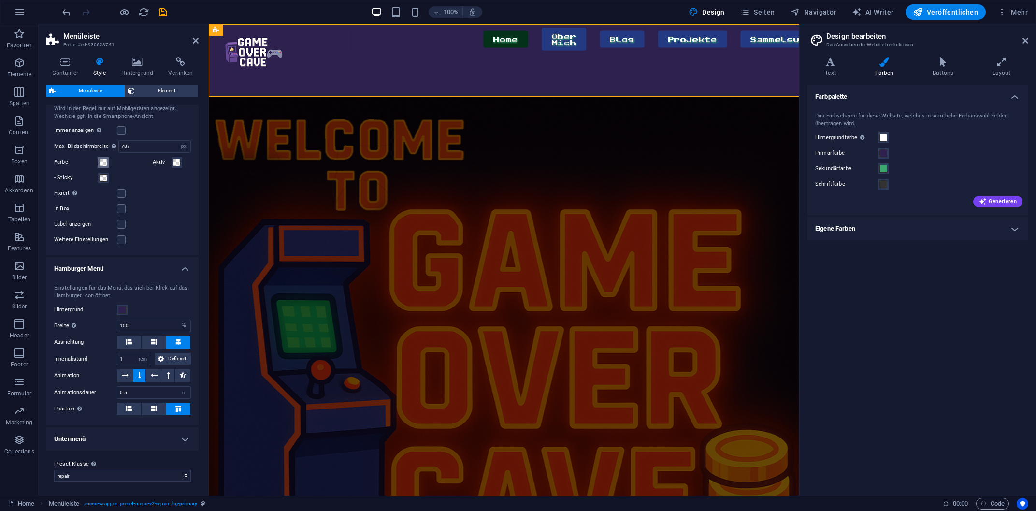
click at [102, 161] on span at bounding box center [104, 162] width 8 height 8
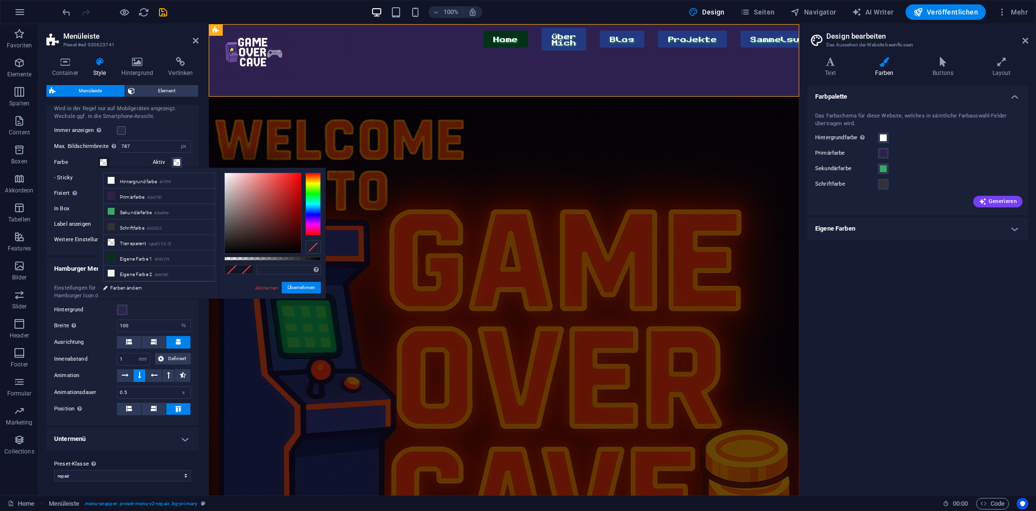
click at [140, 163] on div "Farbe" at bounding box center [101, 163] width 95 height 12
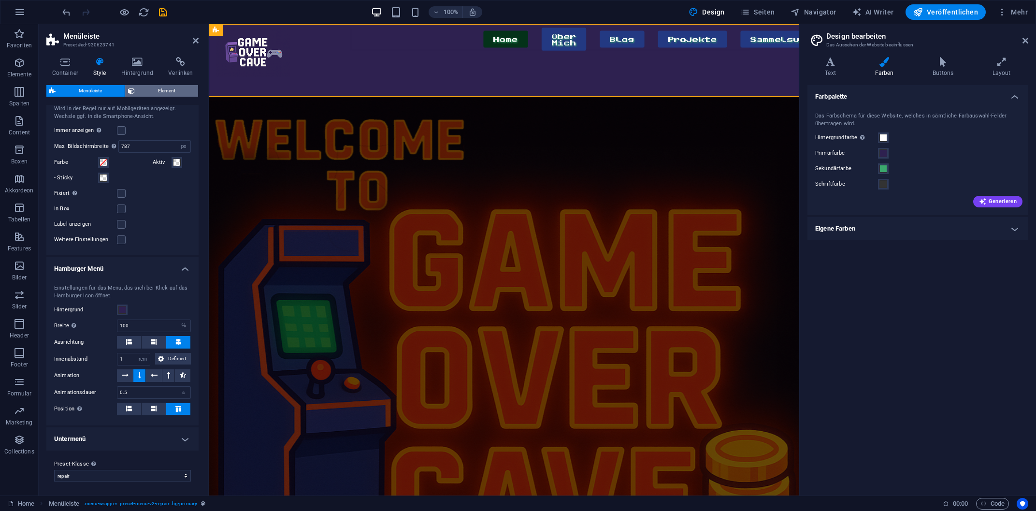
click at [167, 88] on span "Element" at bounding box center [166, 91] width 57 height 12
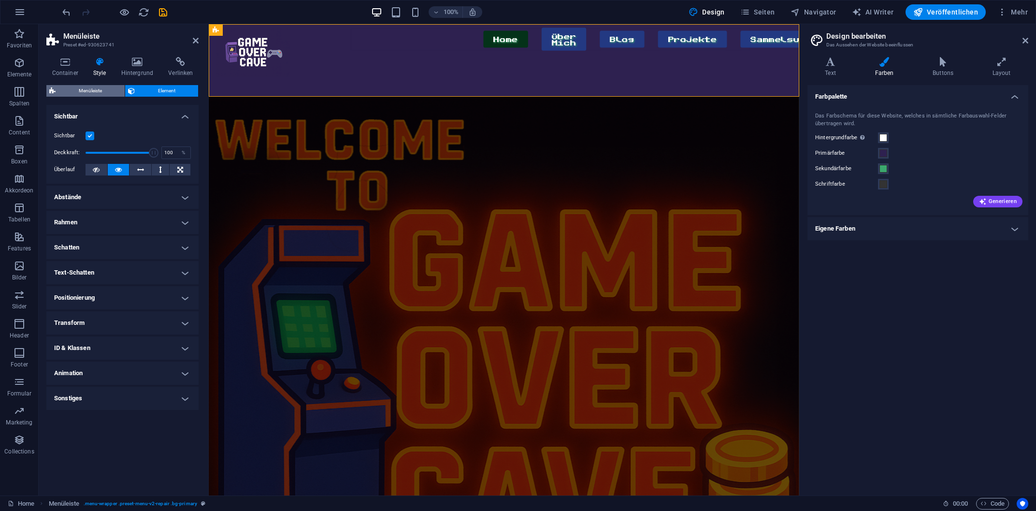
click at [97, 91] on span "Menüleiste" at bounding box center [89, 91] width 63 height 12
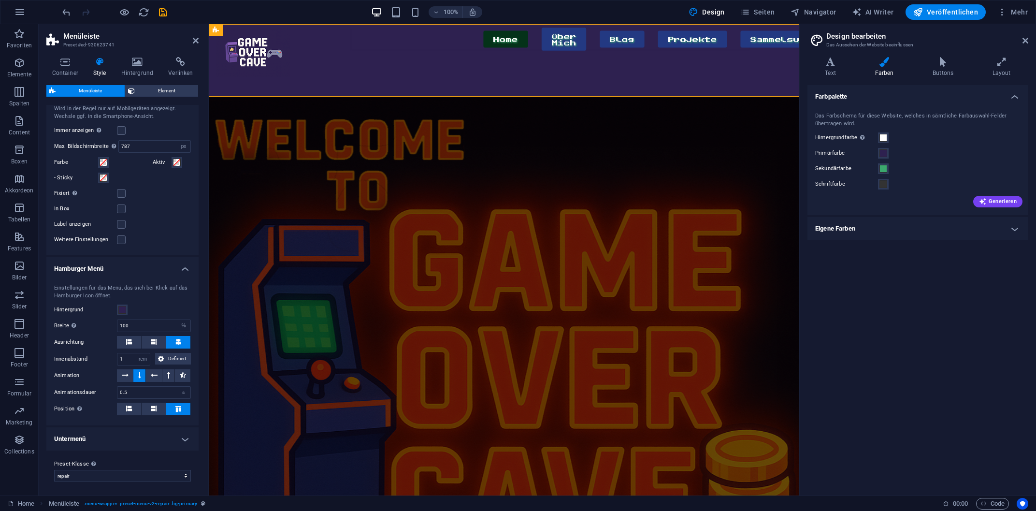
click at [128, 308] on div "Hintergrund" at bounding box center [122, 310] width 137 height 12
click at [120, 309] on span at bounding box center [122, 310] width 8 height 8
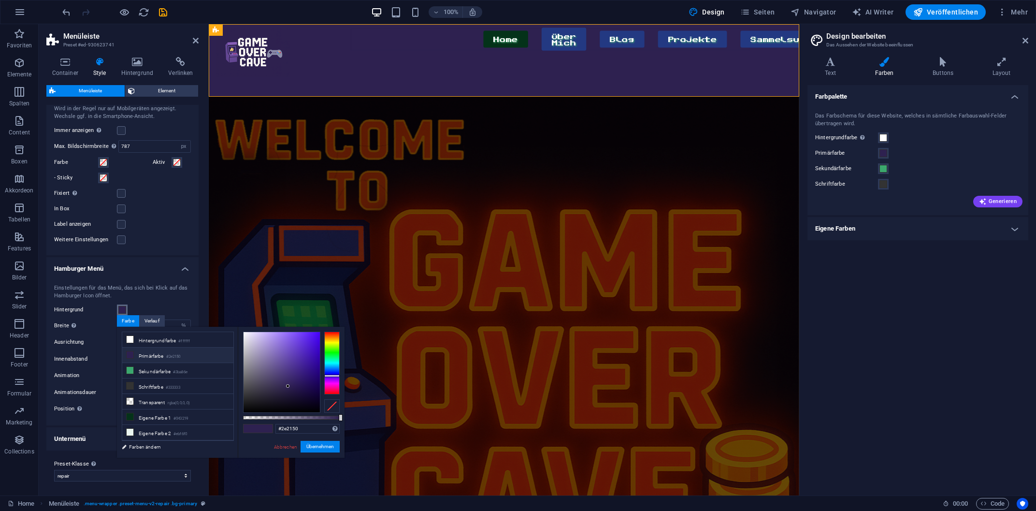
click at [121, 309] on span at bounding box center [122, 310] width 8 height 8
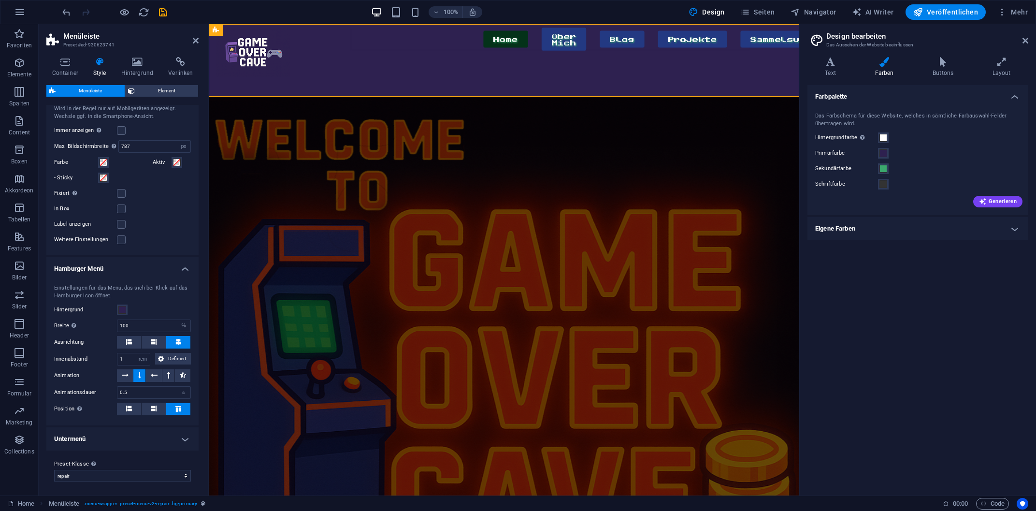
click at [114, 441] on h4 "Untermenü" at bounding box center [122, 438] width 152 height 23
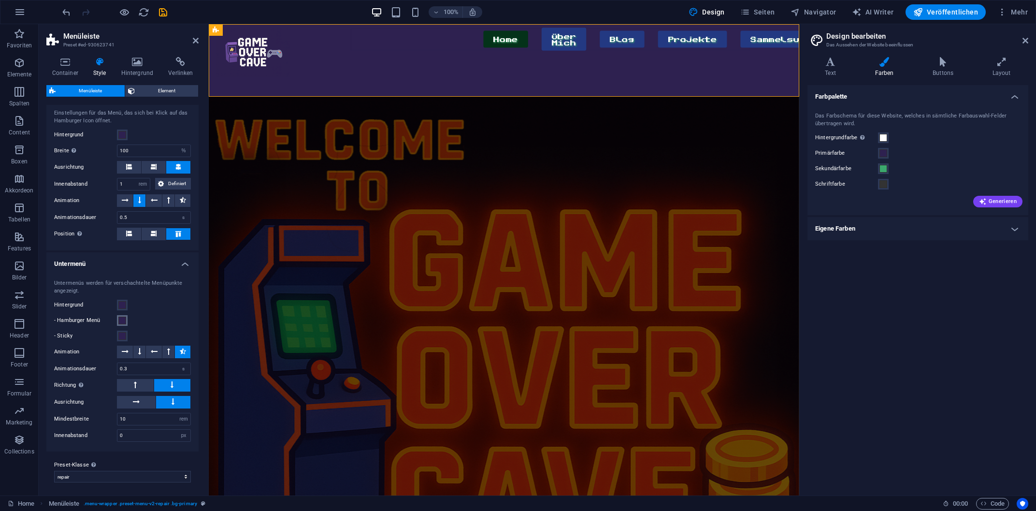
click at [121, 319] on span at bounding box center [122, 320] width 8 height 8
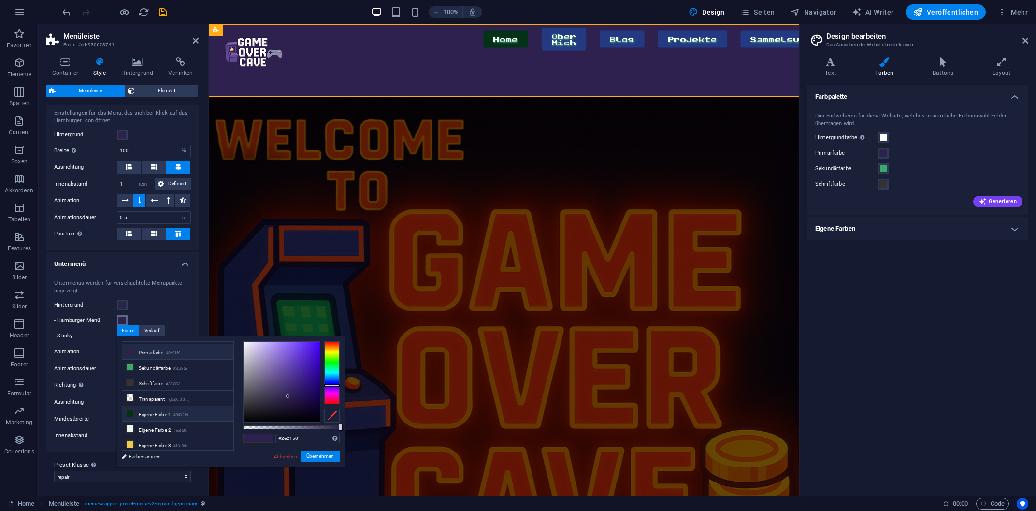
scroll to position [27, 0]
click at [176, 307] on div "Hintergrund" at bounding box center [122, 305] width 137 height 12
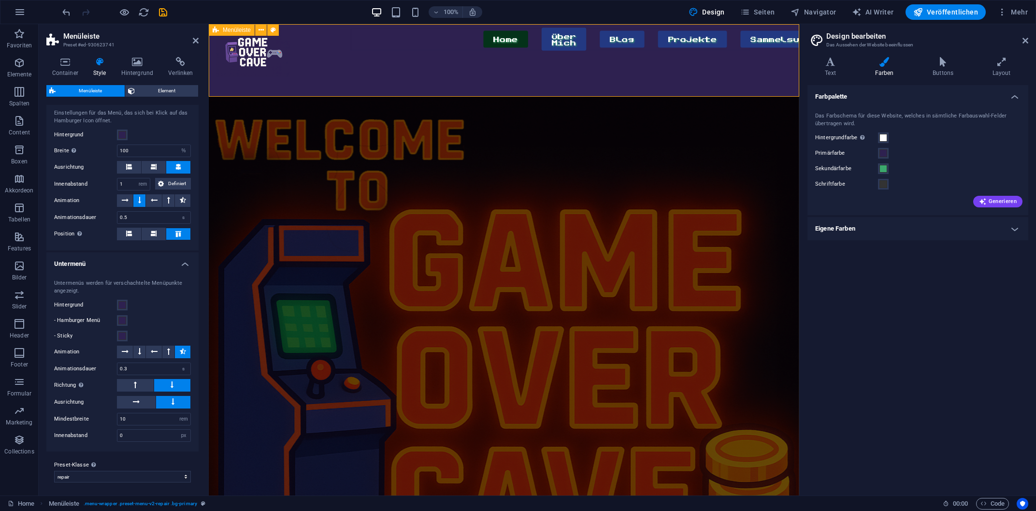
click at [349, 92] on div "Home Über Mich Blog Projekte Sammelsurium Impressum Datenschutz Menu" at bounding box center [504, 60] width 590 height 72
click at [400, 51] on nav "Home Über Mich Blog Projekte Sammelsurium Impressum Datenschutz" at bounding box center [550, 39] width 400 height 23
select select "px"
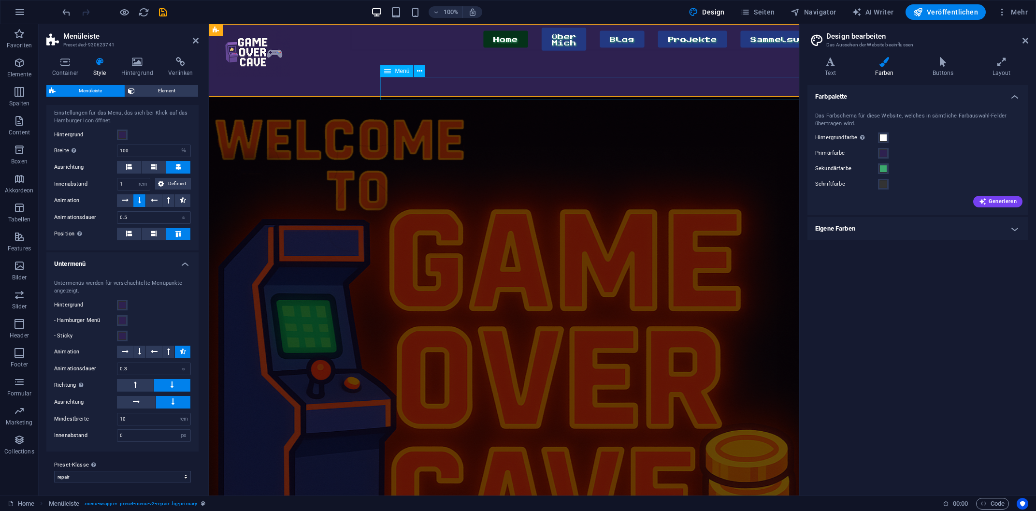
select select "px"
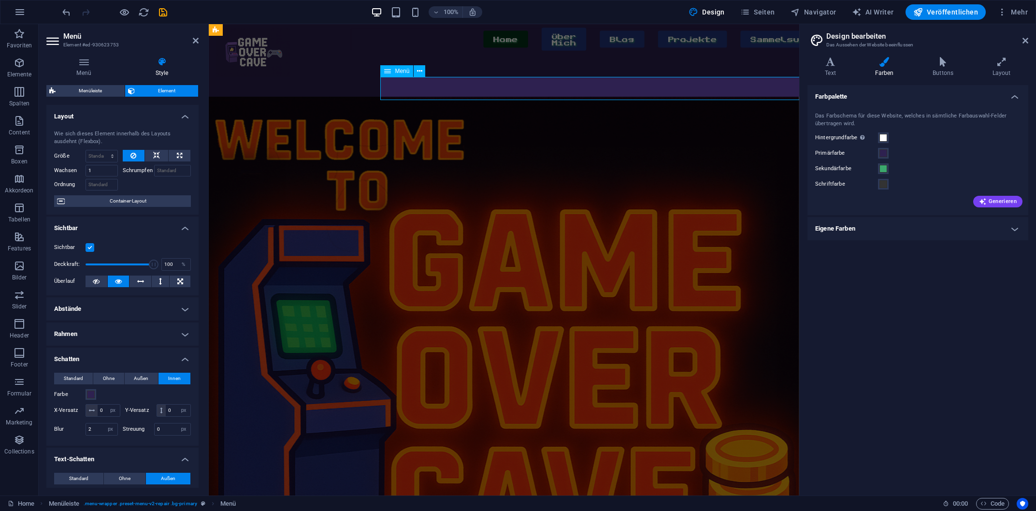
click at [400, 51] on nav "Home Über Mich Blog Projekte Sammelsurium Impressum Datenschutz" at bounding box center [550, 39] width 400 height 23
click at [450, 51] on nav "Home Über Mich Blog Projekte Sammelsurium Impressum Datenschutz" at bounding box center [550, 39] width 400 height 23
click at [418, 74] on icon at bounding box center [419, 71] width 5 height 10
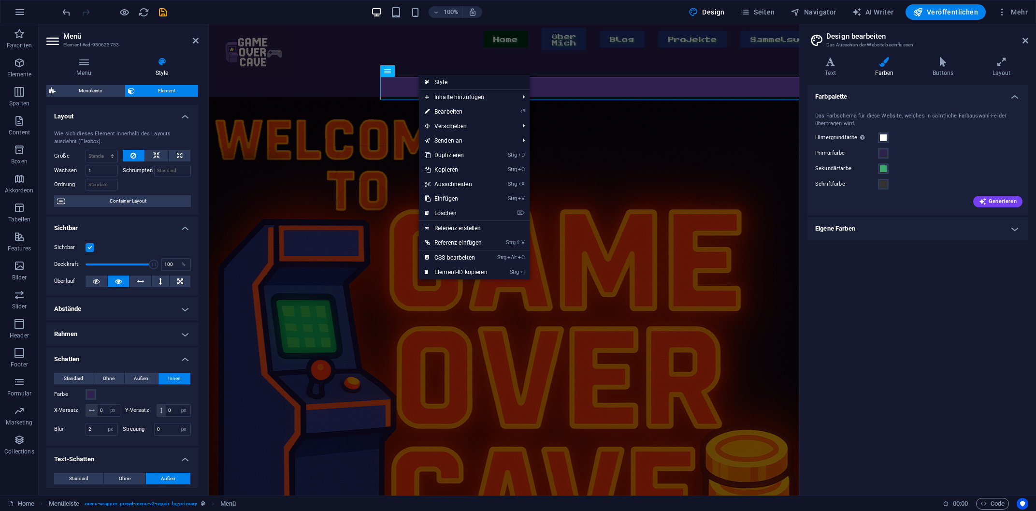
click at [444, 84] on link "Style" at bounding box center [474, 82] width 111 height 14
select select "hover_text_color"
select select "rem"
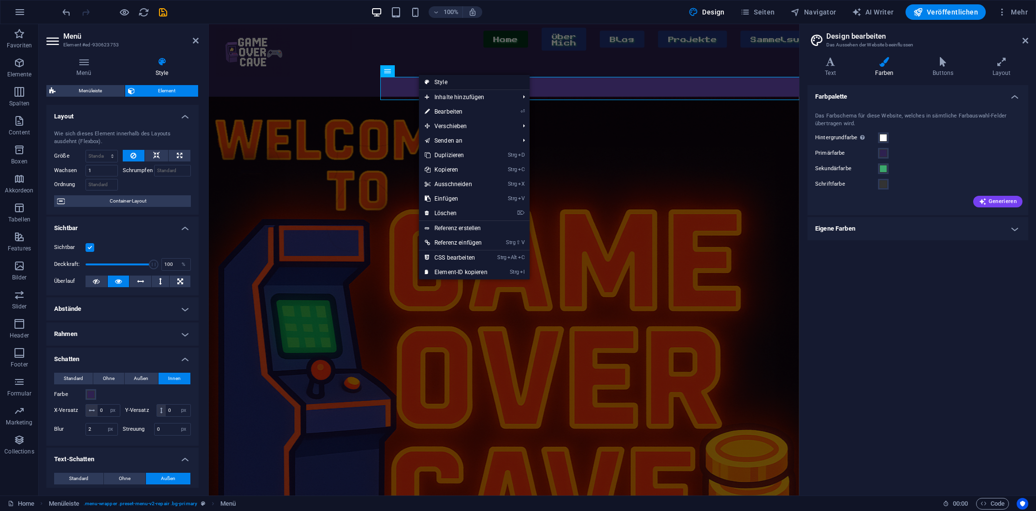
select select "rem"
select select "400"
select select "px"
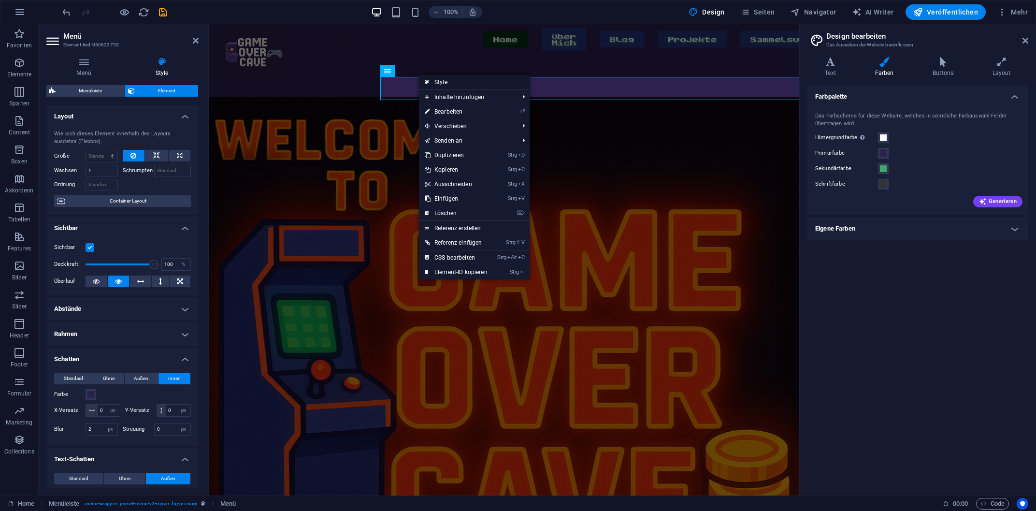
select select "hover_box_bottom"
select select "px"
select select "rem"
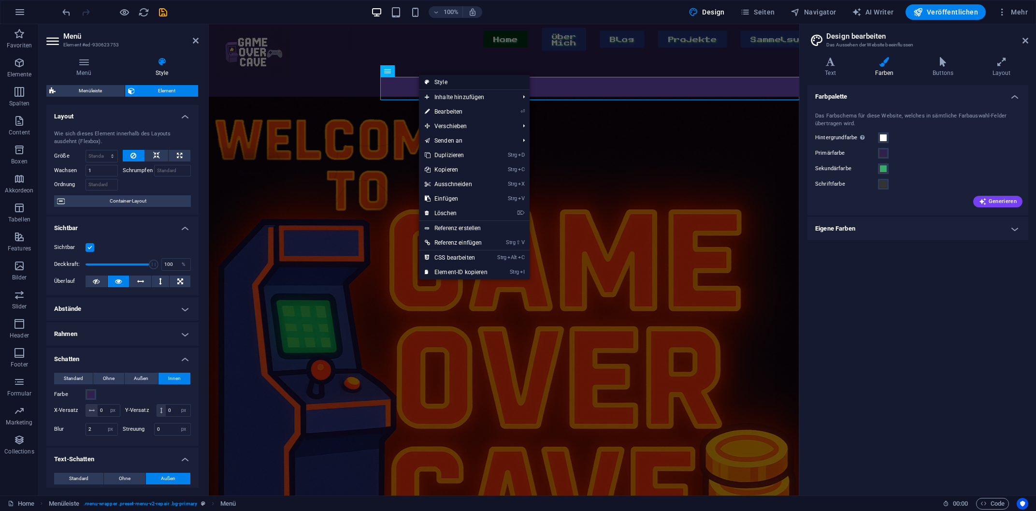
select select
select select "px"
select select "%"
select select "rem"
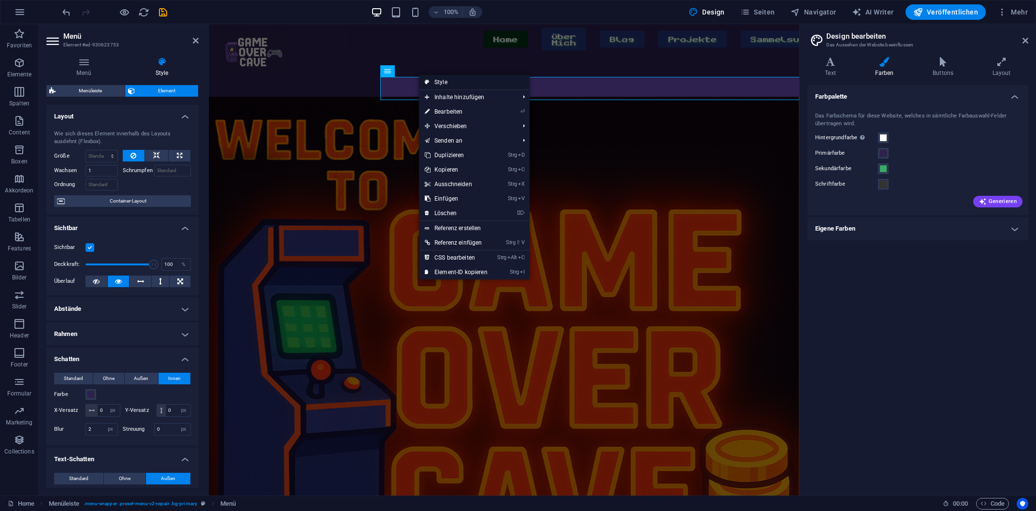
select select "rem"
select select "px"
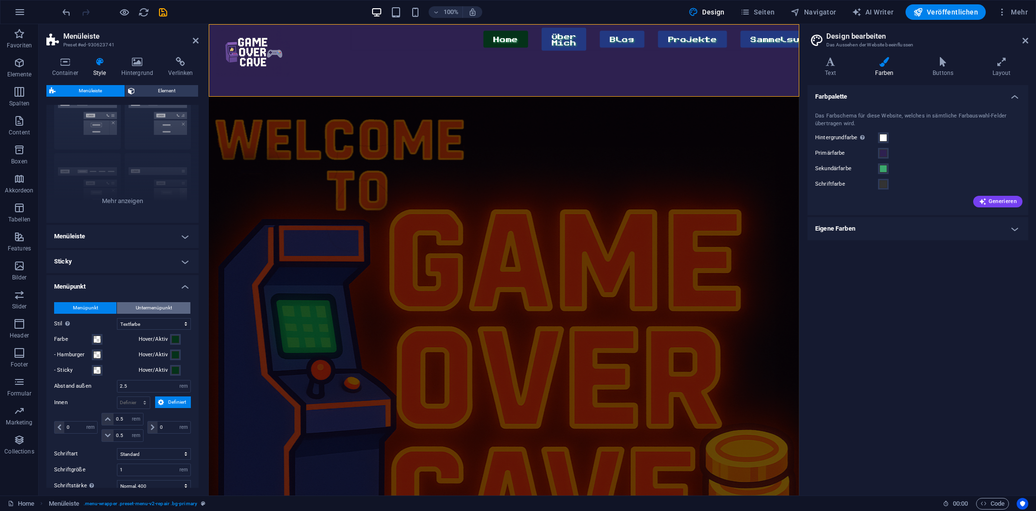
scroll to position [181, 0]
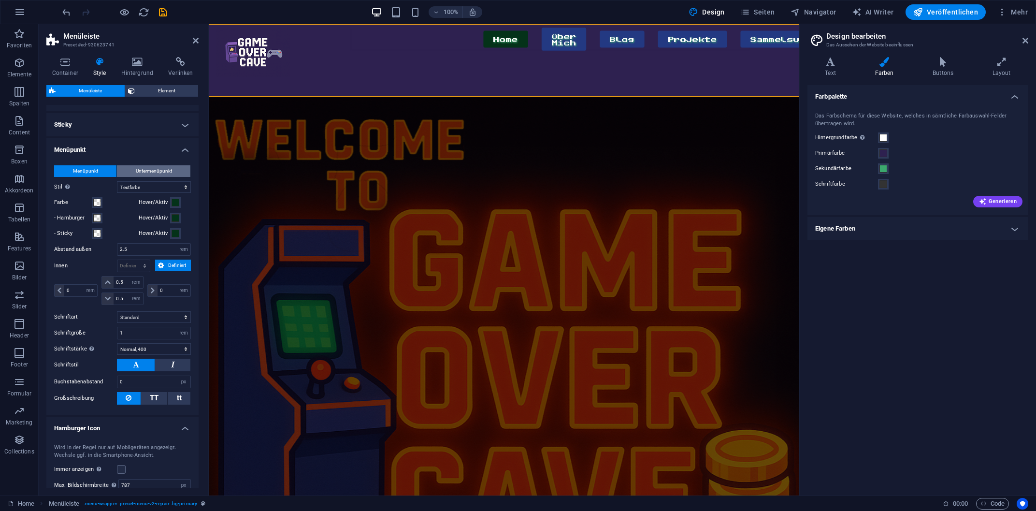
click at [173, 174] on button "Untermenüpunkt" at bounding box center [153, 171] width 73 height 12
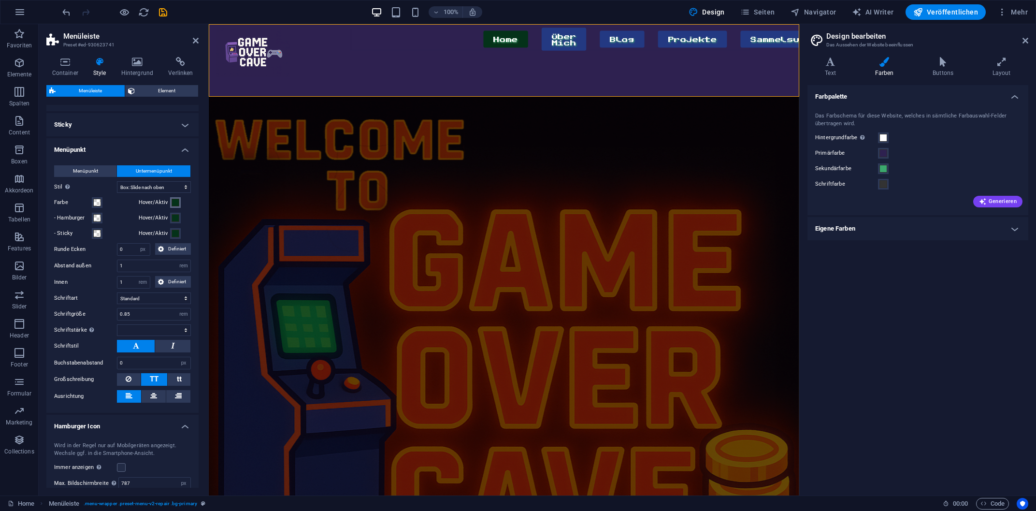
select select
click at [176, 201] on span at bounding box center [176, 203] width 8 height 8
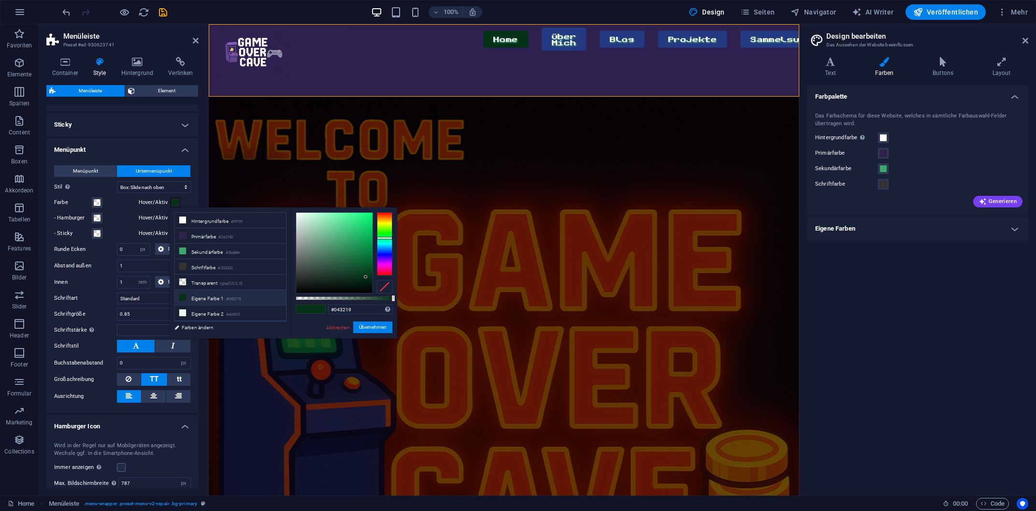
click at [340, 112] on figure at bounding box center [504, 380] width 590 height 566
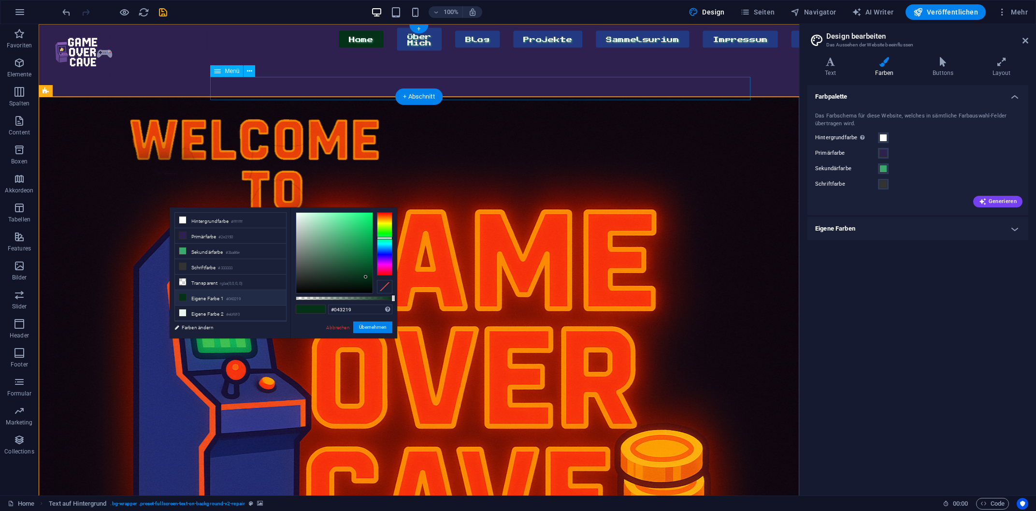
click at [363, 51] on nav "Home Über Mich Blog Projekte Sammelsurium Impressum Datenschutz" at bounding box center [465, 39] width 519 height 23
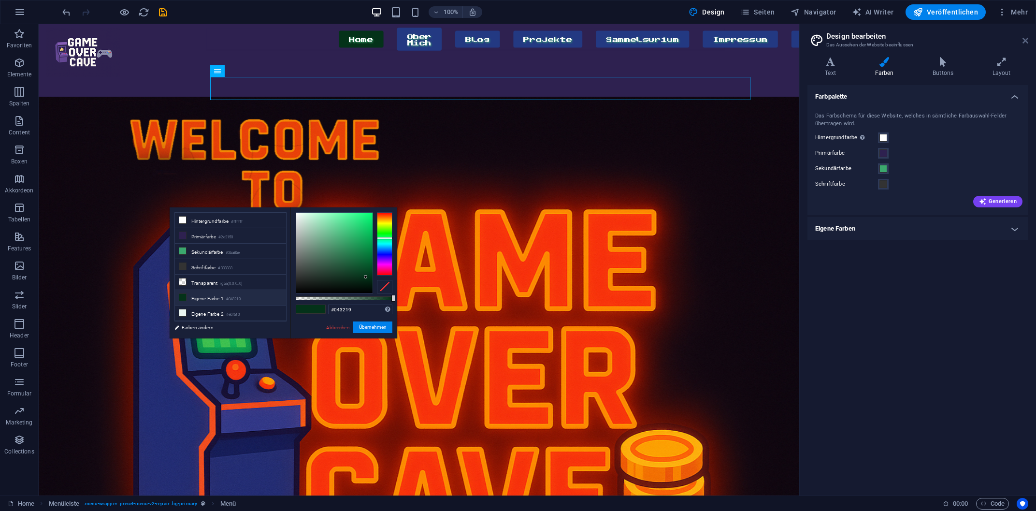
click at [1028, 43] on icon at bounding box center [1025, 41] width 6 height 8
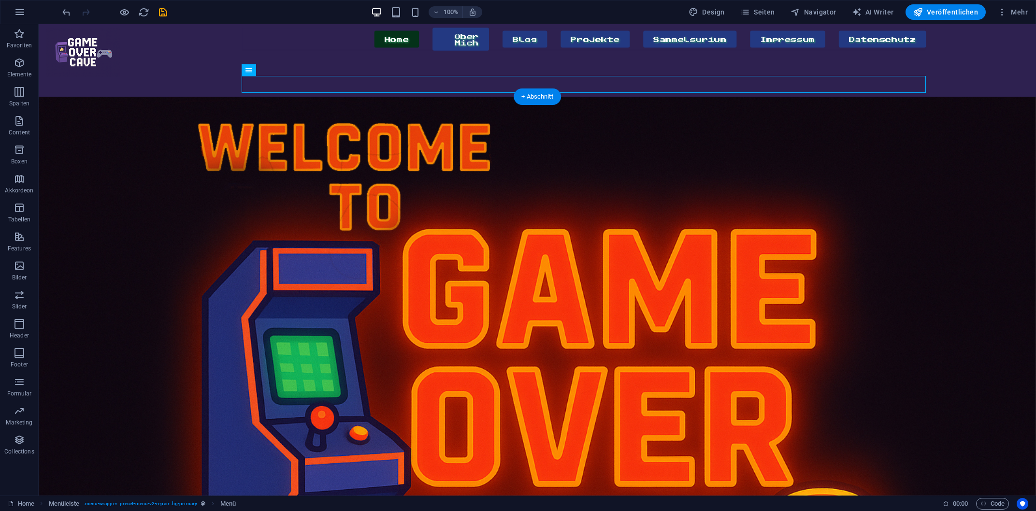
click at [711, 207] on figure at bounding box center [537, 380] width 997 height 566
click at [134, 143] on figure at bounding box center [537, 380] width 997 height 566
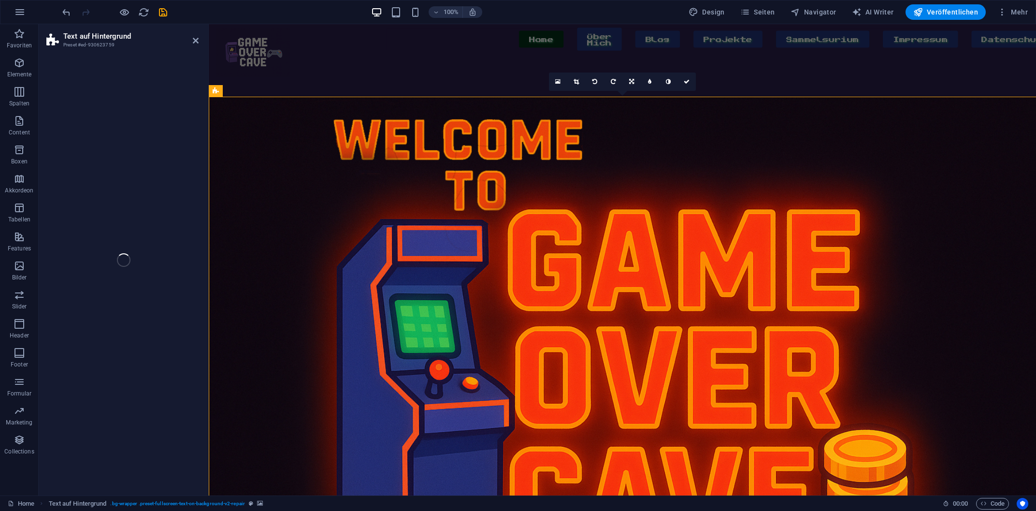
select select "vh"
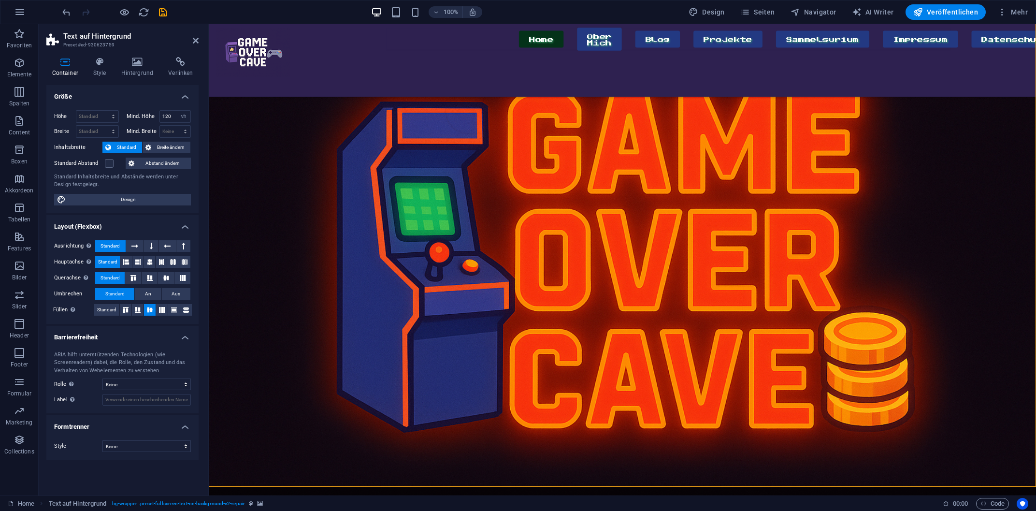
scroll to position [103, 0]
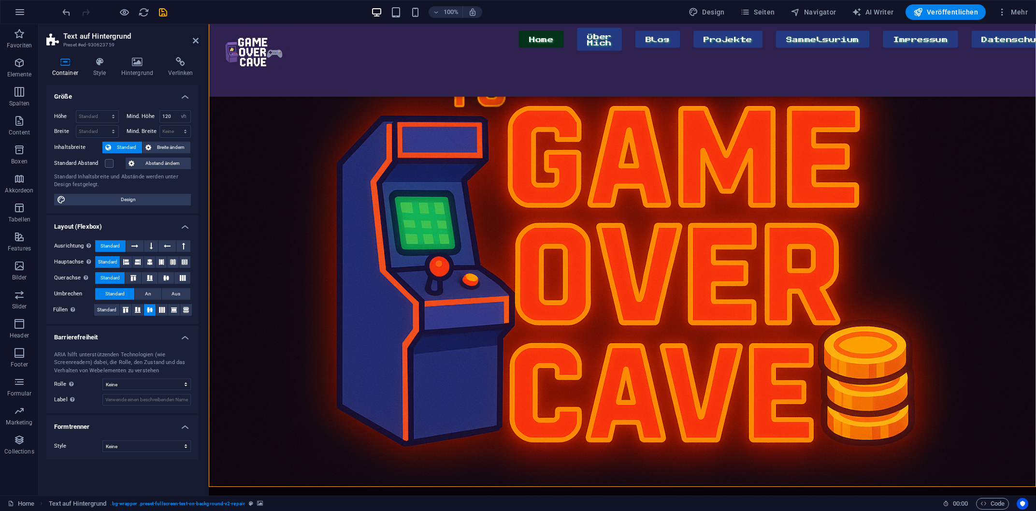
click at [246, 176] on figure at bounding box center [622, 276] width 827 height 566
click at [92, 68] on h4 "Style" at bounding box center [101, 67] width 28 height 20
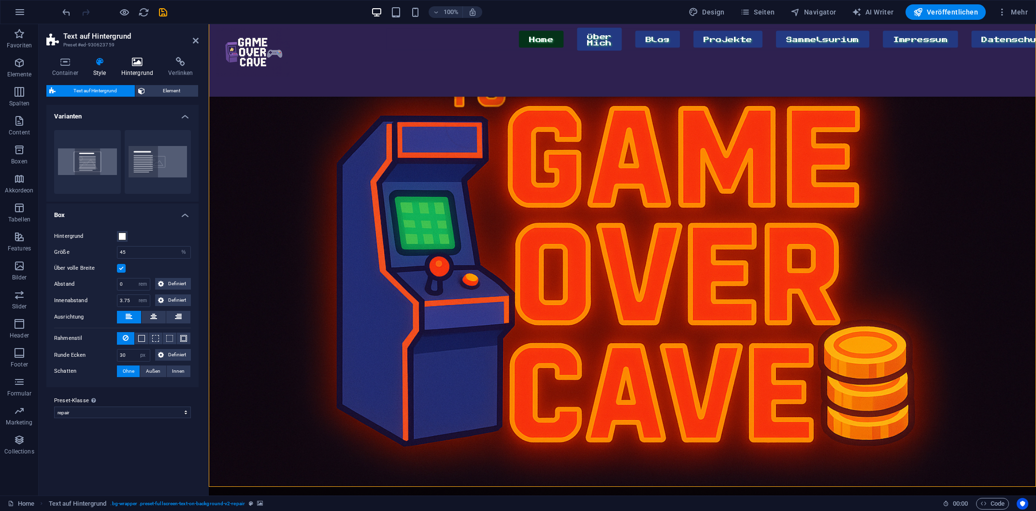
click at [141, 63] on icon at bounding box center [136, 62] width 43 height 10
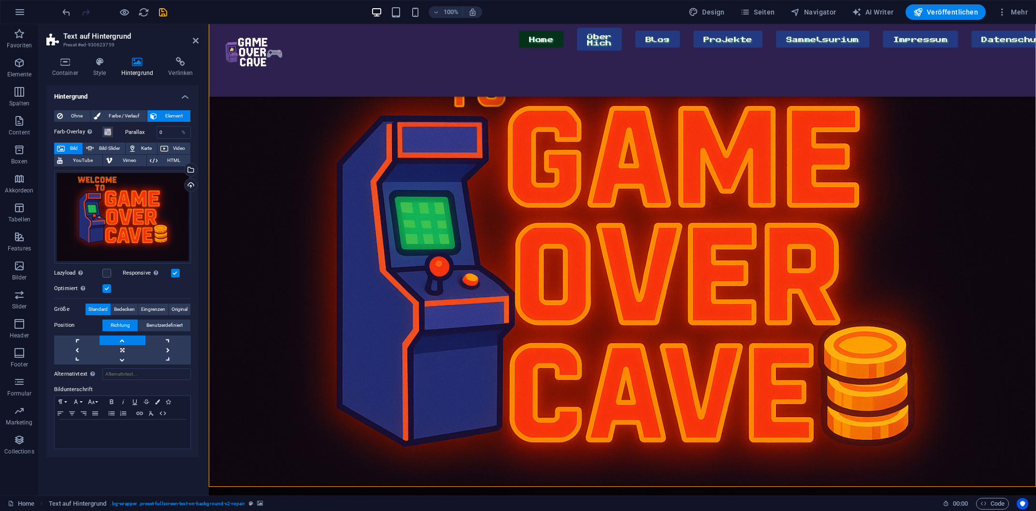
scroll to position [456, 0]
